Goal: Task Accomplishment & Management: Manage account settings

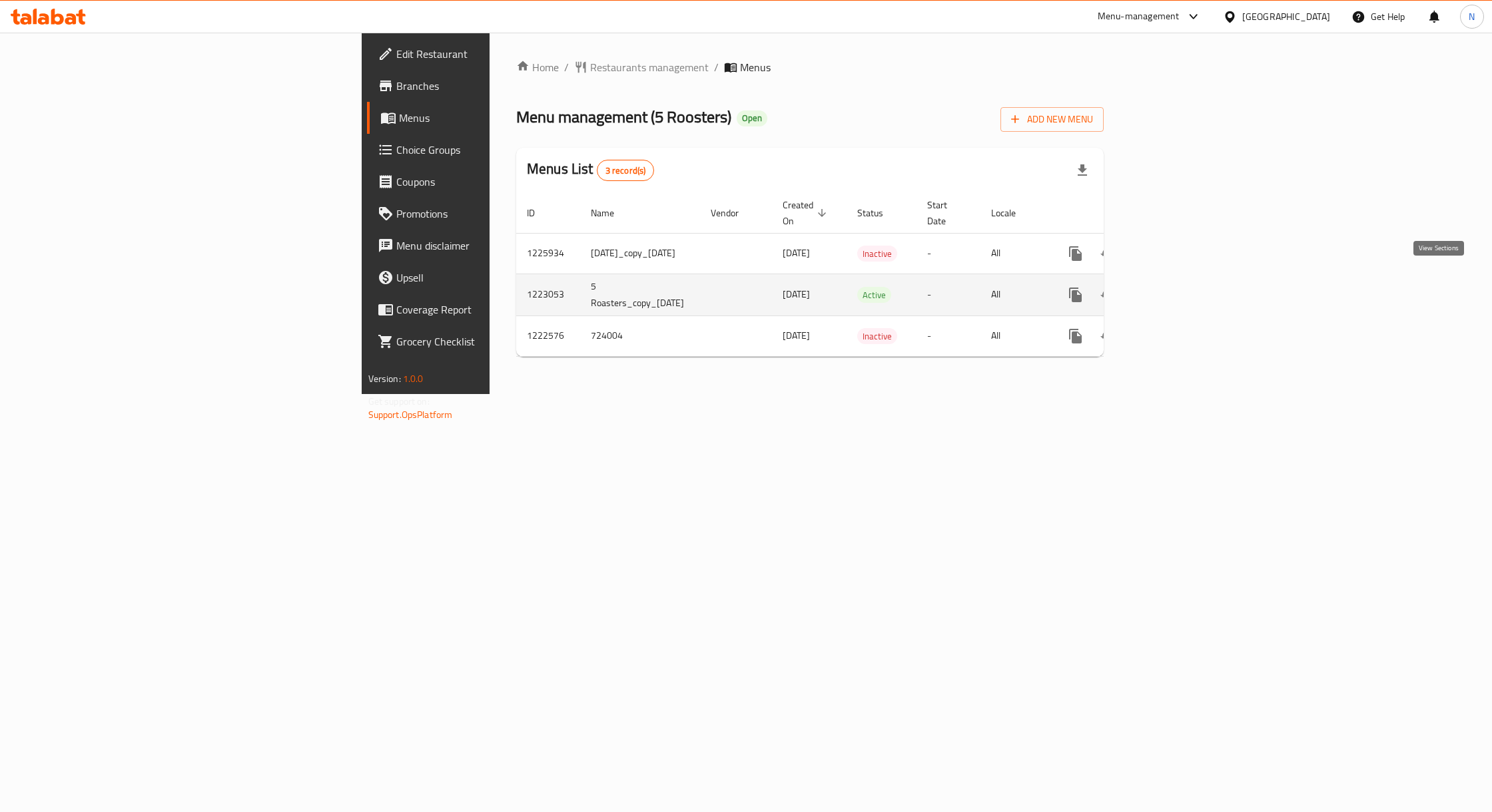
click at [1177, 289] on icon "enhanced table" at bounding box center [1172, 294] width 12 height 12
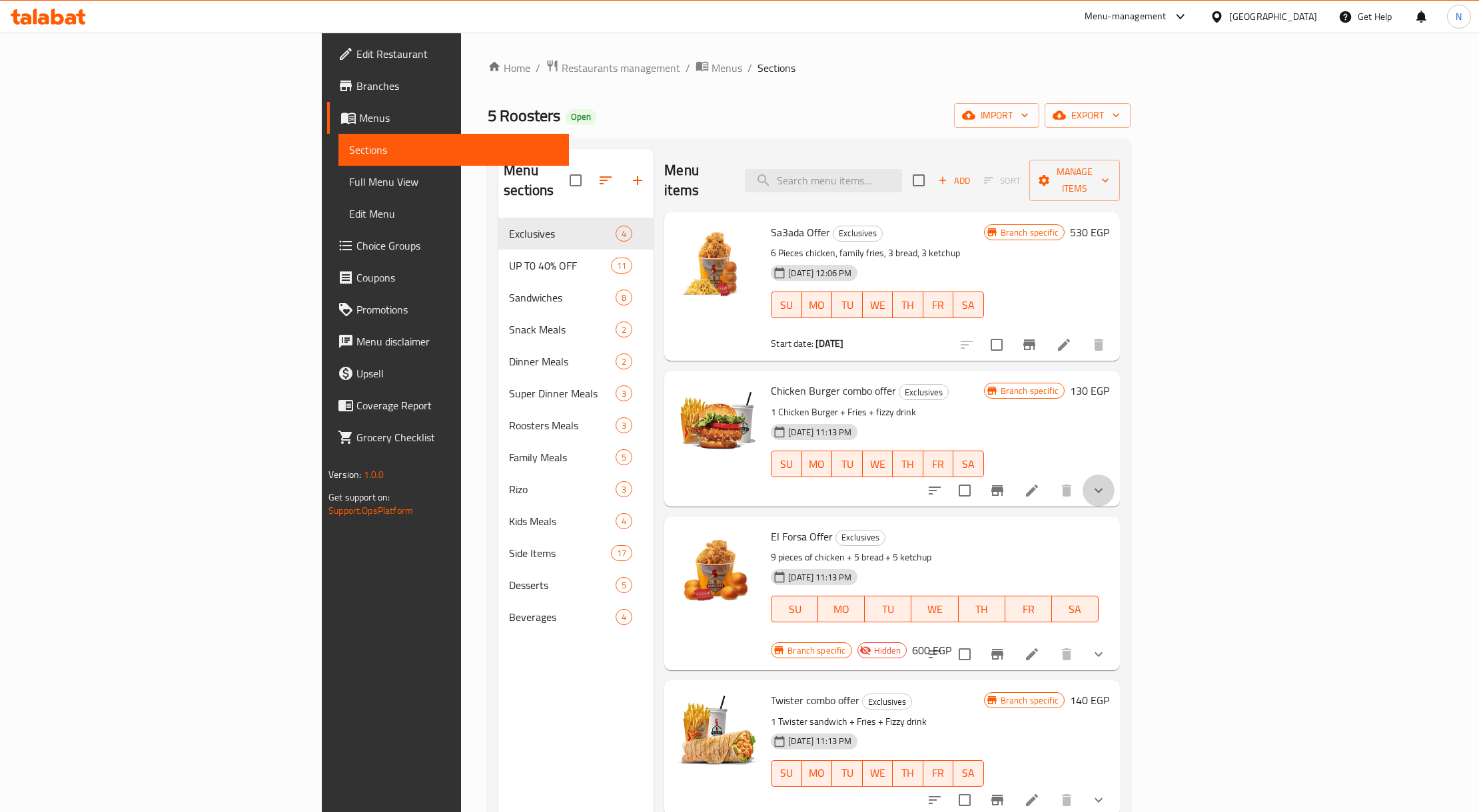
click at [1114, 482] on button "show more" at bounding box center [1098, 490] width 32 height 32
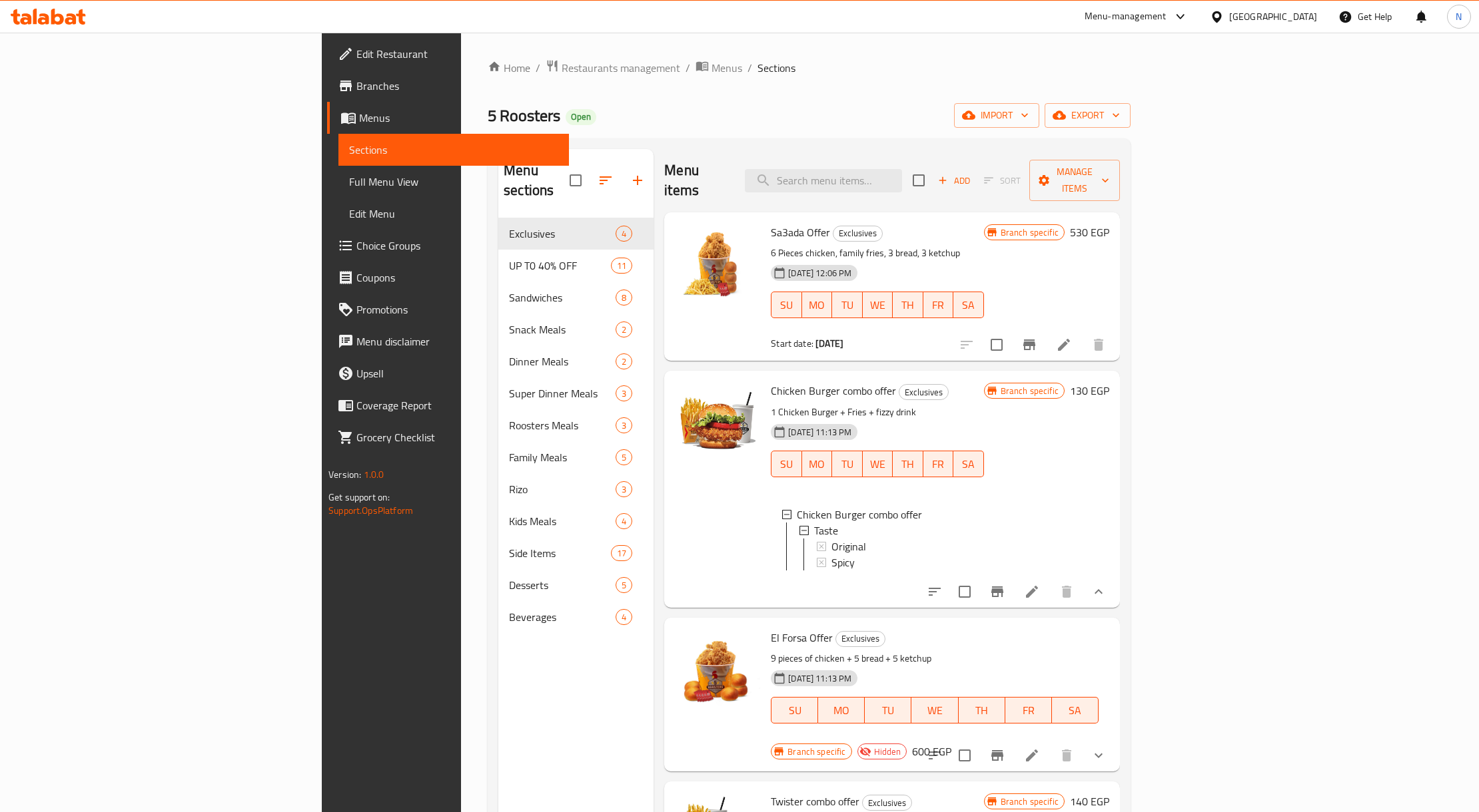
click at [1050, 580] on li at bounding box center [1031, 592] width 37 height 24
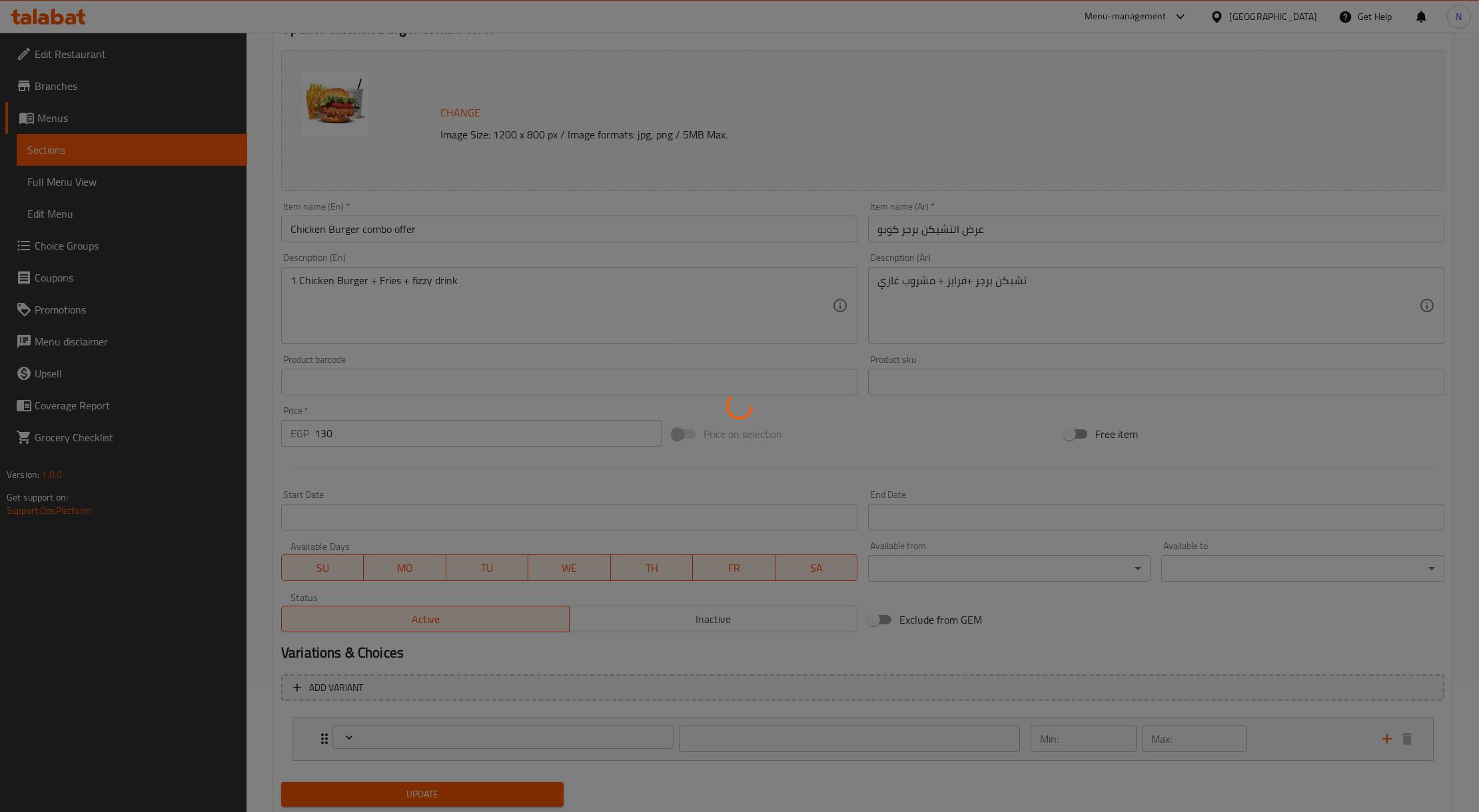
type input "المذاق"
type input "1"
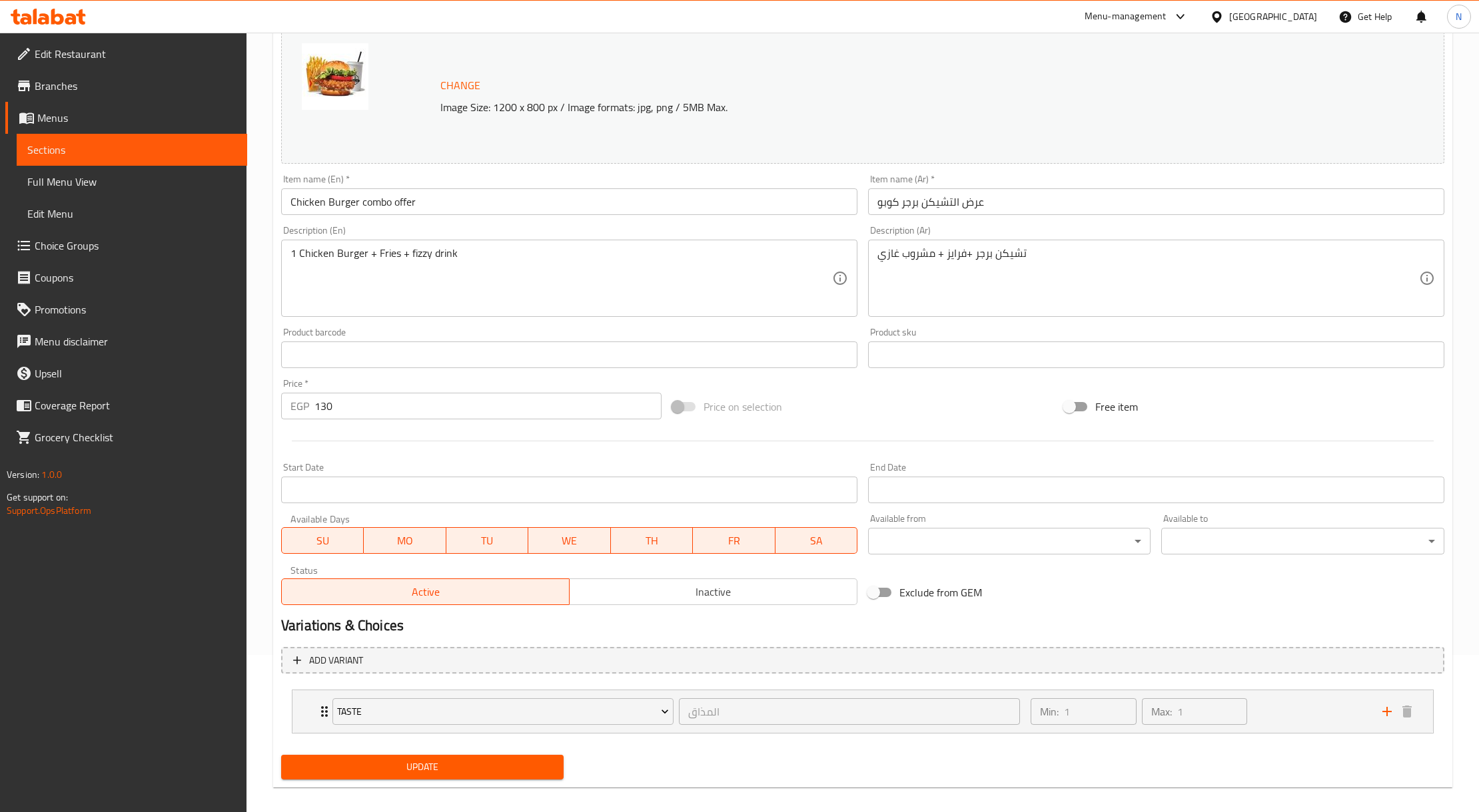
scroll to position [170, 0]
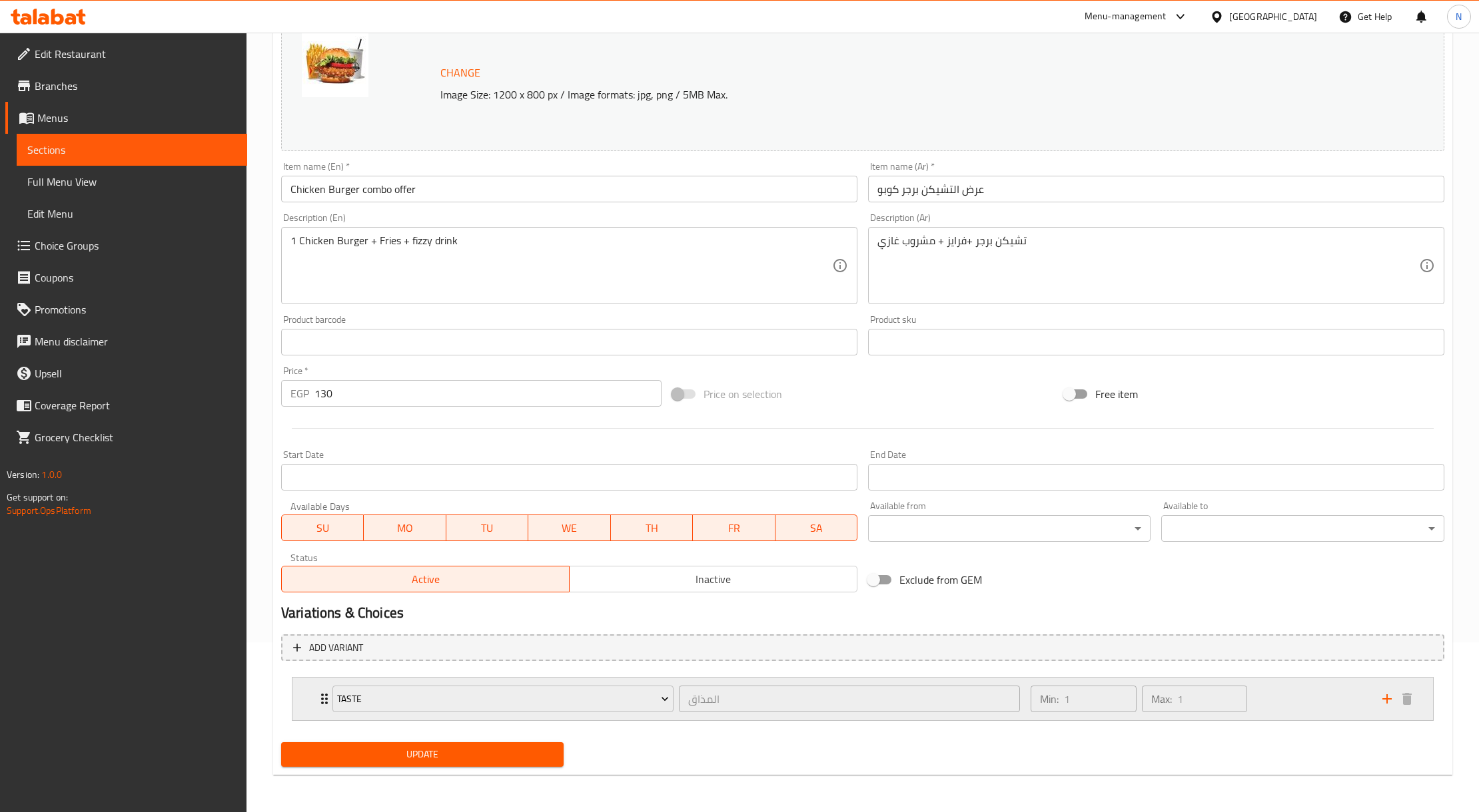
click at [1261, 709] on div "Min: 1 ​ Max: 1 ​" at bounding box center [1198, 699] width 352 height 42
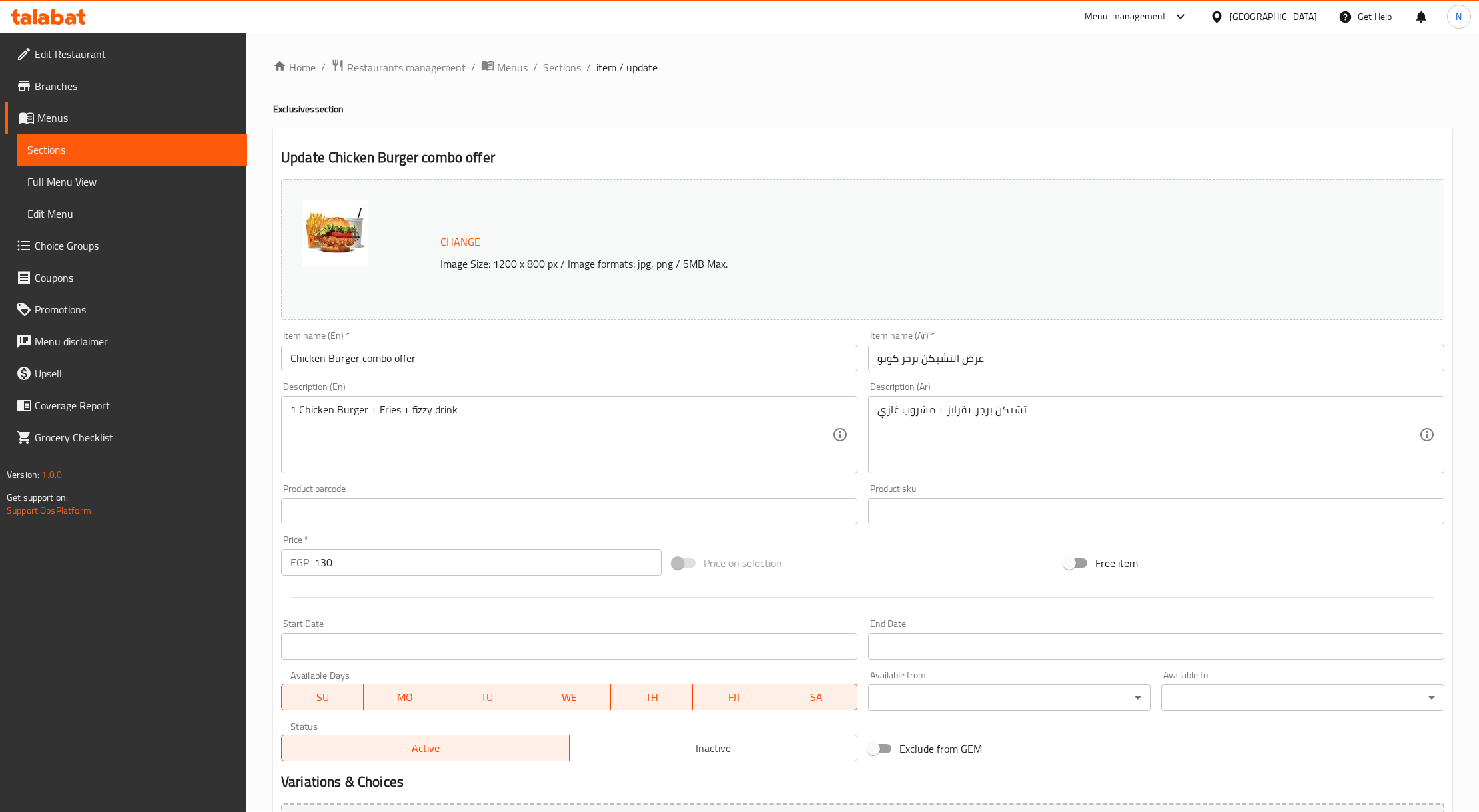
scroll to position [0, 0]
click at [574, 70] on span "Sections" at bounding box center [562, 67] width 38 height 16
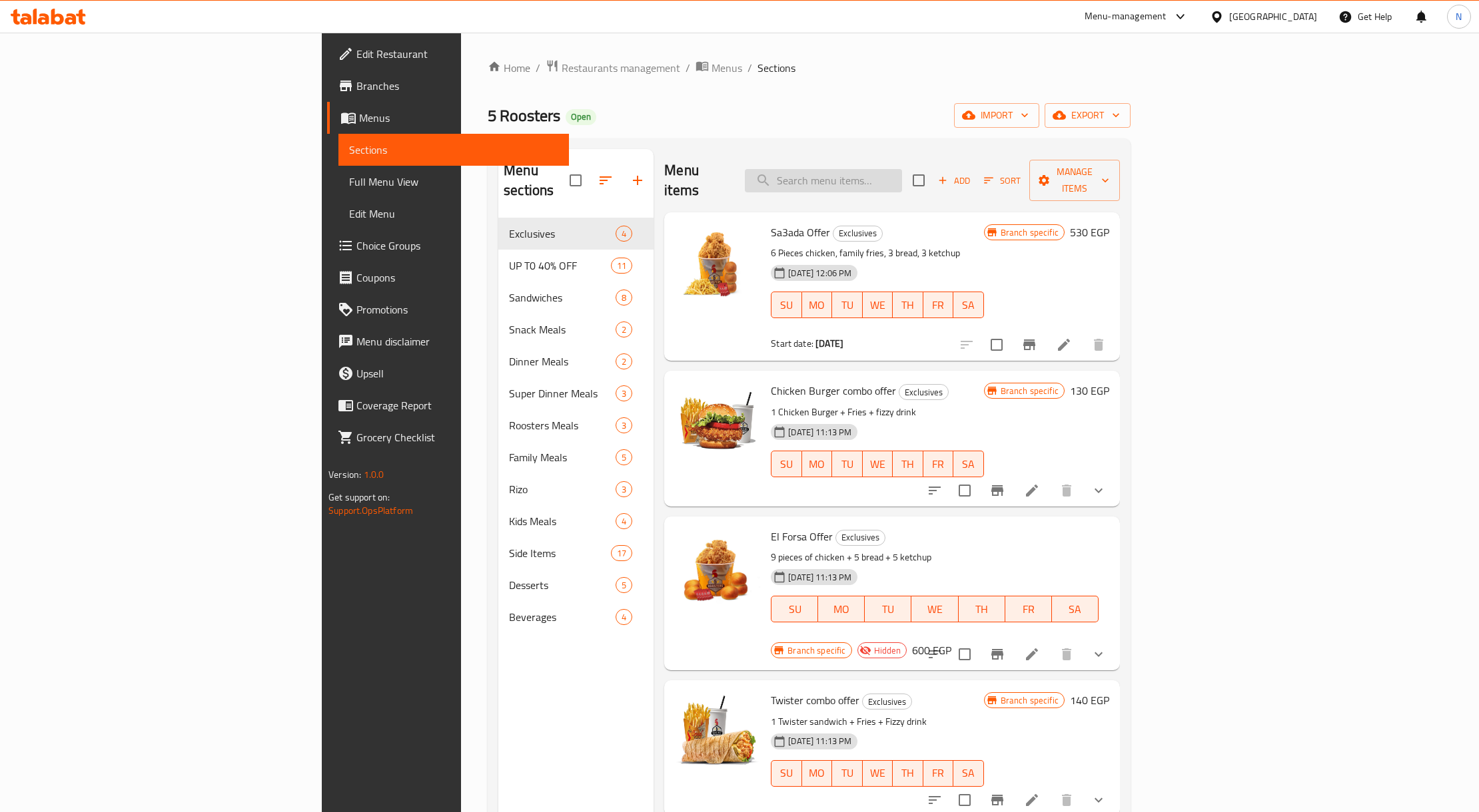
paste input "Twister Sandwich Combo"
click at [902, 169] on input "Twister Sandwich Combo" at bounding box center [823, 181] width 157 height 23
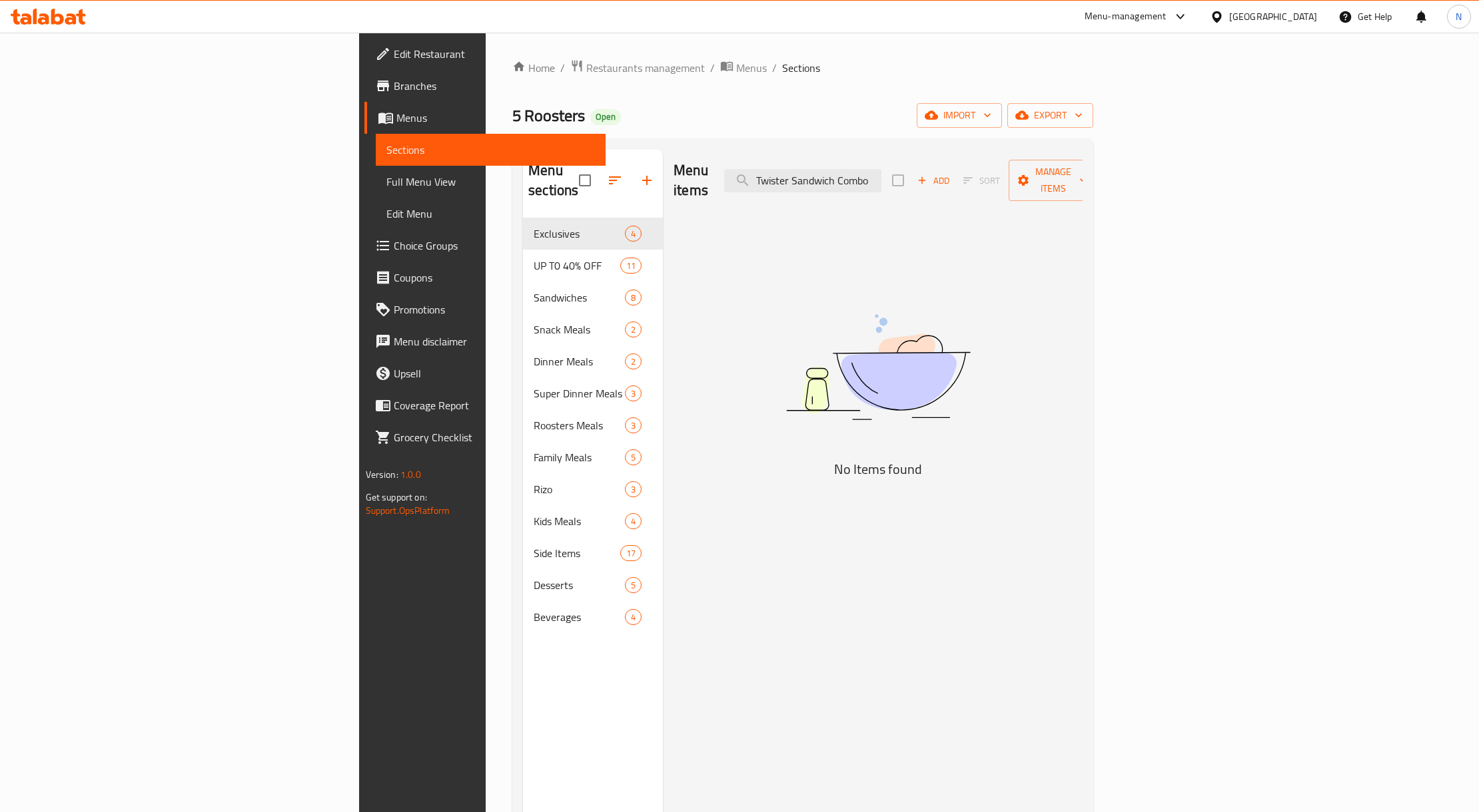
type input "Twister Sandwich Combo"
click at [881, 182] on input "Twister Sandwich Combo" at bounding box center [802, 181] width 157 height 23
click at [881, 179] on input "Twister Sandwich Combo" at bounding box center [802, 181] width 157 height 23
drag, startPoint x: 951, startPoint y: 179, endPoint x: 1024, endPoint y: 182, distance: 73.1
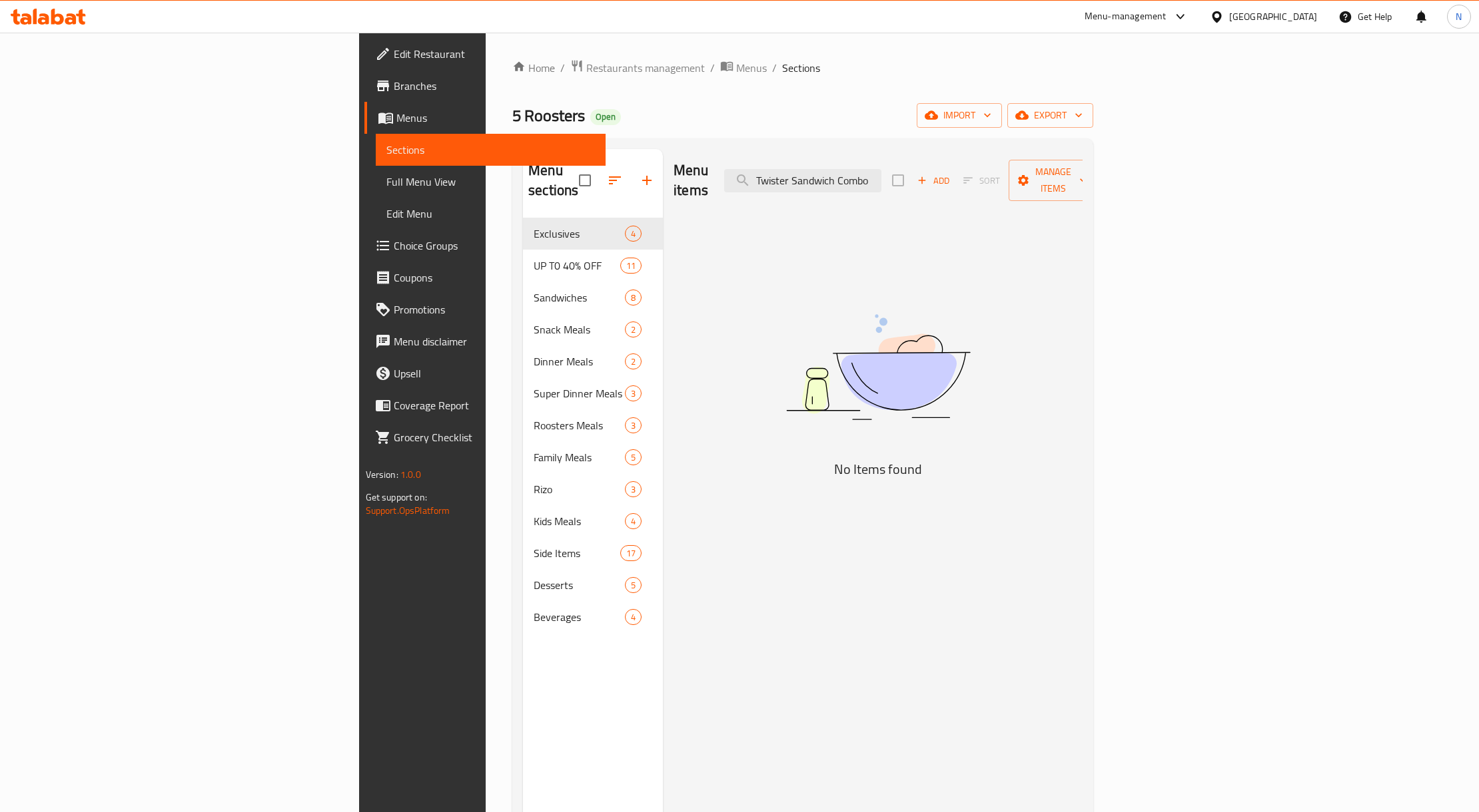
click at [1024, 182] on div "Menu items Twister Sandwich Combo Add Sort Manage items" at bounding box center [877, 181] width 409 height 63
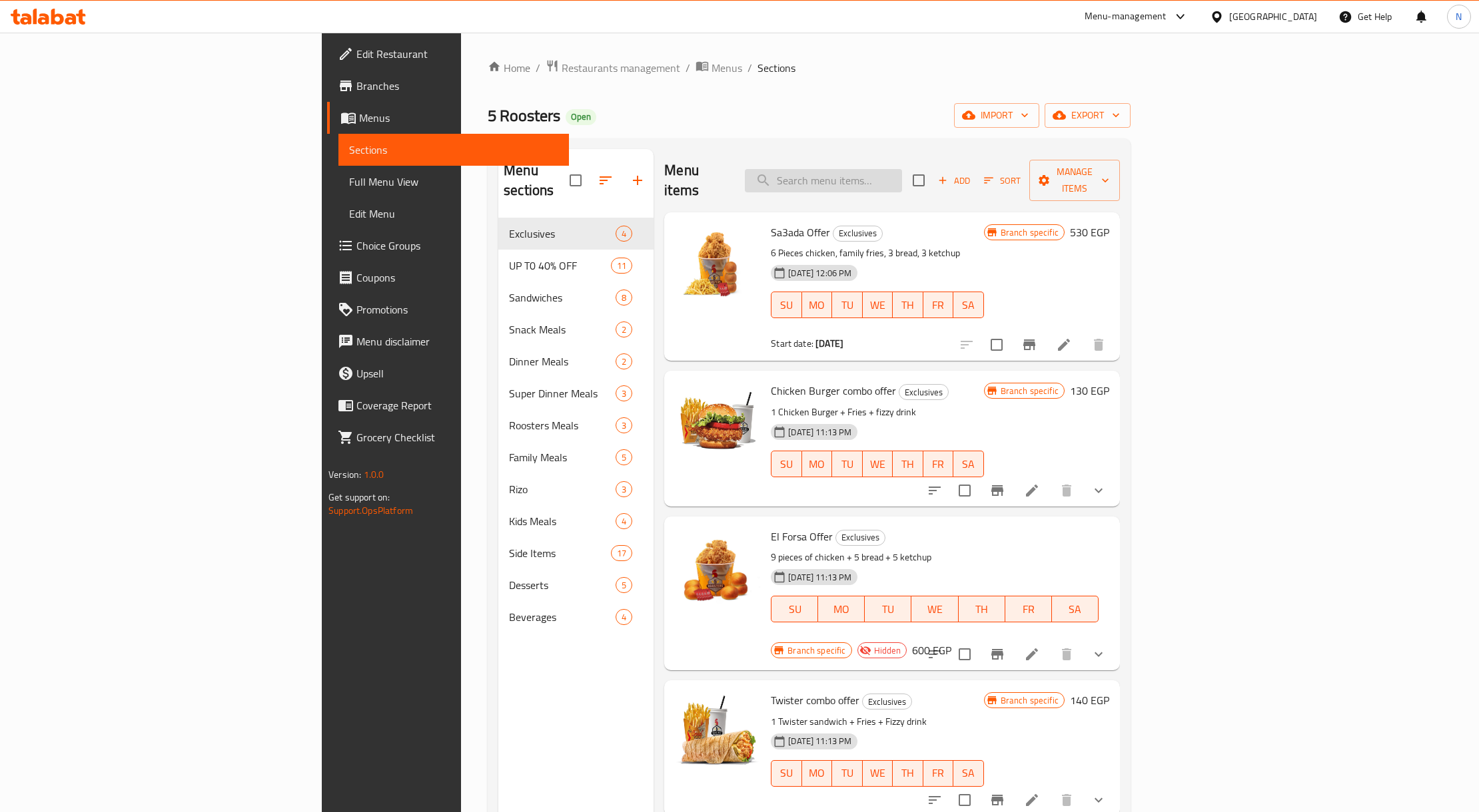
paste input "Make your own Combo Sandwich"
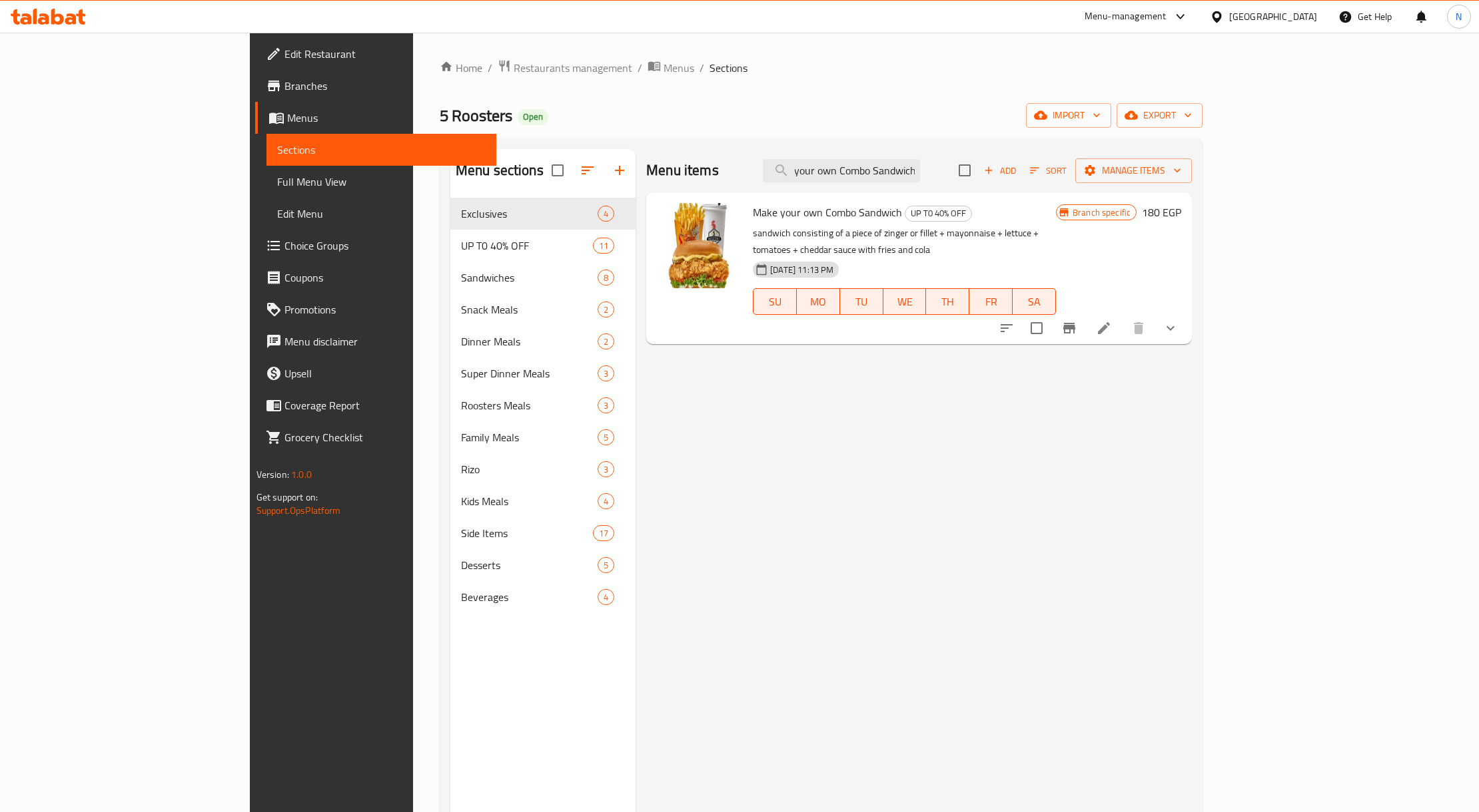
click at [1186, 312] on button "show more" at bounding box center [1170, 328] width 32 height 32
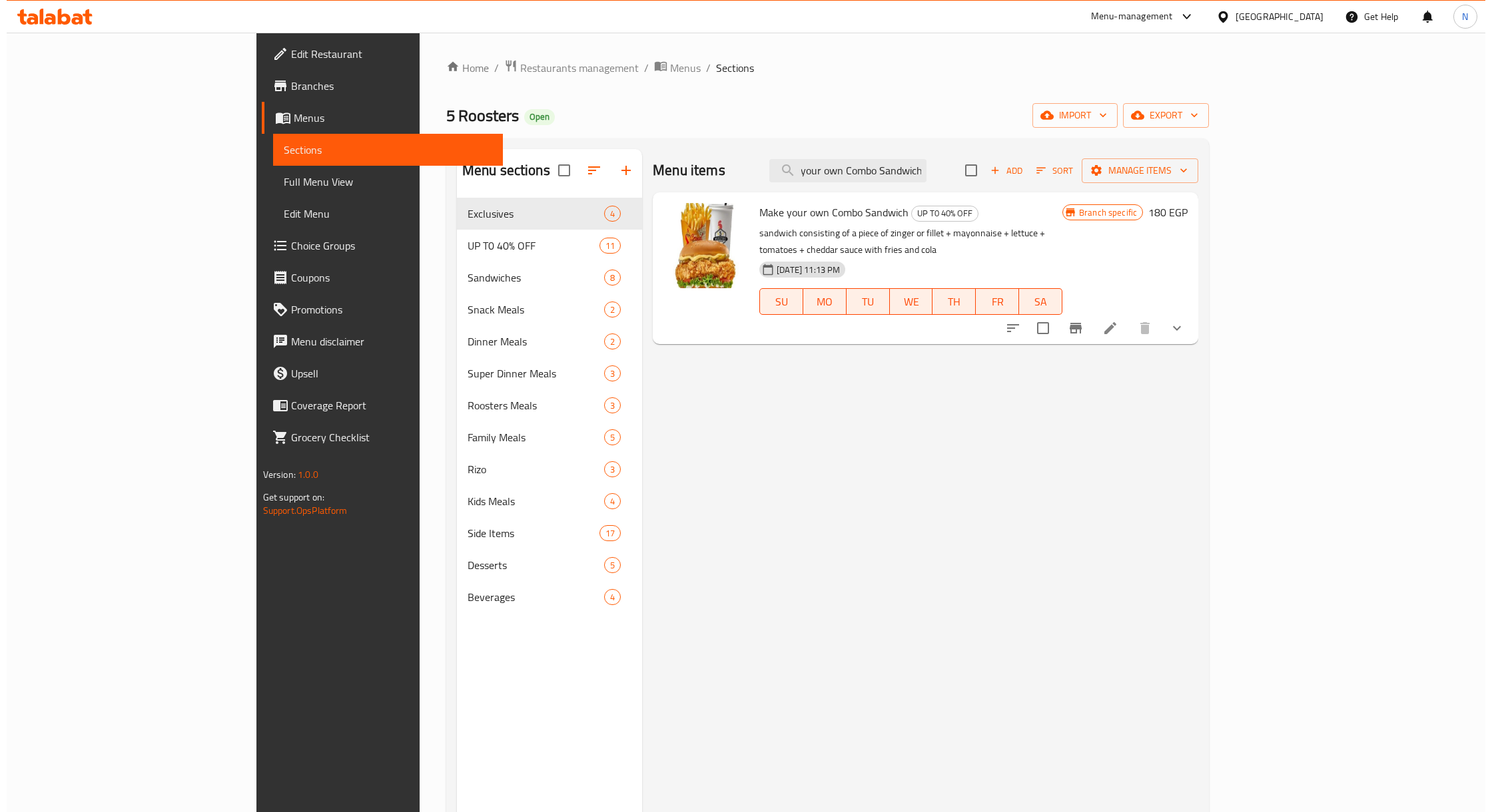
scroll to position [0, 0]
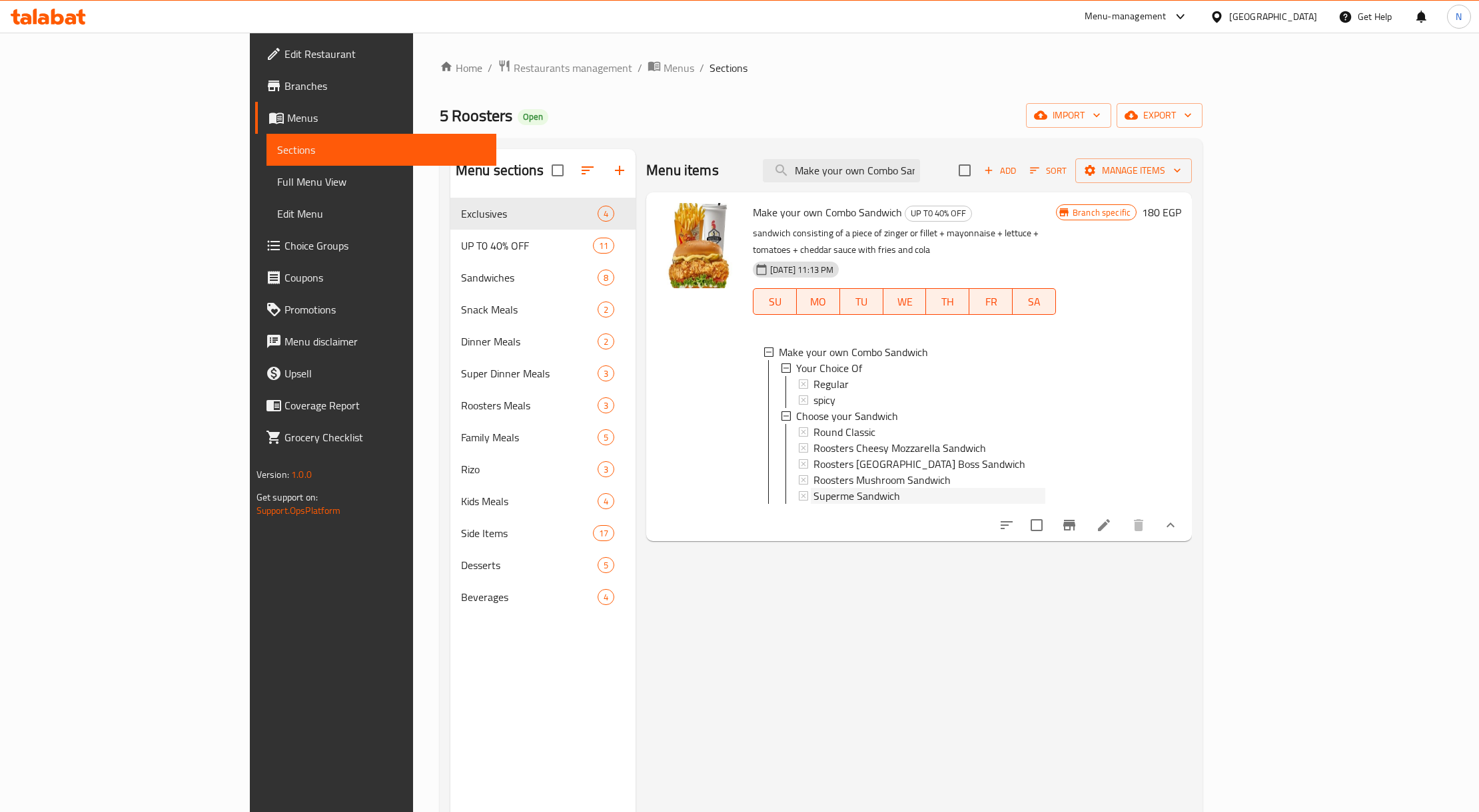
click at [909, 488] on div "Superme Sandwich" at bounding box center [929, 496] width 232 height 16
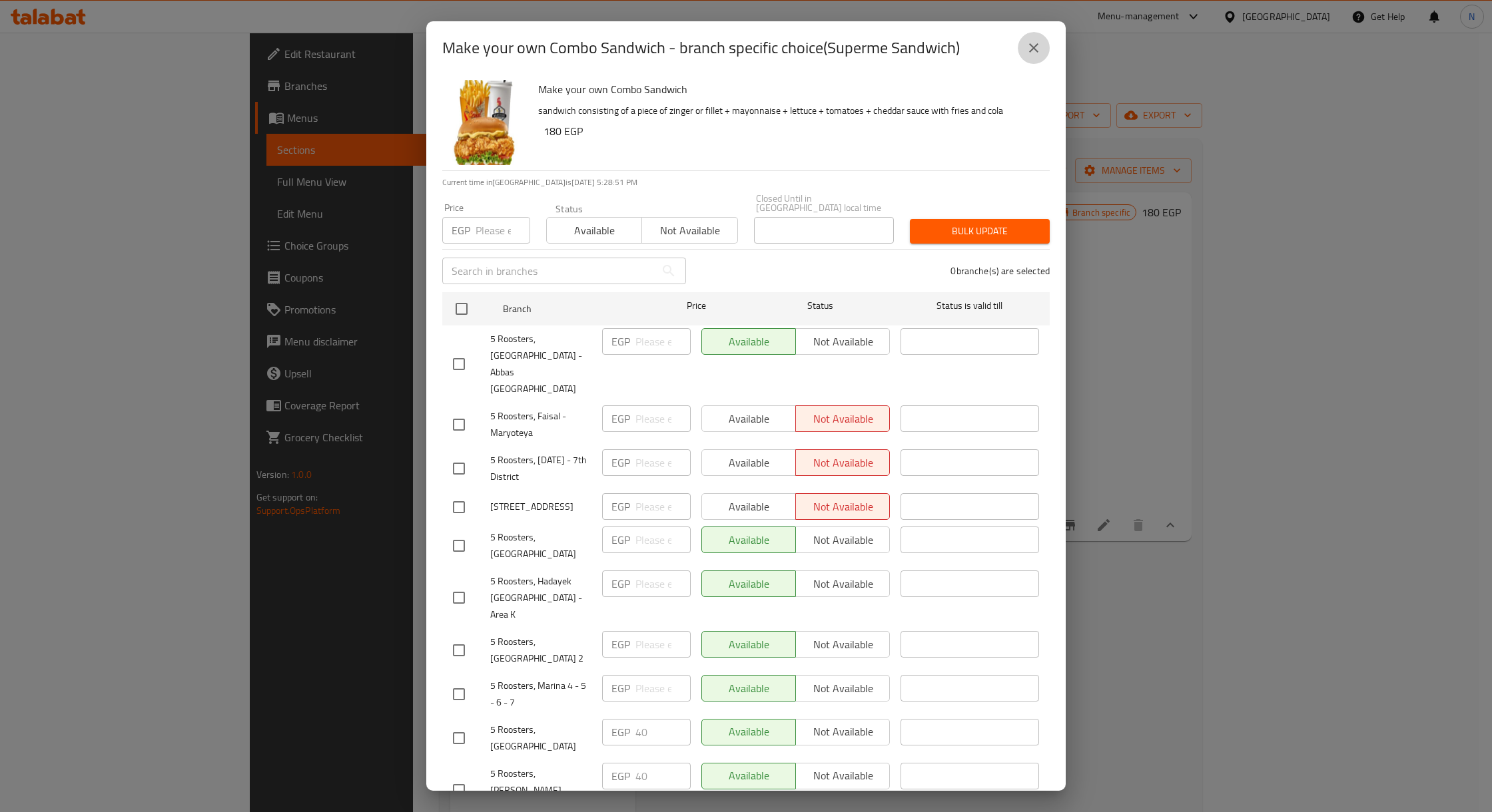
click at [1034, 42] on icon "close" at bounding box center [1034, 48] width 16 height 16
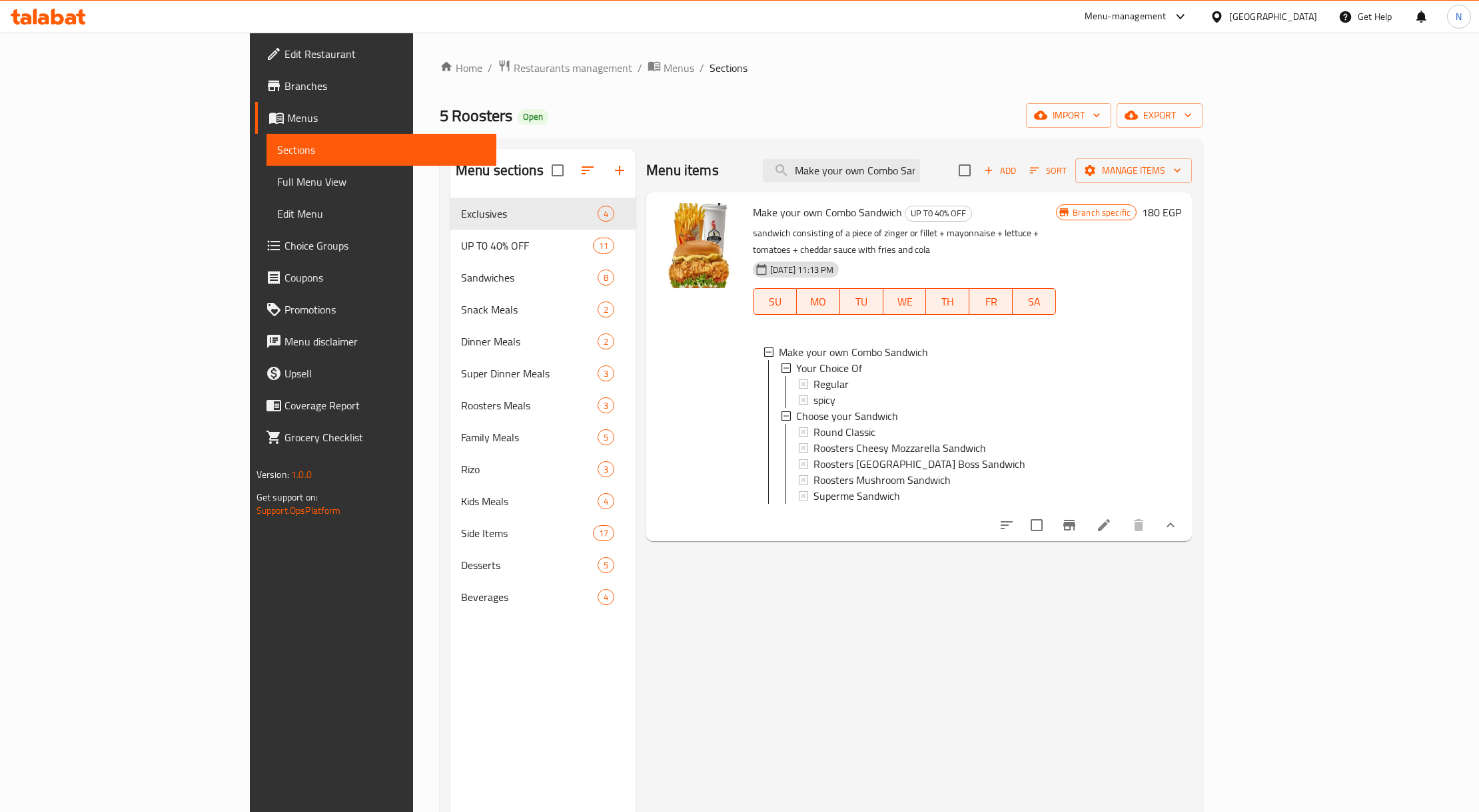
click at [1107, 584] on div "Menu items Make your own Combo Sandwich Add Sort Manage items Make your own Com…" at bounding box center [914, 555] width 556 height 812
click at [911, 160] on input "Make your own Combo Sandwich" at bounding box center [841, 171] width 157 height 23
paste input "Chicken Burger Combo"
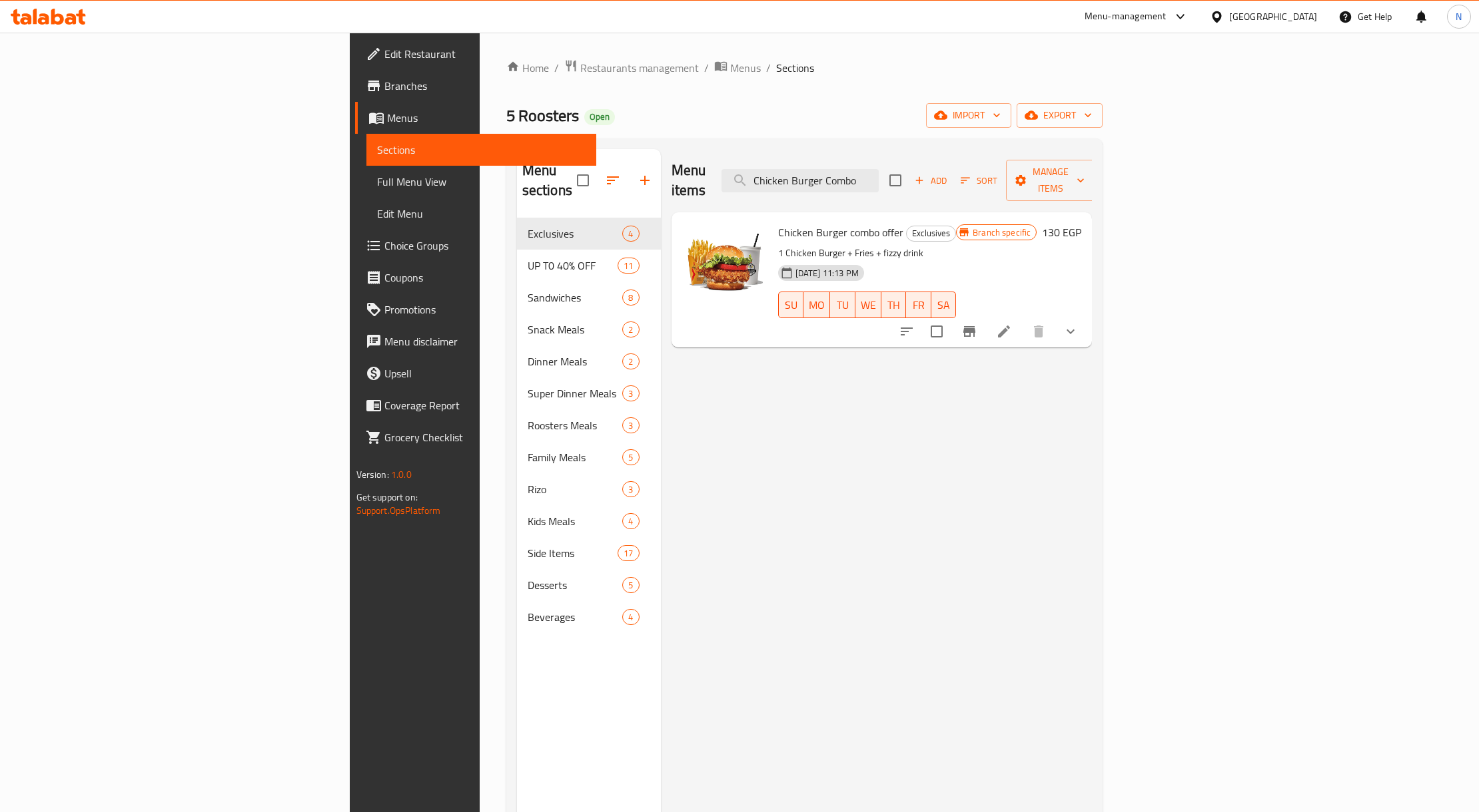
type input "Chicken Burger Combo"
click at [1086, 316] on button "show more" at bounding box center [1070, 332] width 32 height 32
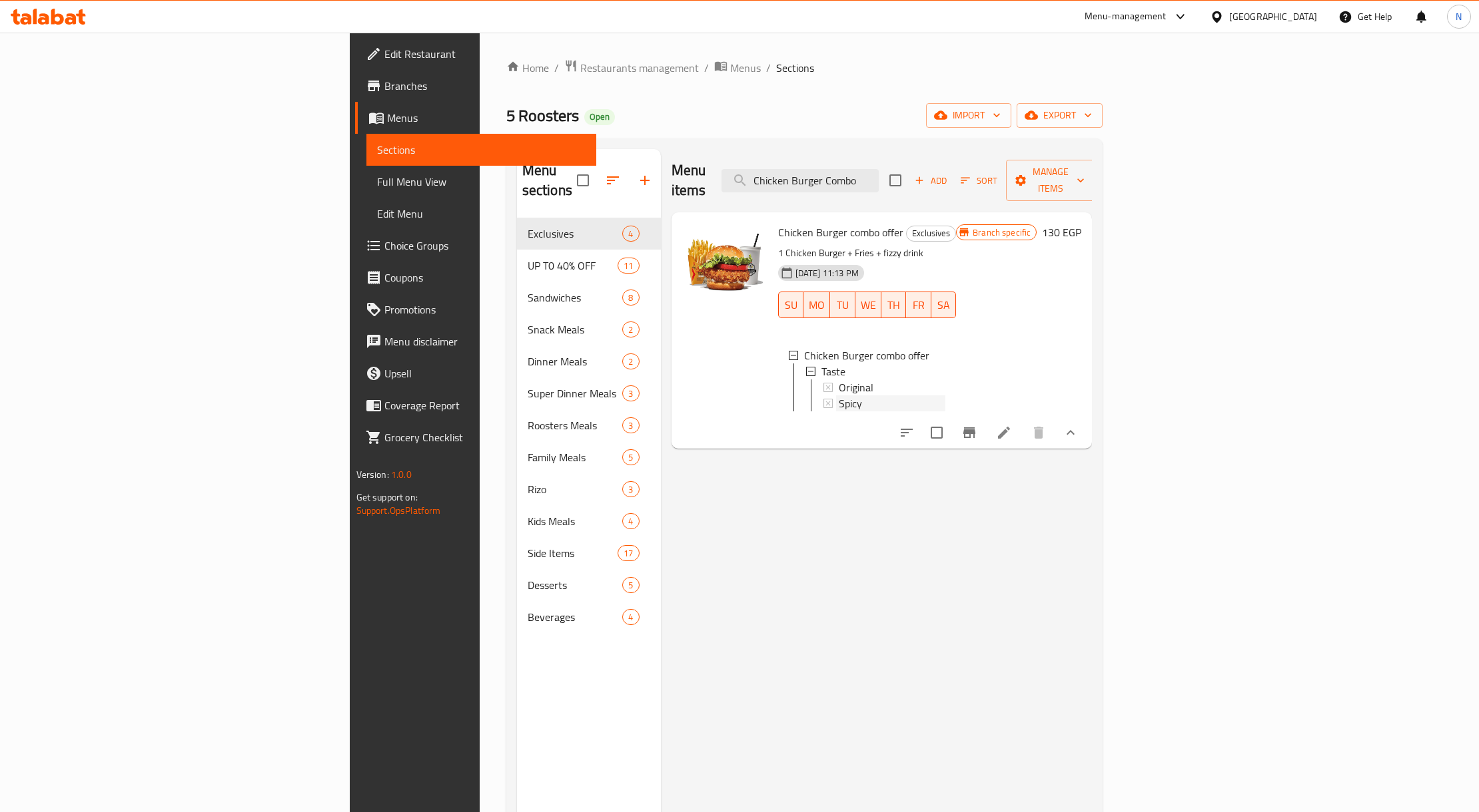
click at [838, 396] on div "Spicy" at bounding box center [891, 403] width 107 height 16
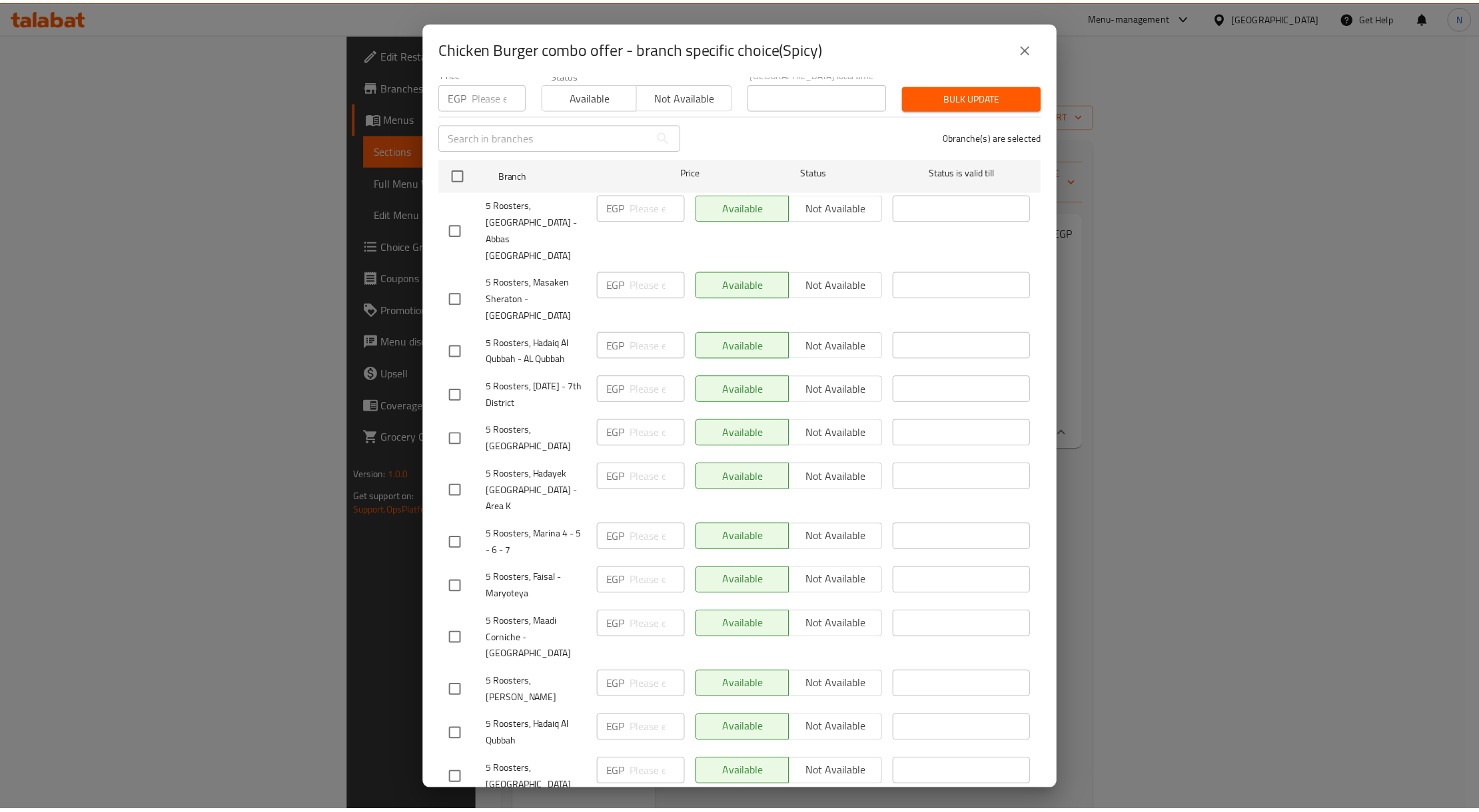
scroll to position [266, 0]
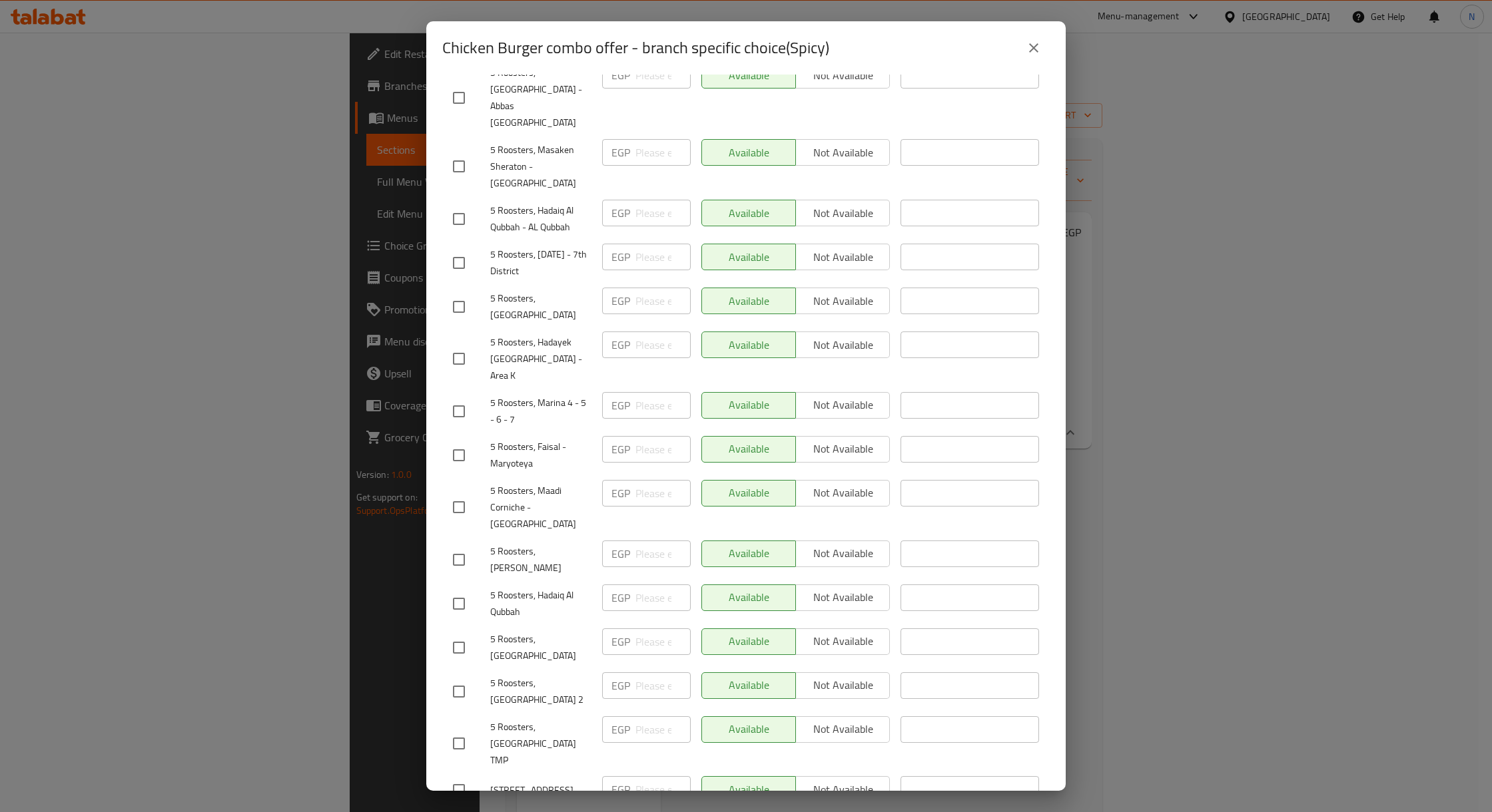
click at [1023, 52] on button "close" at bounding box center [1034, 48] width 32 height 32
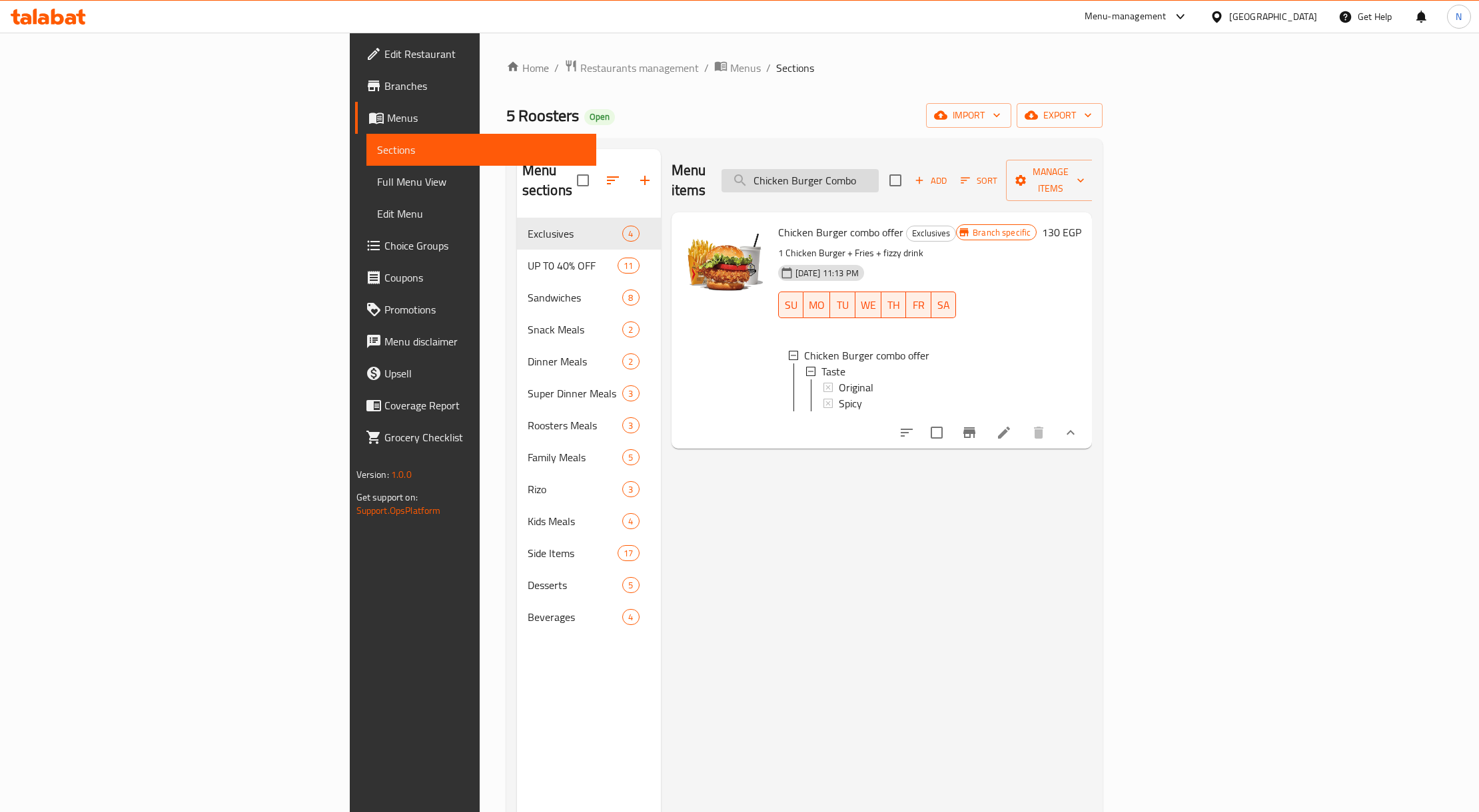
click at [878, 169] on input "Chicken Burger Combo" at bounding box center [799, 181] width 157 height 23
paste input "Make your own Combo Sandwich"
click at [878, 169] on input "Make your own Combo Sandwich" at bounding box center [799, 181] width 157 height 23
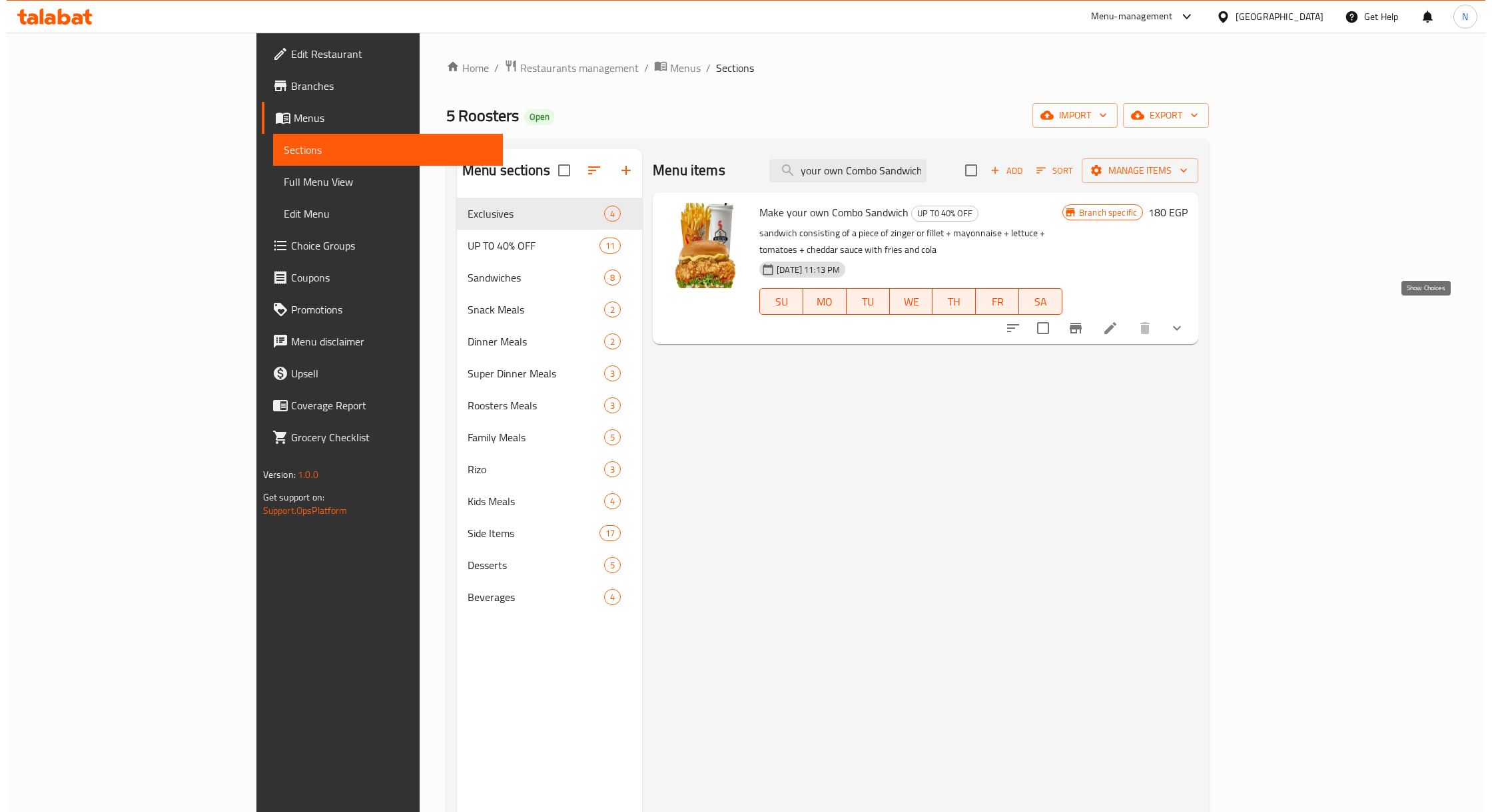
scroll to position [0, 0]
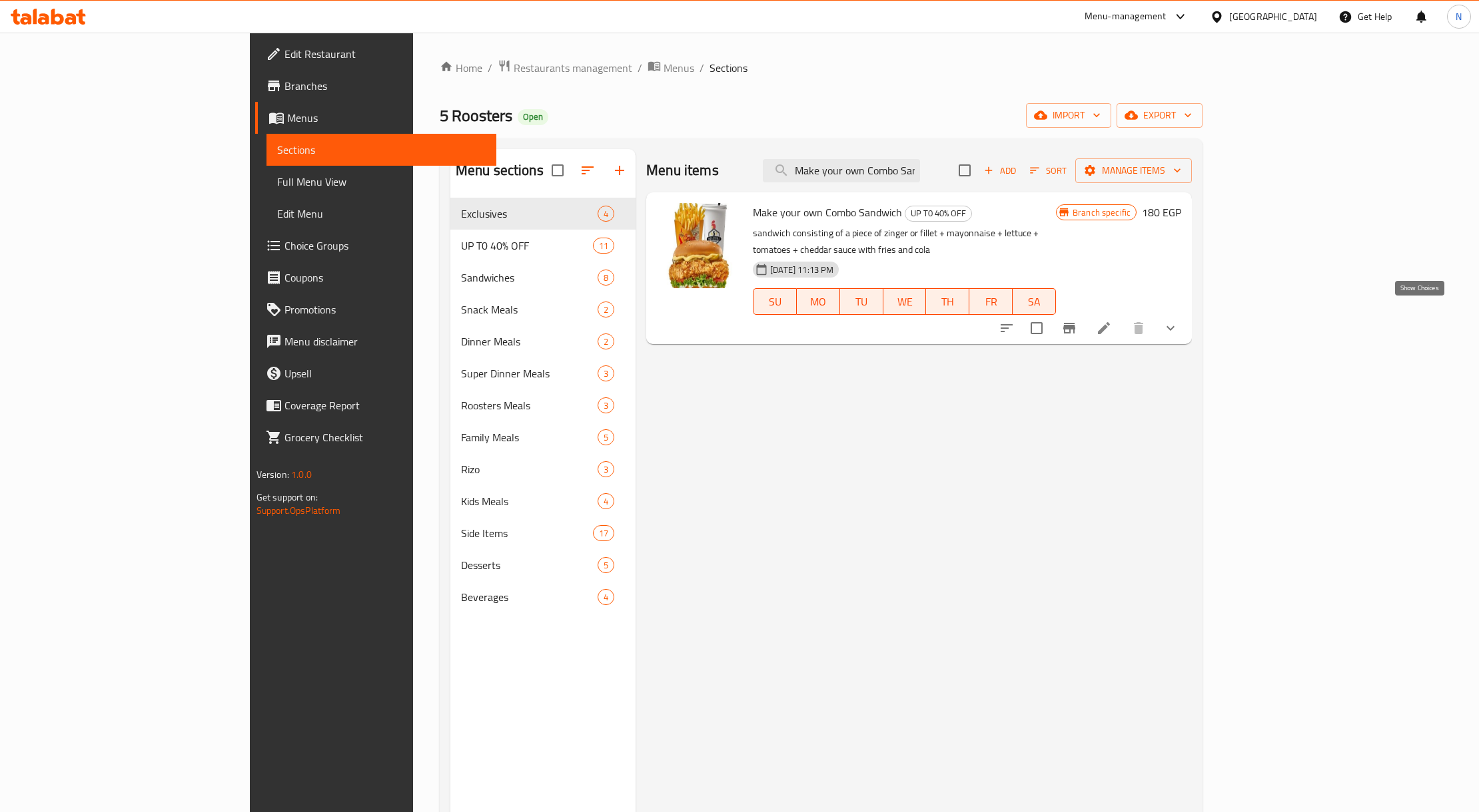
click at [1178, 320] on icon "show more" at bounding box center [1170, 328] width 16 height 16
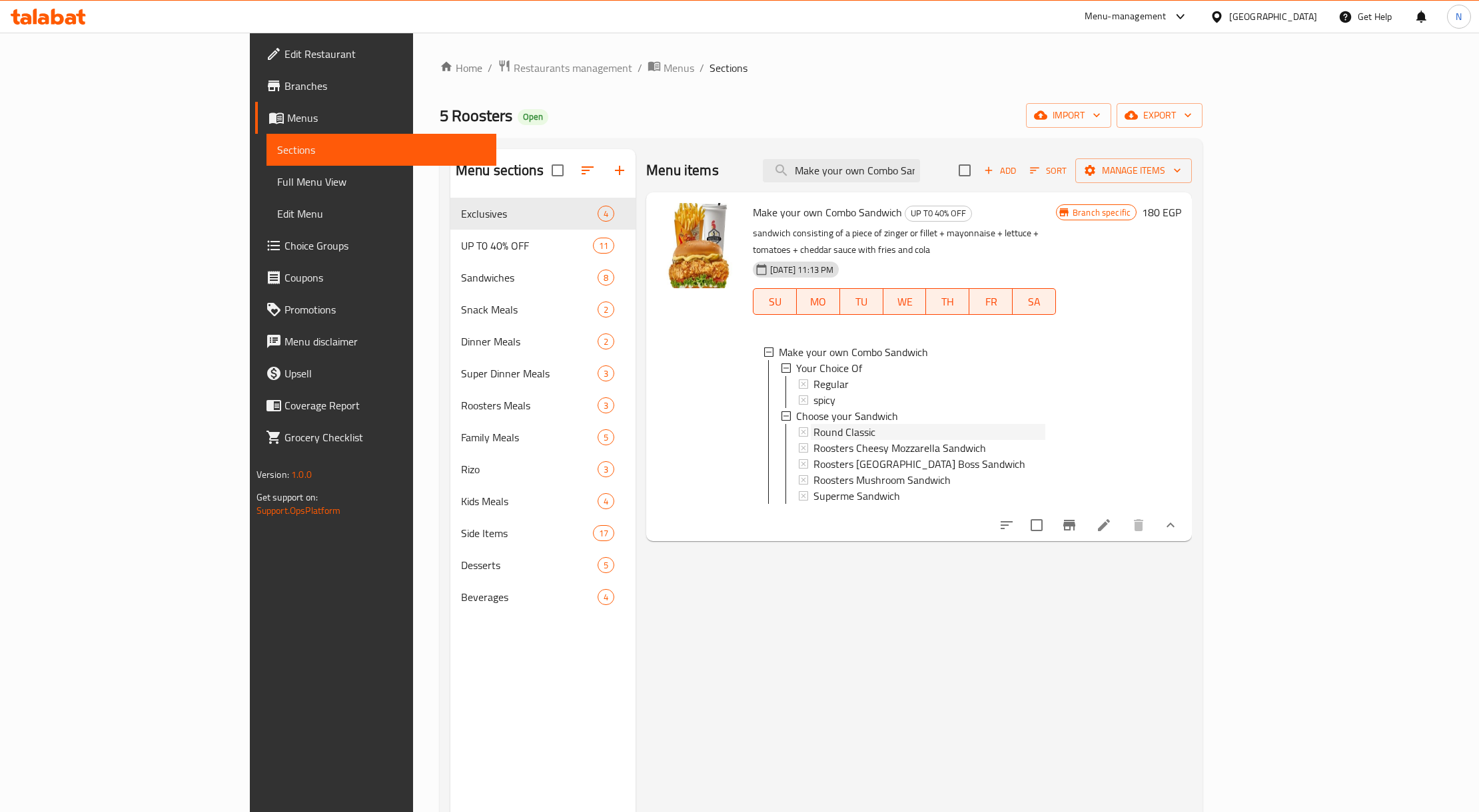
click at [813, 424] on span "Round Classic" at bounding box center [844, 432] width 62 height 16
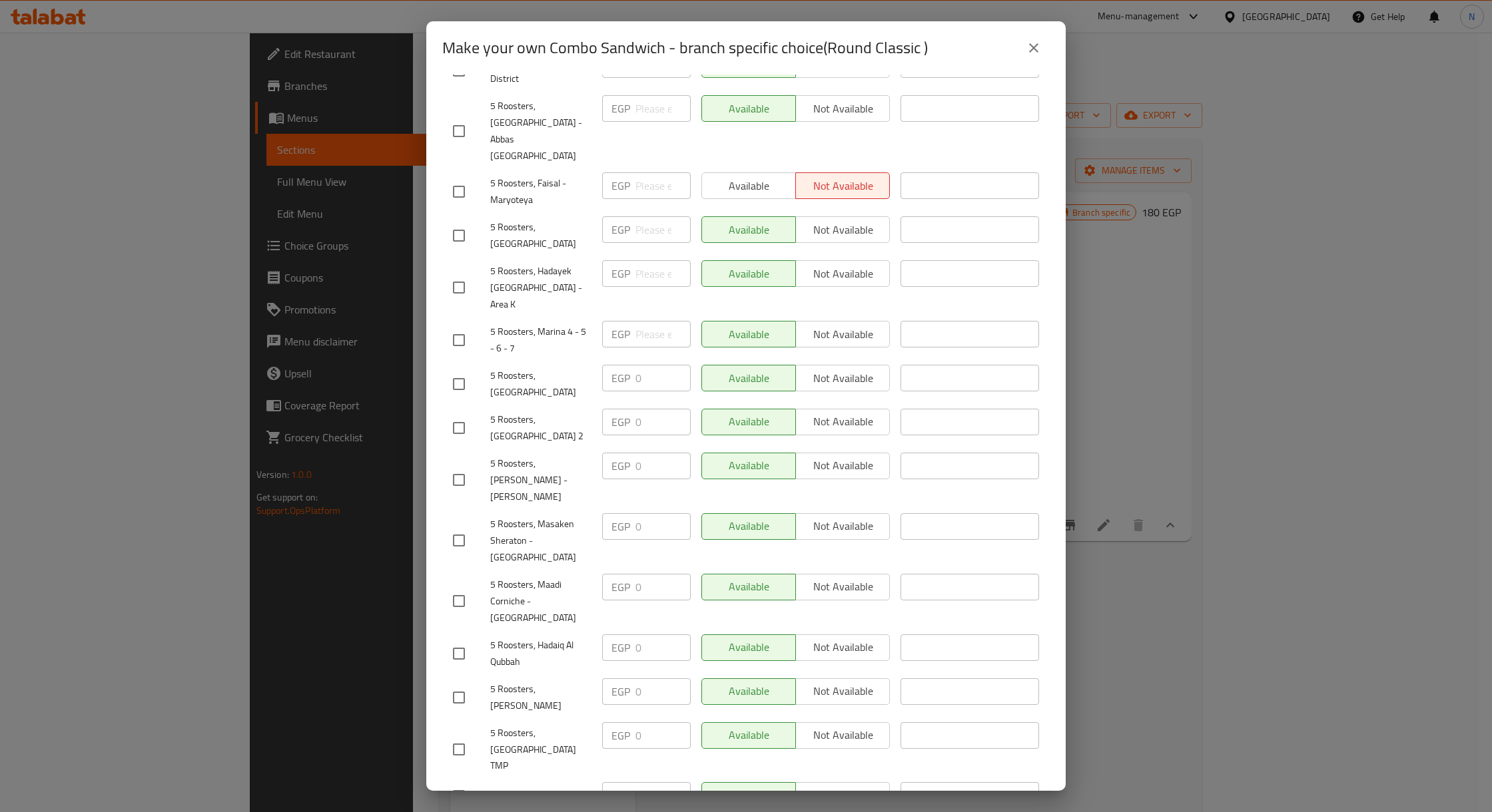
scroll to position [279, 0]
click at [1032, 53] on icon "close" at bounding box center [1034, 48] width 16 height 16
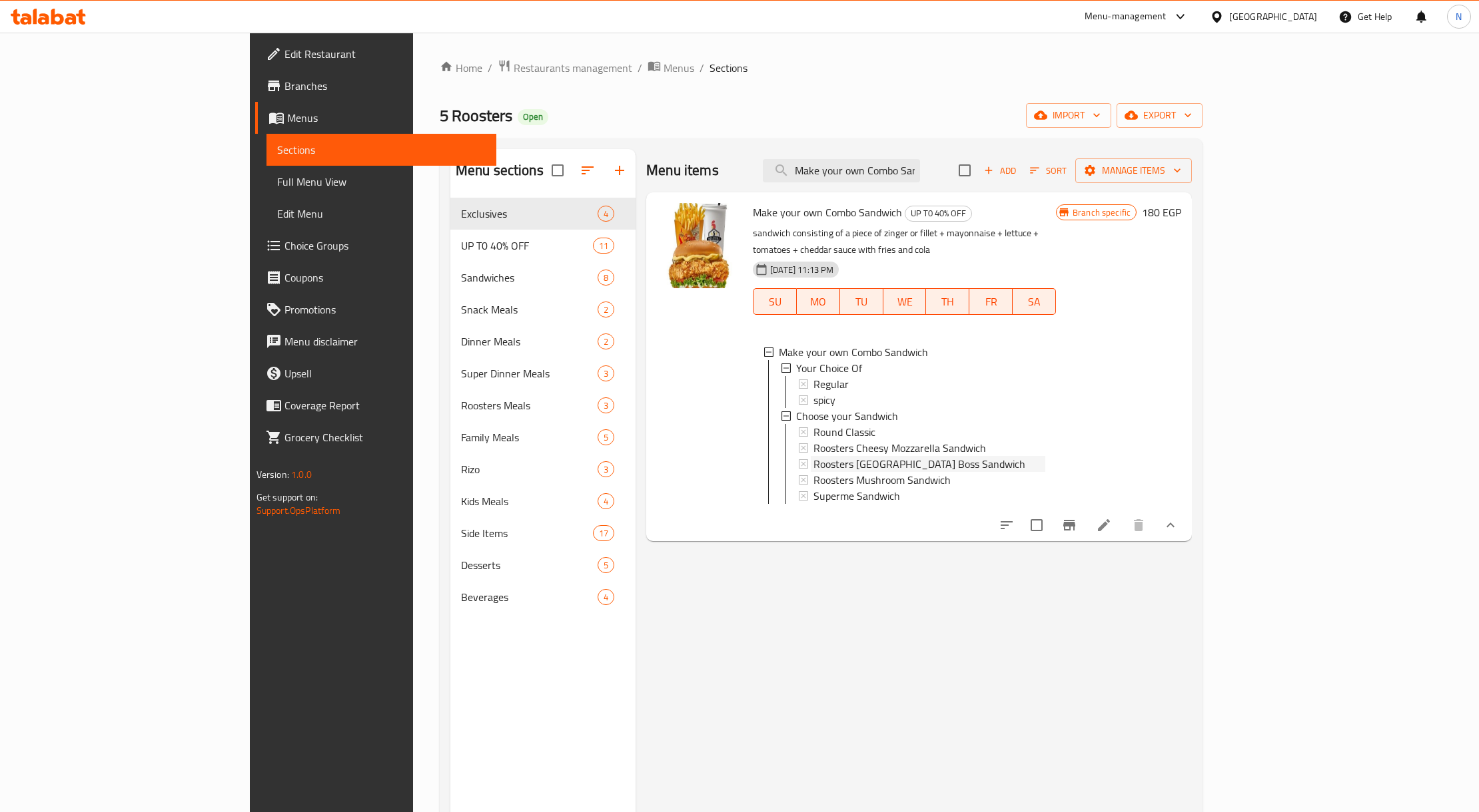
click at [869, 456] on span "Roosters [GEOGRAPHIC_DATA] Boss Sandwich" at bounding box center [919, 464] width 212 height 16
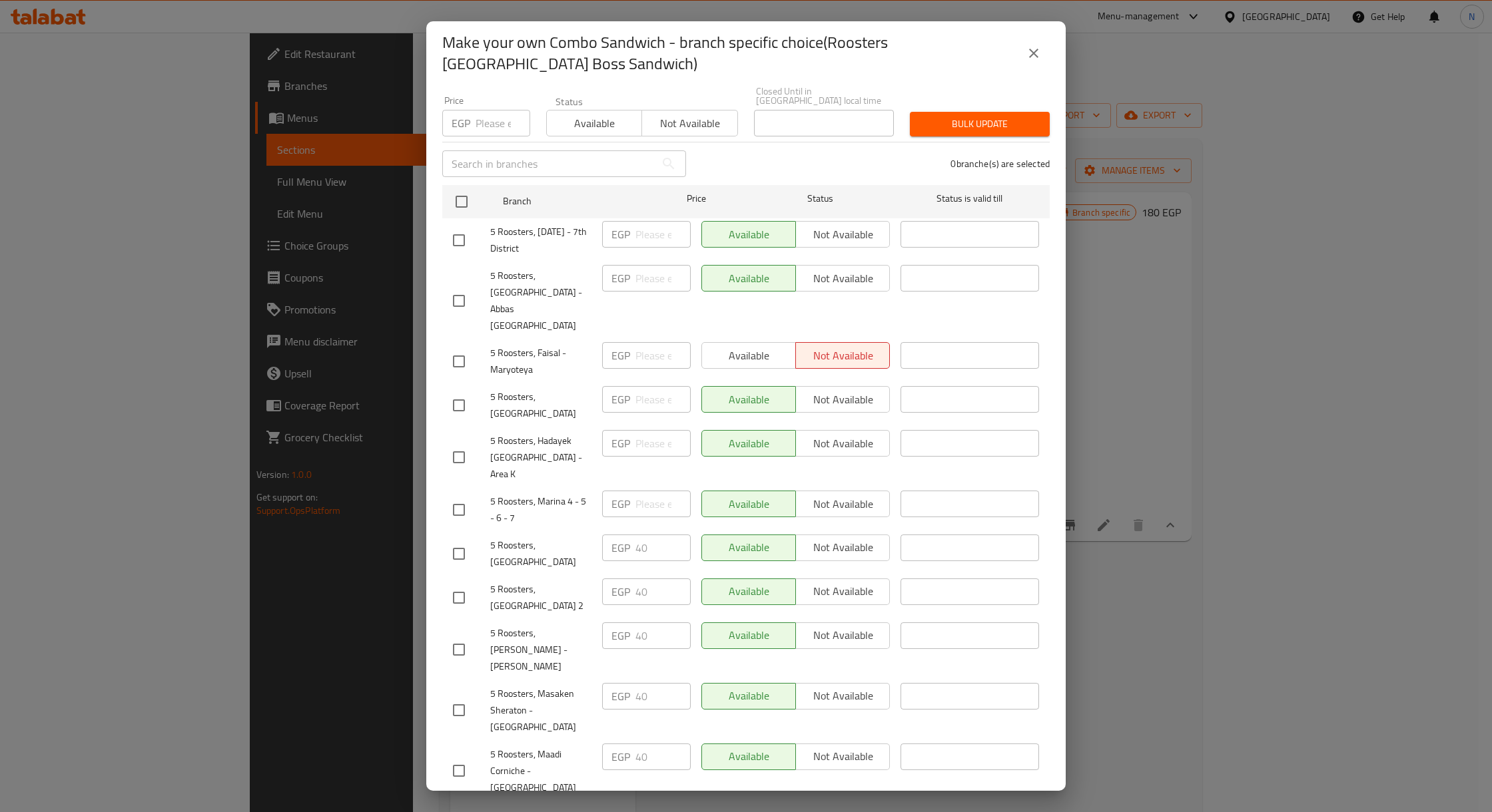
scroll to position [290, 0]
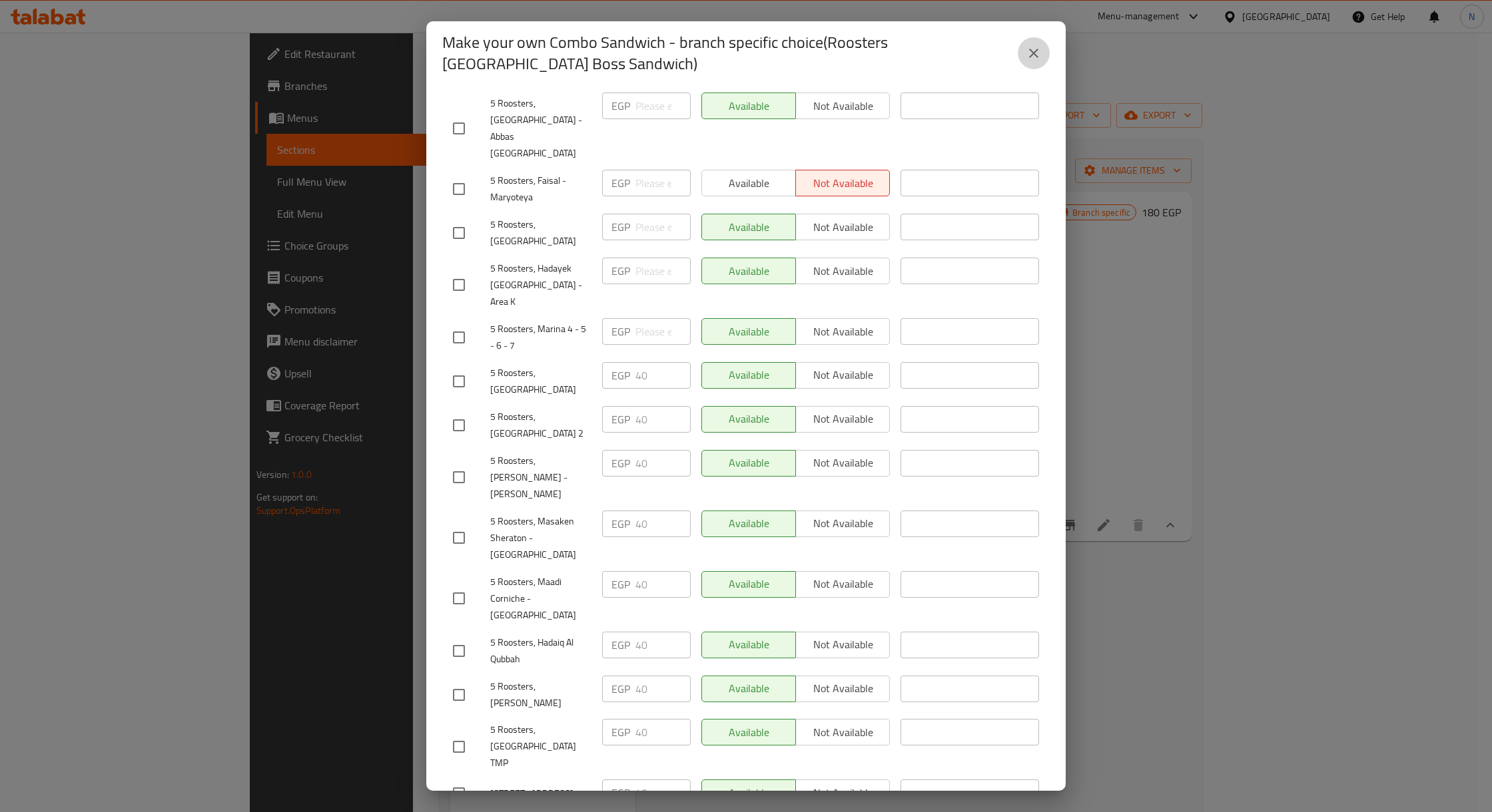
click at [1043, 56] on button "close" at bounding box center [1034, 53] width 32 height 32
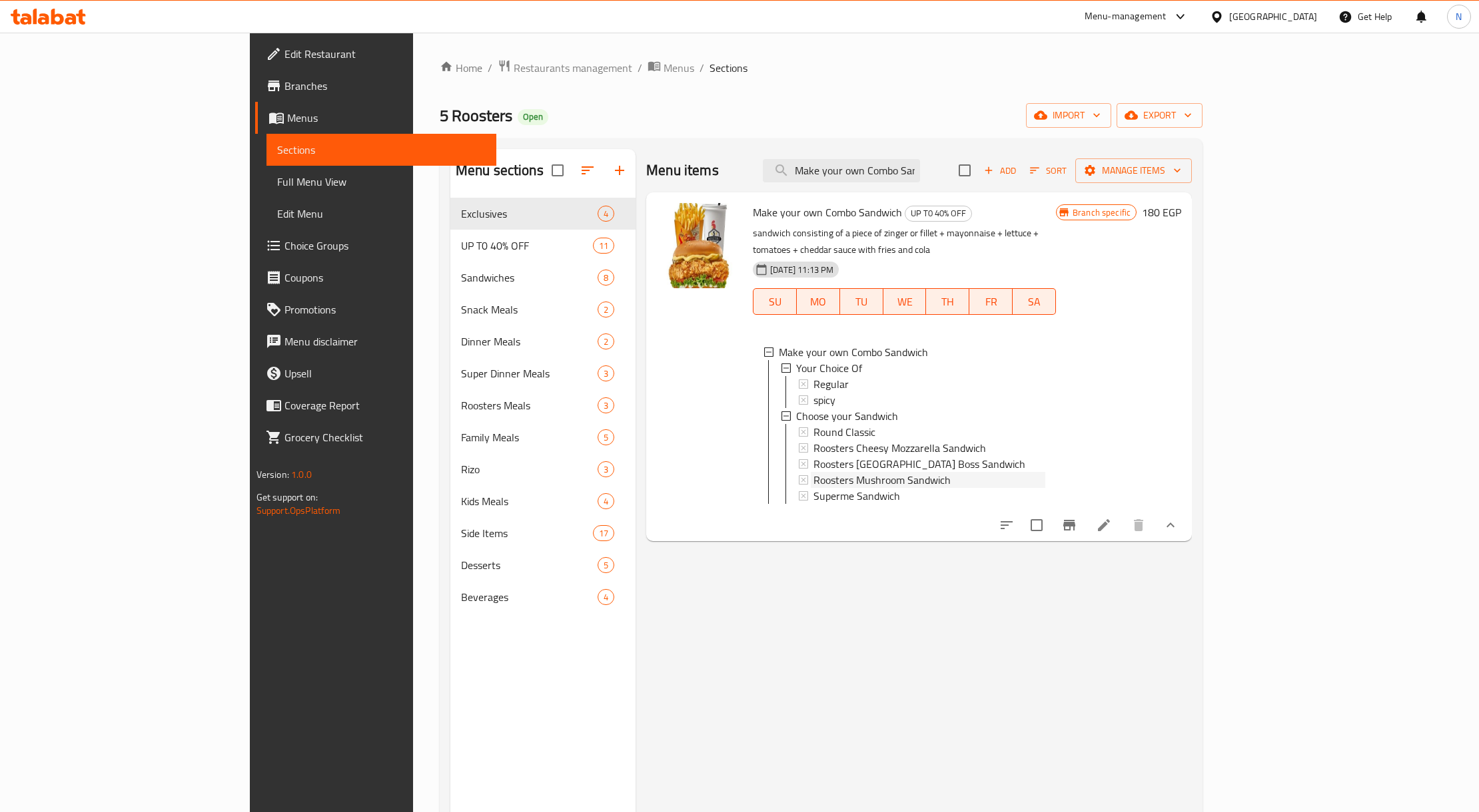
click at [813, 472] on span "Roosters Mushroom Sandwich" at bounding box center [881, 480] width 137 height 16
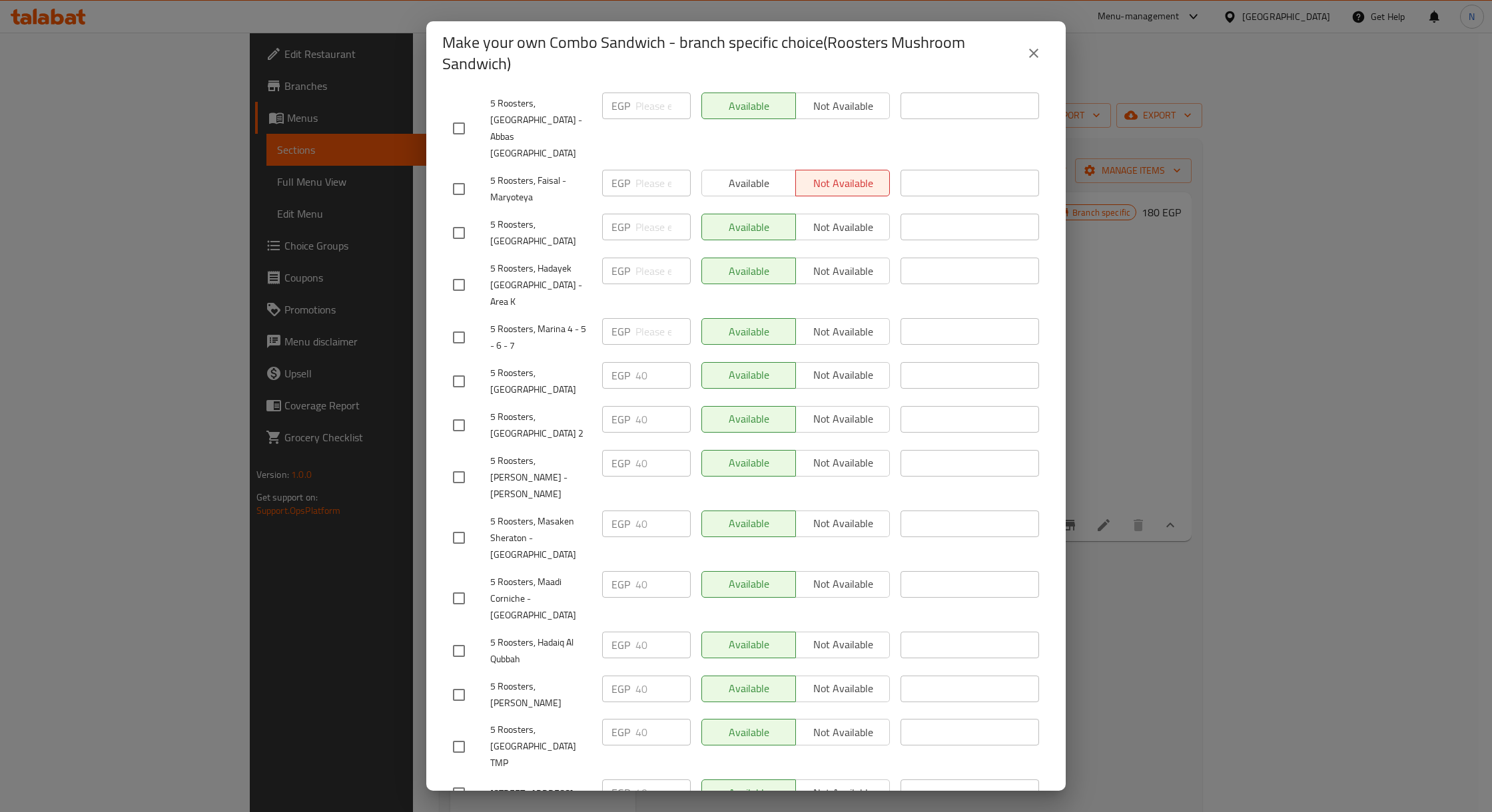
click at [1038, 60] on icon "close" at bounding box center [1034, 53] width 16 height 16
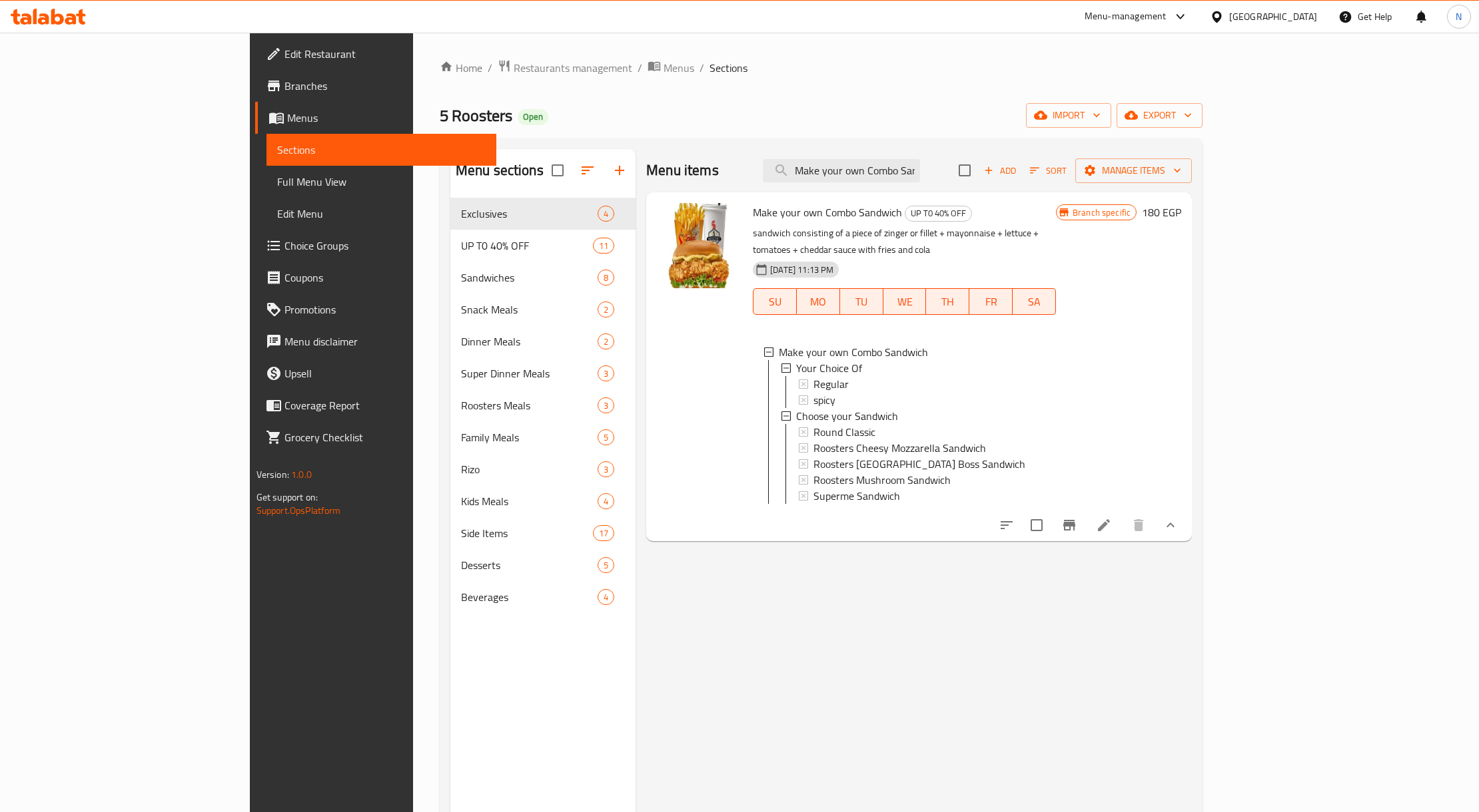
click at [946, 192] on div "Make your own Combo Sandwich UP T0 40% OFF sandwich consisting of a piece of zi…" at bounding box center [918, 367] width 545 height 349
click at [920, 174] on input "Make your own Combo Sandwich" at bounding box center [841, 171] width 157 height 23
paste input "Chicken Burger Combo"
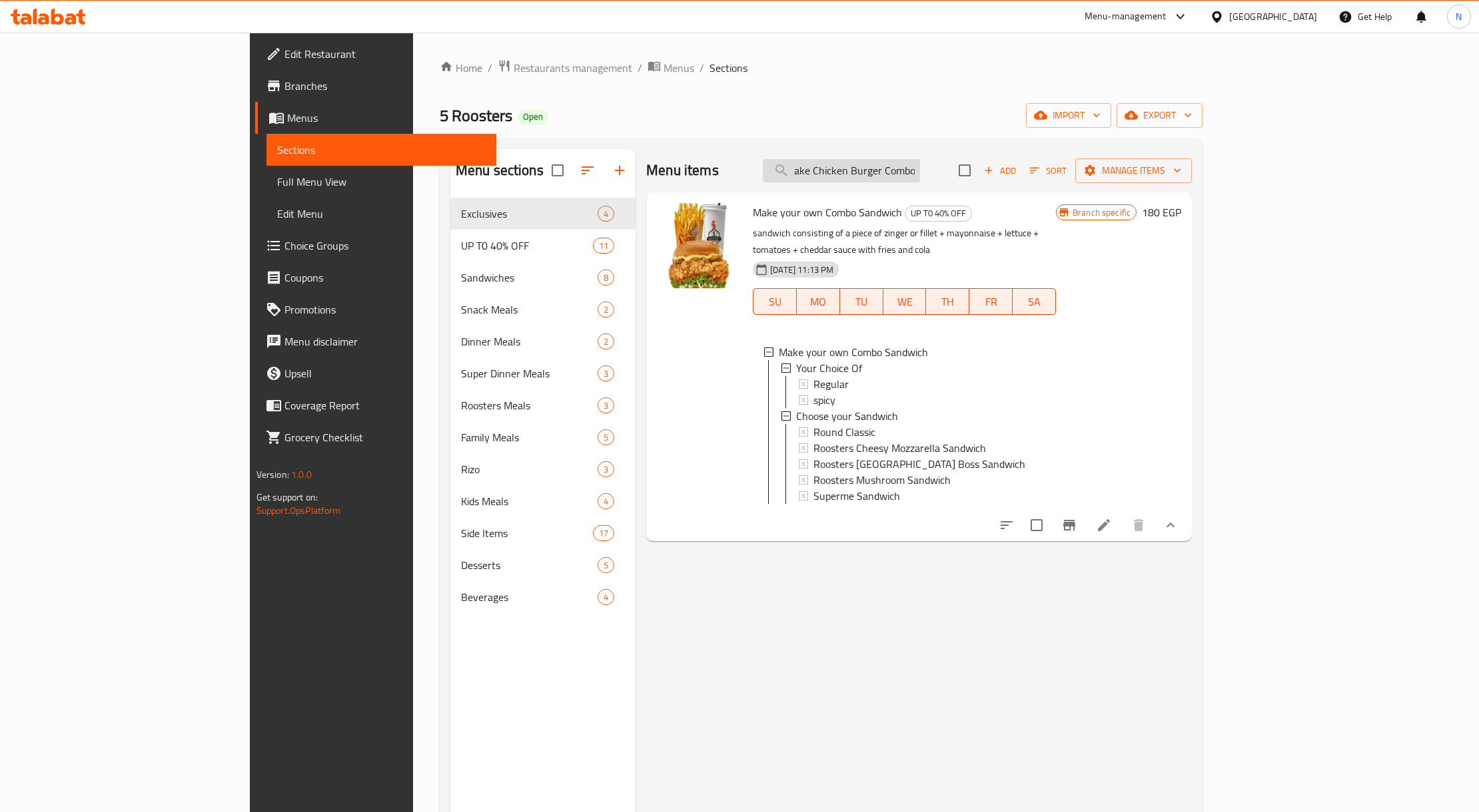
click at [920, 174] on input "Make Chicken Burger Comboown Combo Sandwich" at bounding box center [841, 171] width 157 height 23
paste input "Burger Combo"
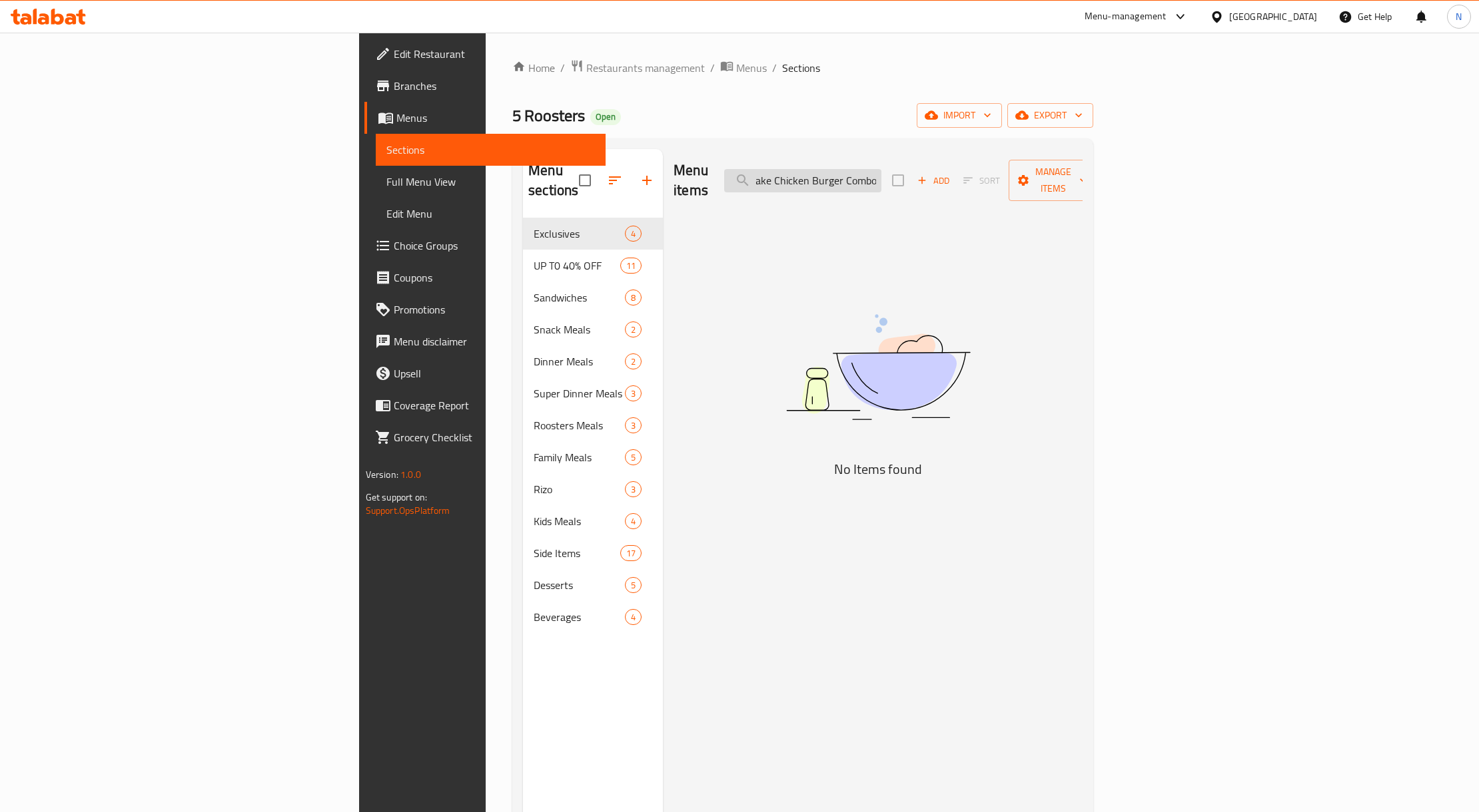
click at [881, 174] on input "Make Chicken Burger ComboBurger Comboown Combo Sandwich" at bounding box center [802, 181] width 157 height 23
paste input "Chicken Burger Combo"
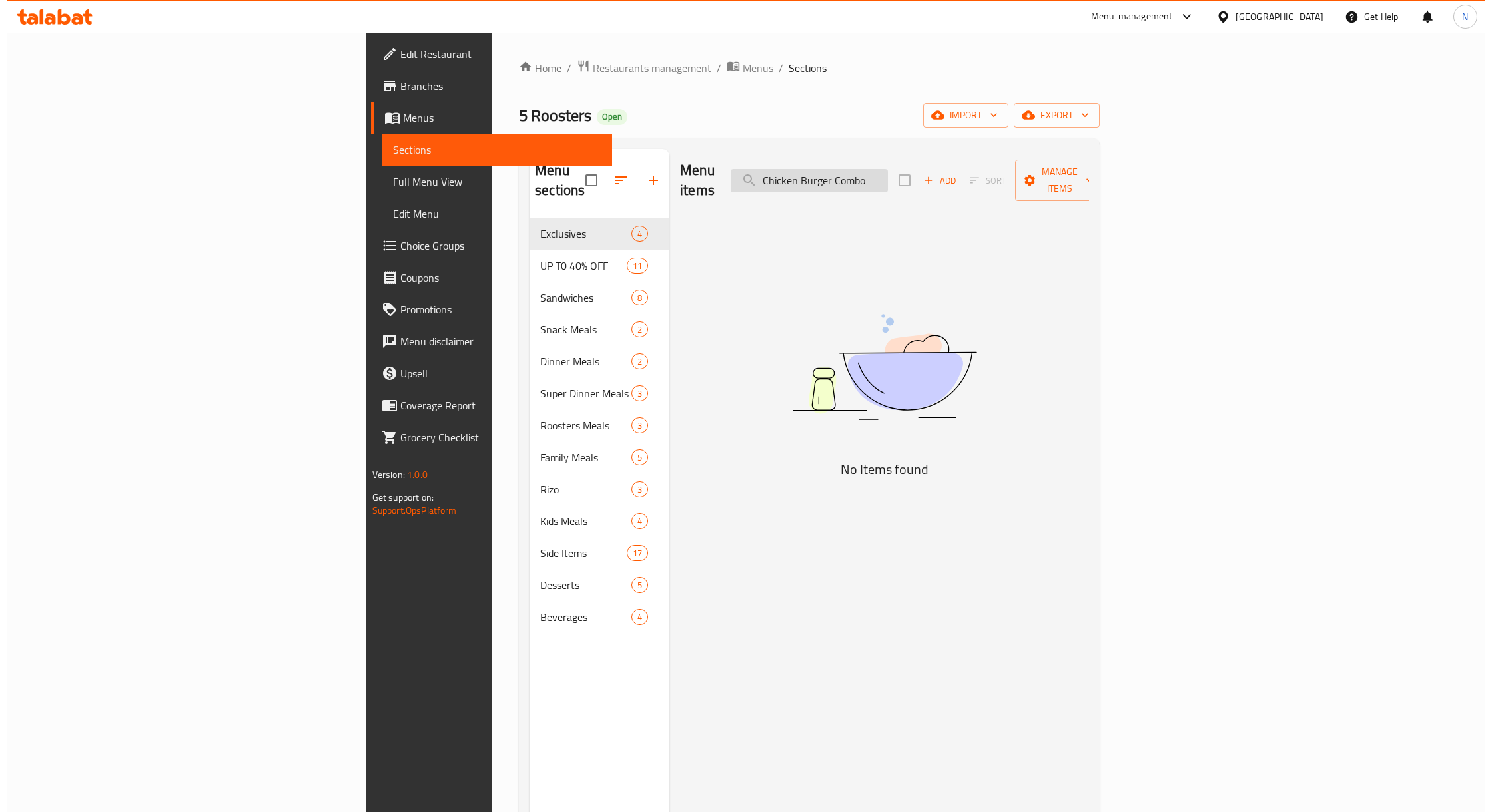
scroll to position [0, 0]
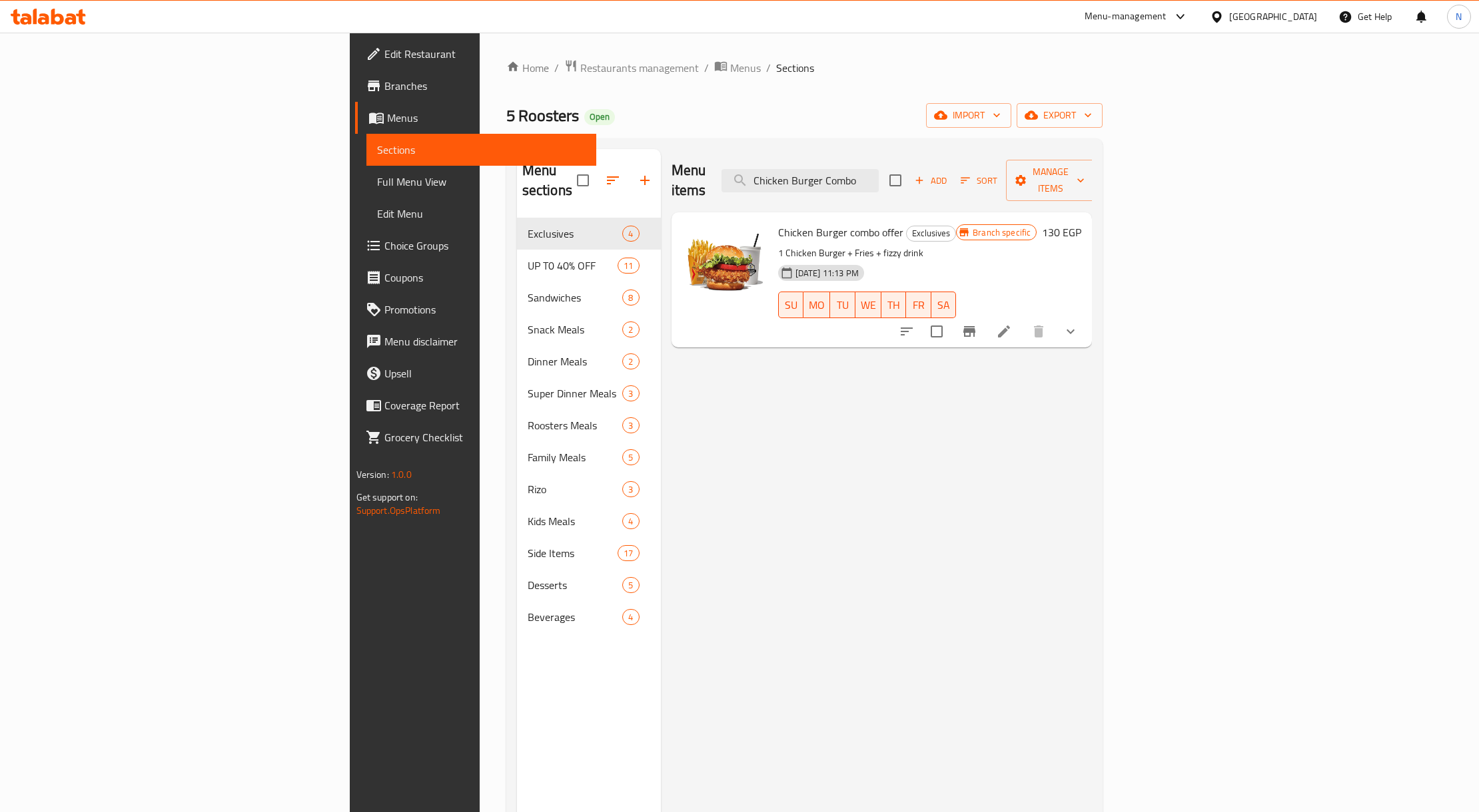
type input "Chicken Burger Combo"
click at [1078, 324] on icon "show more" at bounding box center [1070, 332] width 16 height 16
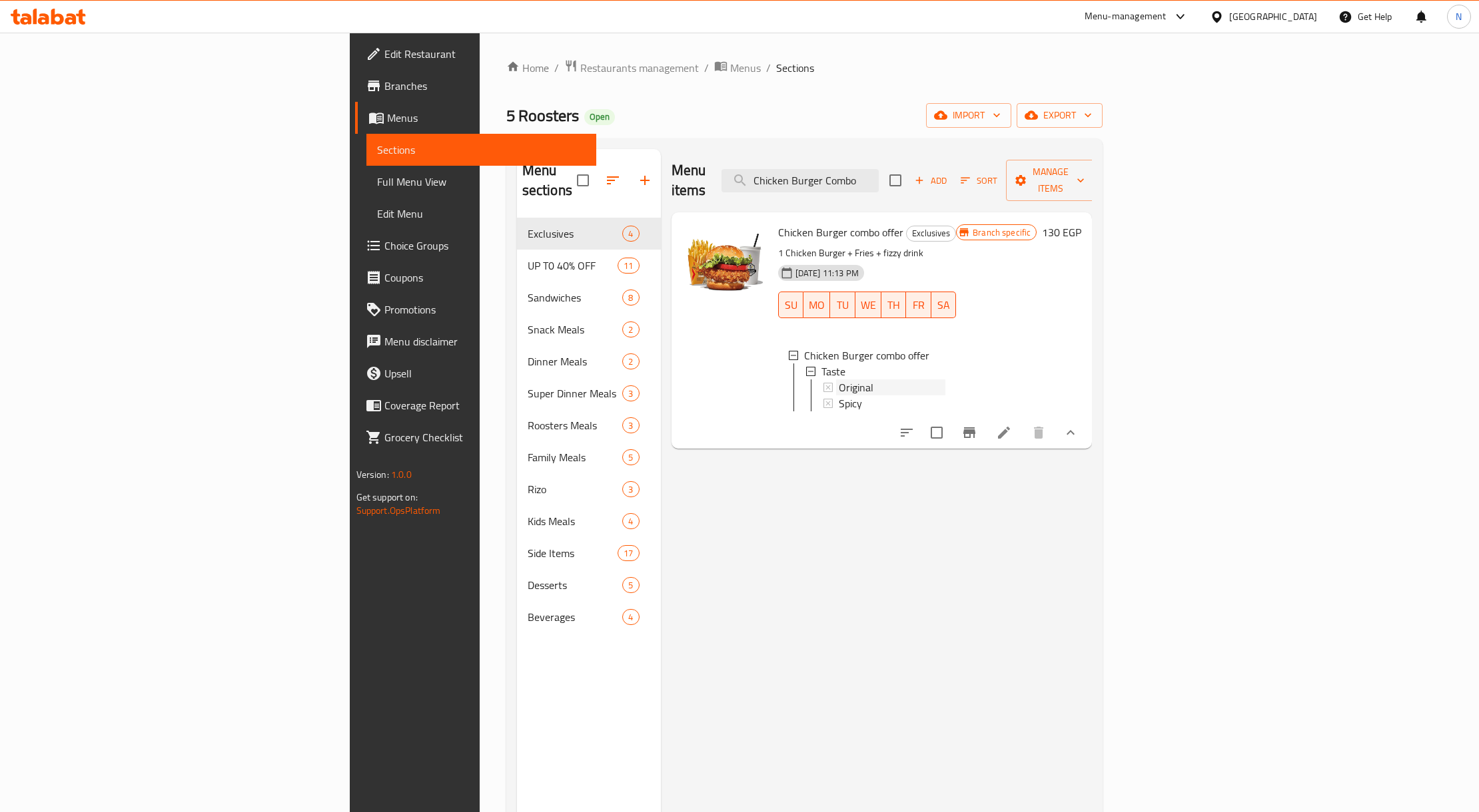
click at [838, 380] on div "Original" at bounding box center [891, 388] width 107 height 16
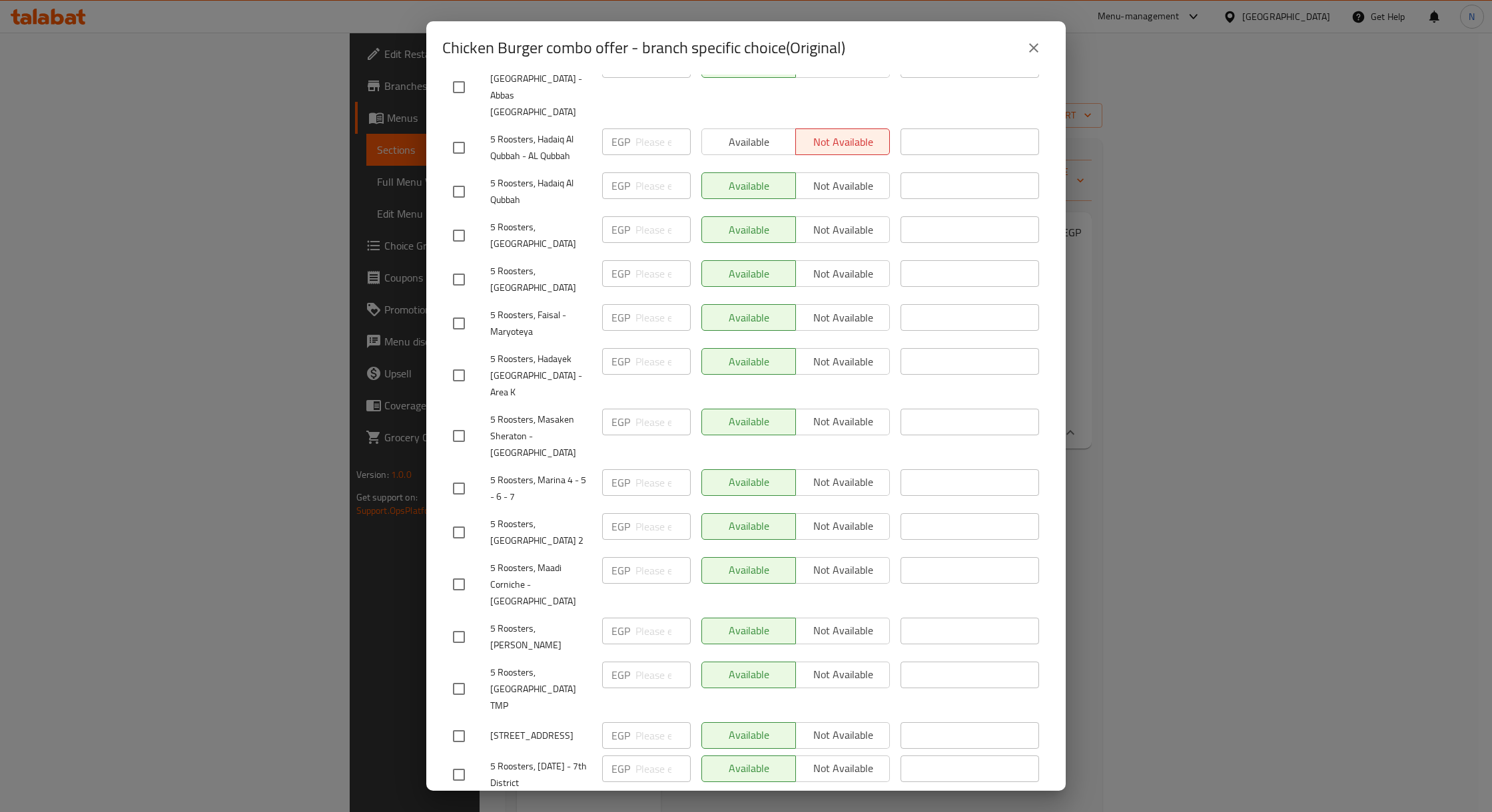
scroll to position [279, 0]
click at [1030, 56] on button "close" at bounding box center [1034, 48] width 32 height 32
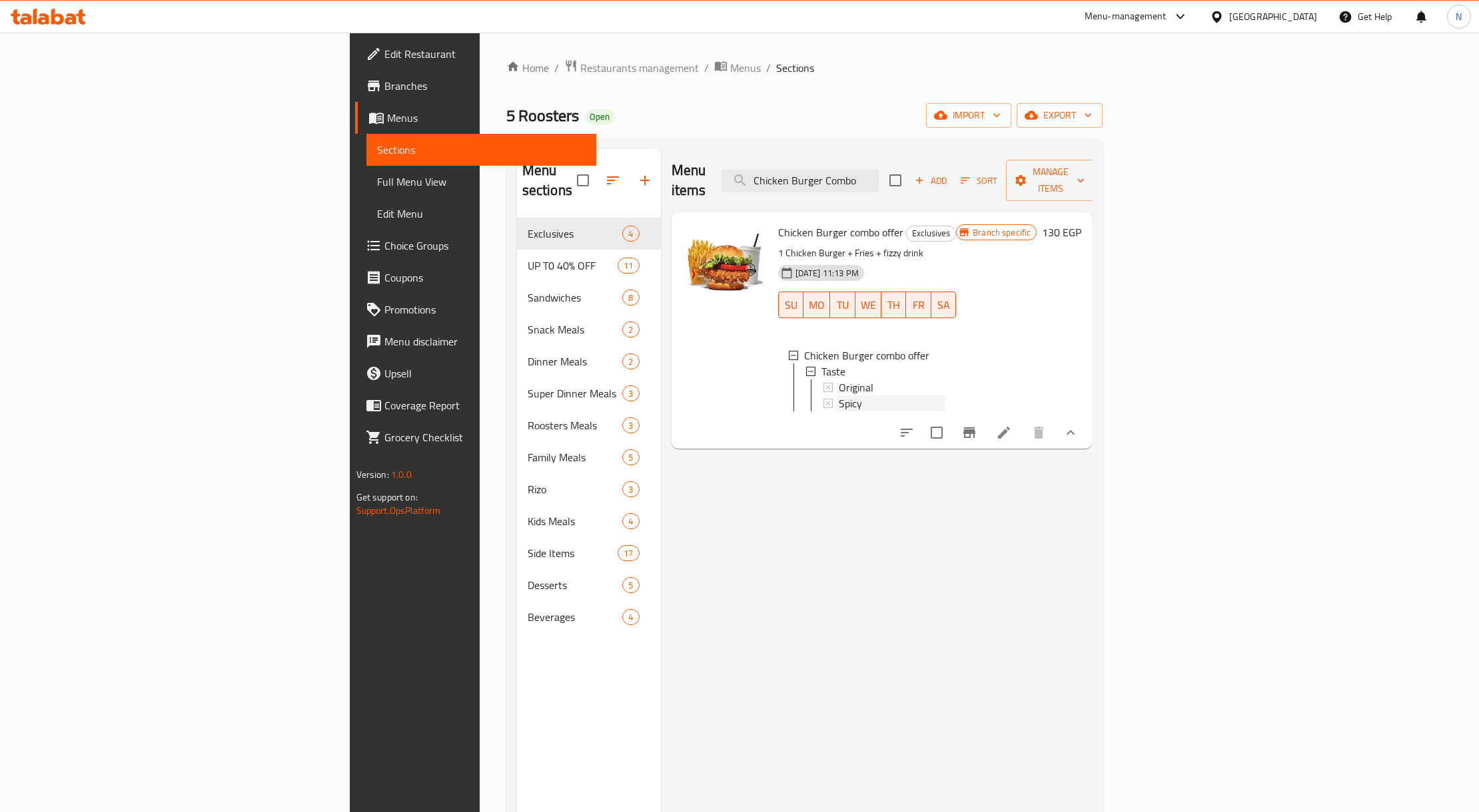
click at [838, 396] on div "Spicy" at bounding box center [891, 403] width 107 height 16
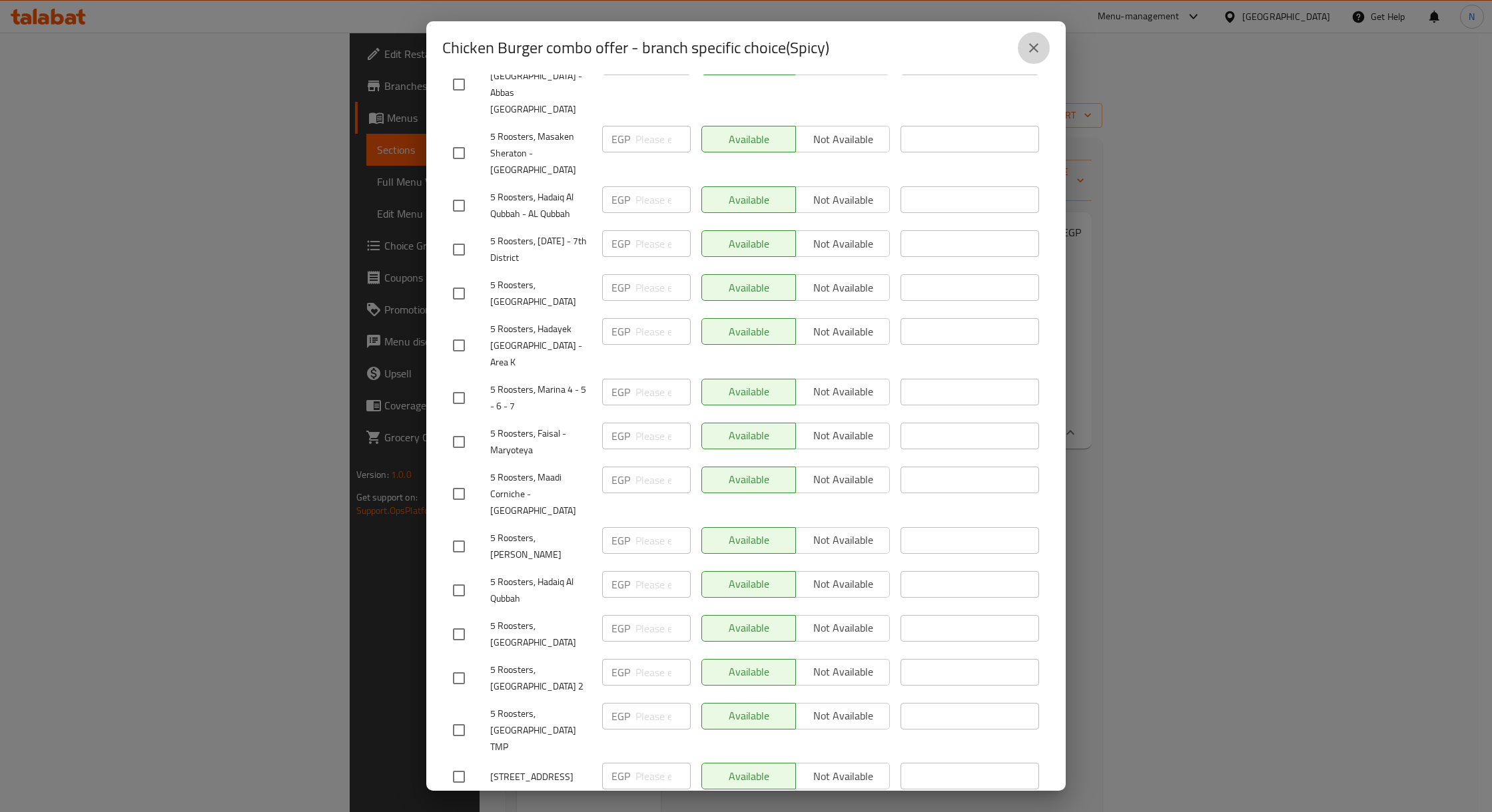
click at [1042, 54] on button "close" at bounding box center [1034, 48] width 32 height 32
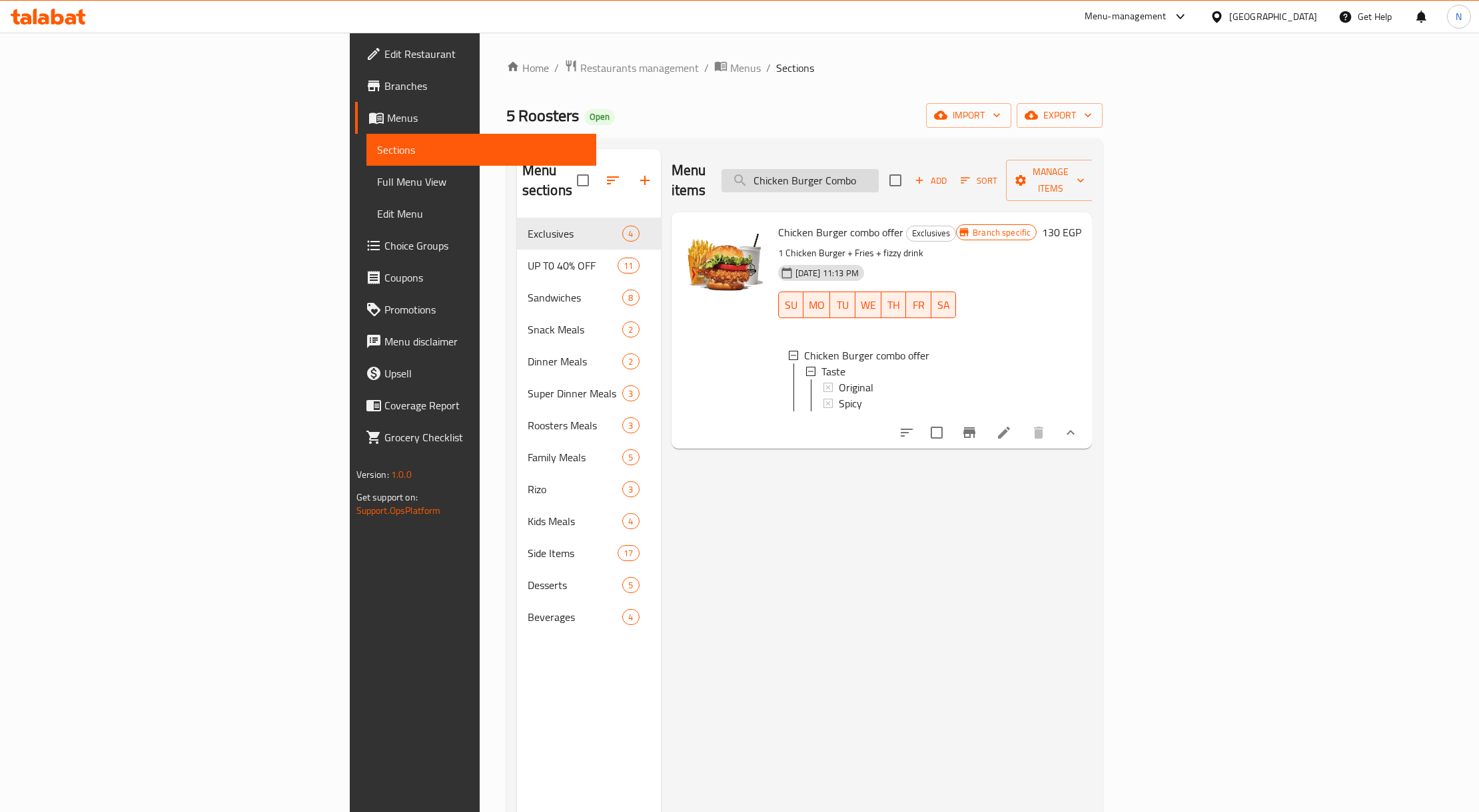
click at [878, 177] on input "Chicken Burger Combo" at bounding box center [799, 181] width 157 height 23
paste input "Qarmasha Offer"
click at [878, 177] on input "Qarmasha Offer" at bounding box center [799, 181] width 157 height 23
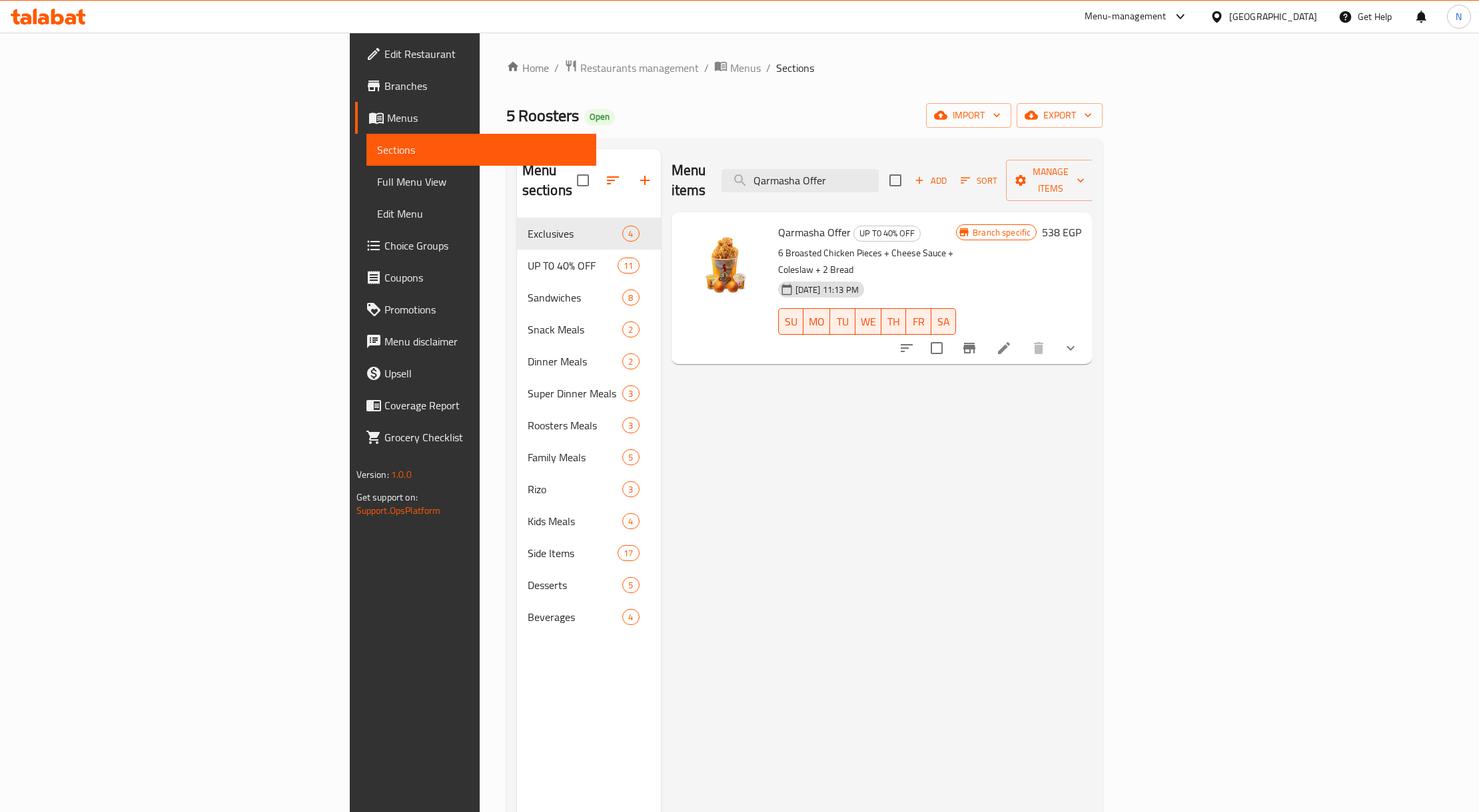
type input "Qarmasha Offer"
click at [1078, 340] on icon "show more" at bounding box center [1070, 348] width 16 height 16
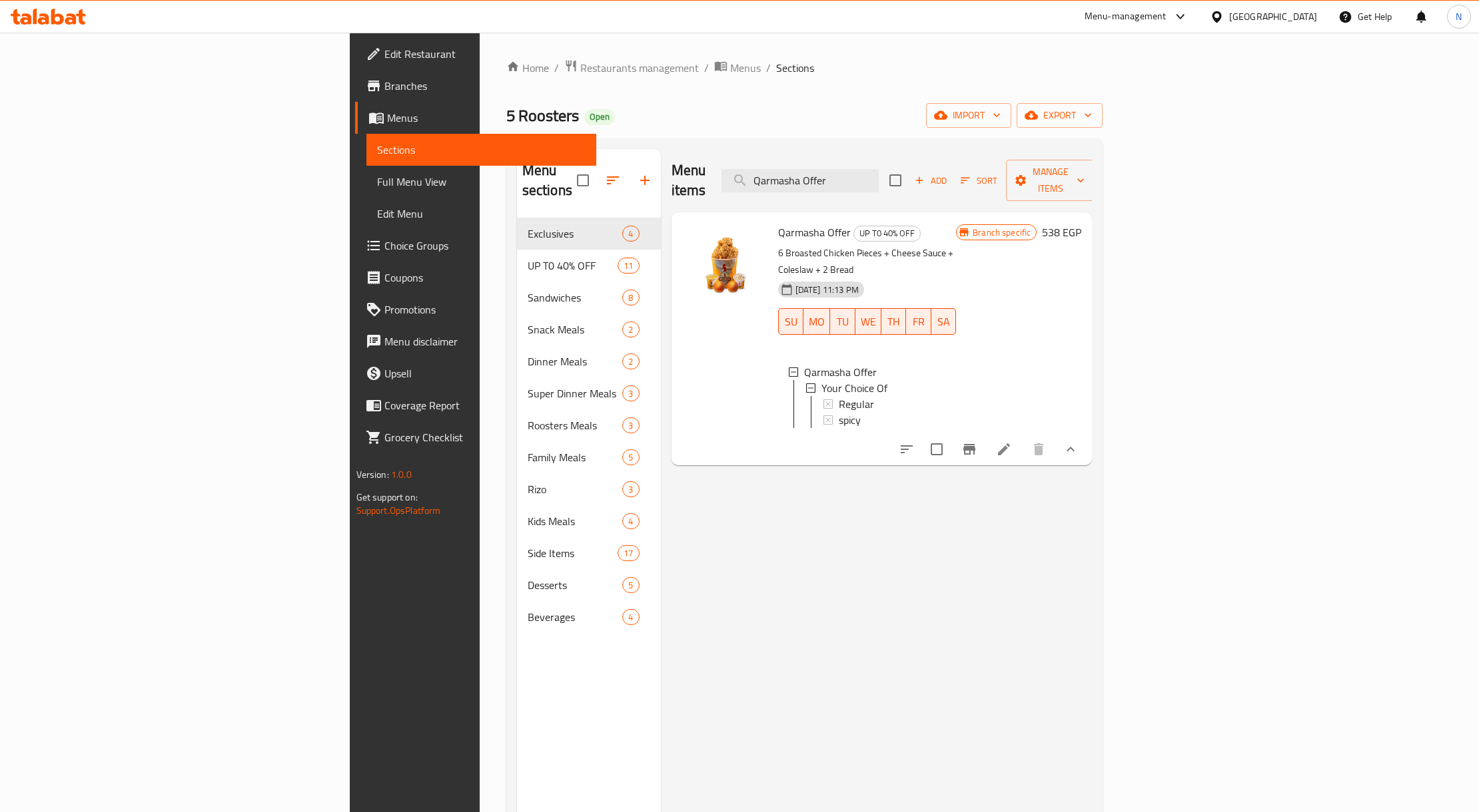
click at [933, 155] on div "Menu items Qarmasha Offer Add Sort Manage items" at bounding box center [882, 181] width 421 height 63
click at [878, 169] on input "Qarmasha Offer" at bounding box center [799, 181] width 157 height 23
paste input "Make Your Own Combo Sandwich"
click at [878, 169] on input "Qarmasha Offer" at bounding box center [799, 181] width 157 height 23
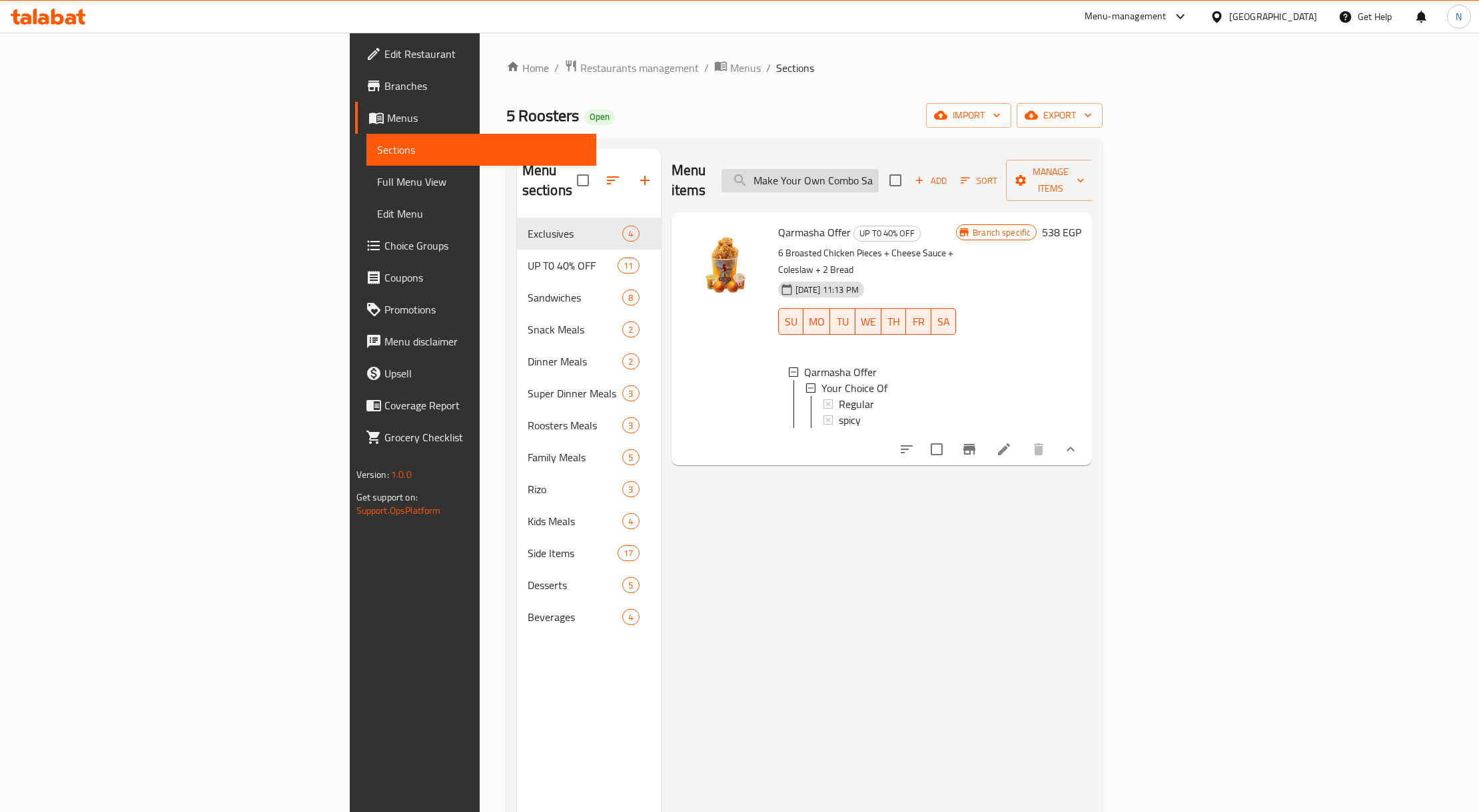
scroll to position [0, 30]
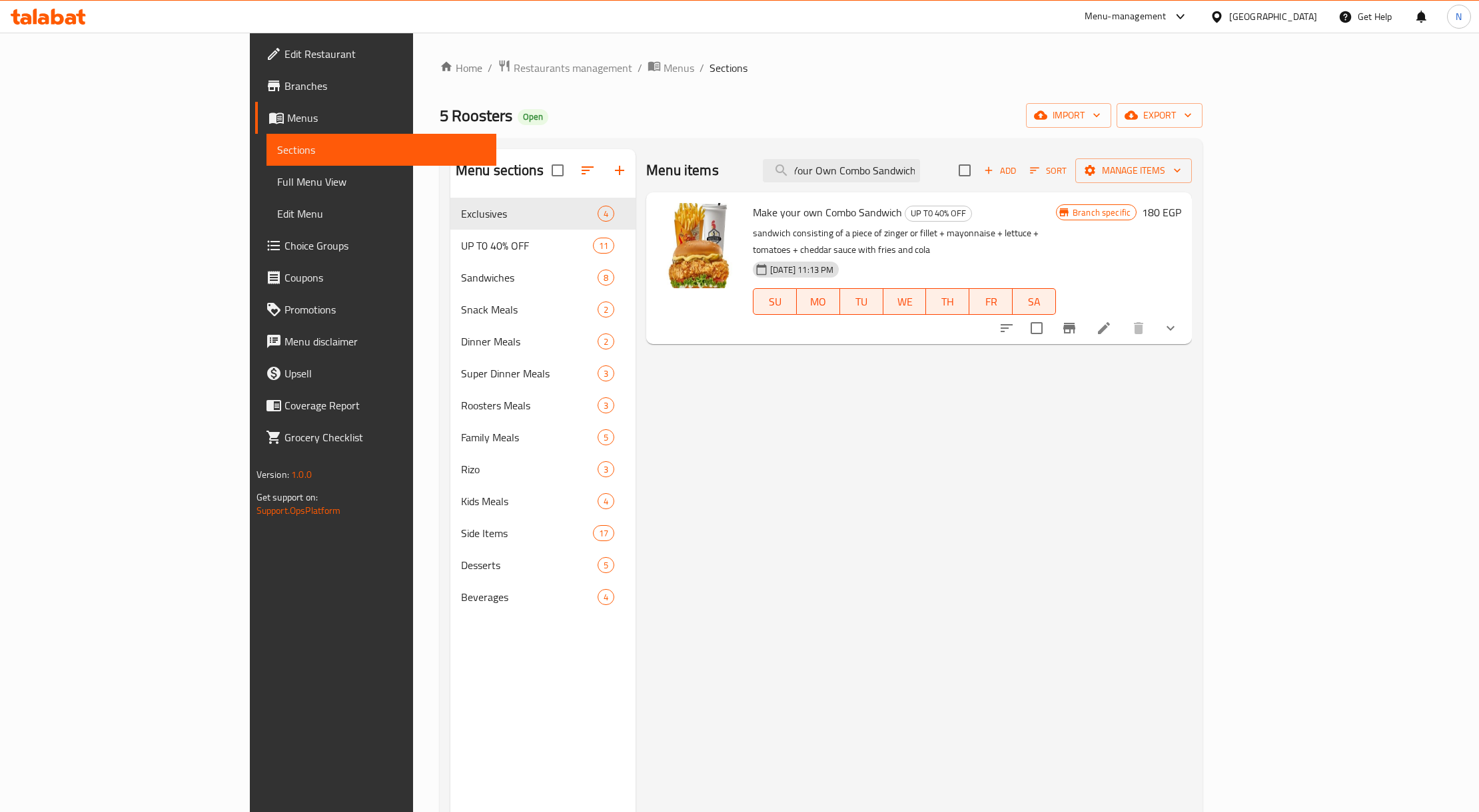
type input "Make Your Own Combo Sandwich"
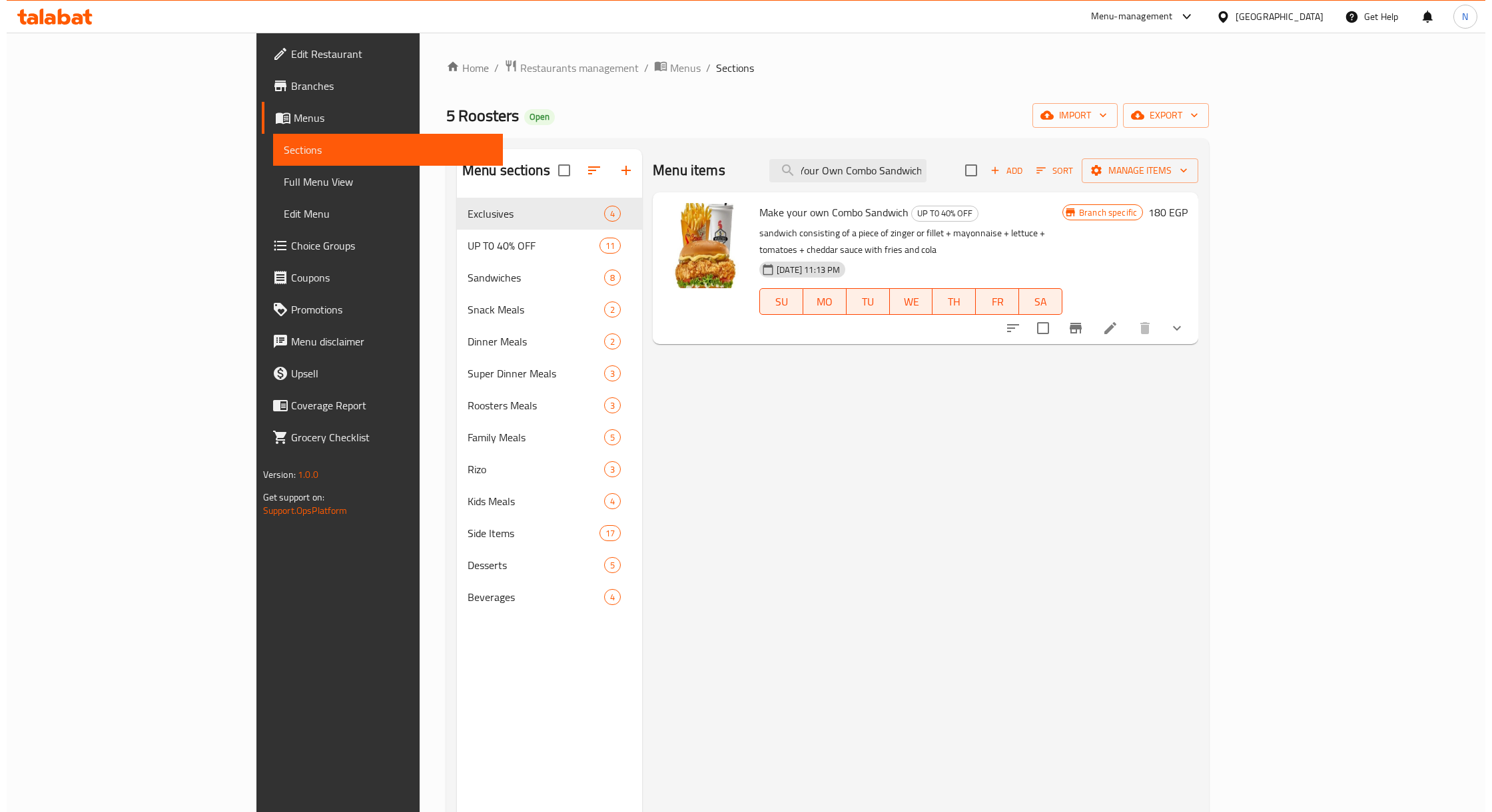
scroll to position [0, 0]
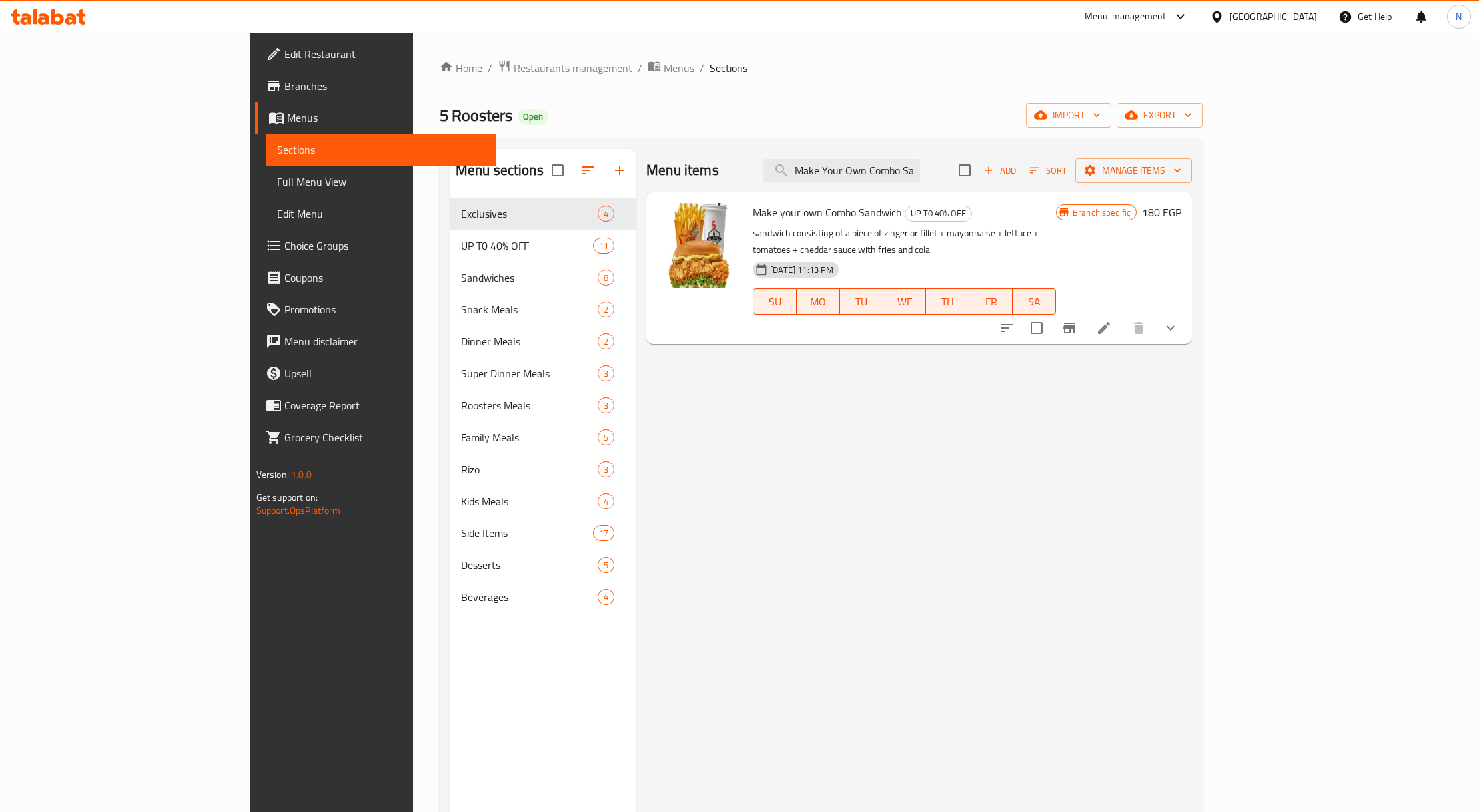
click at [1186, 316] on button "show more" at bounding box center [1170, 328] width 32 height 32
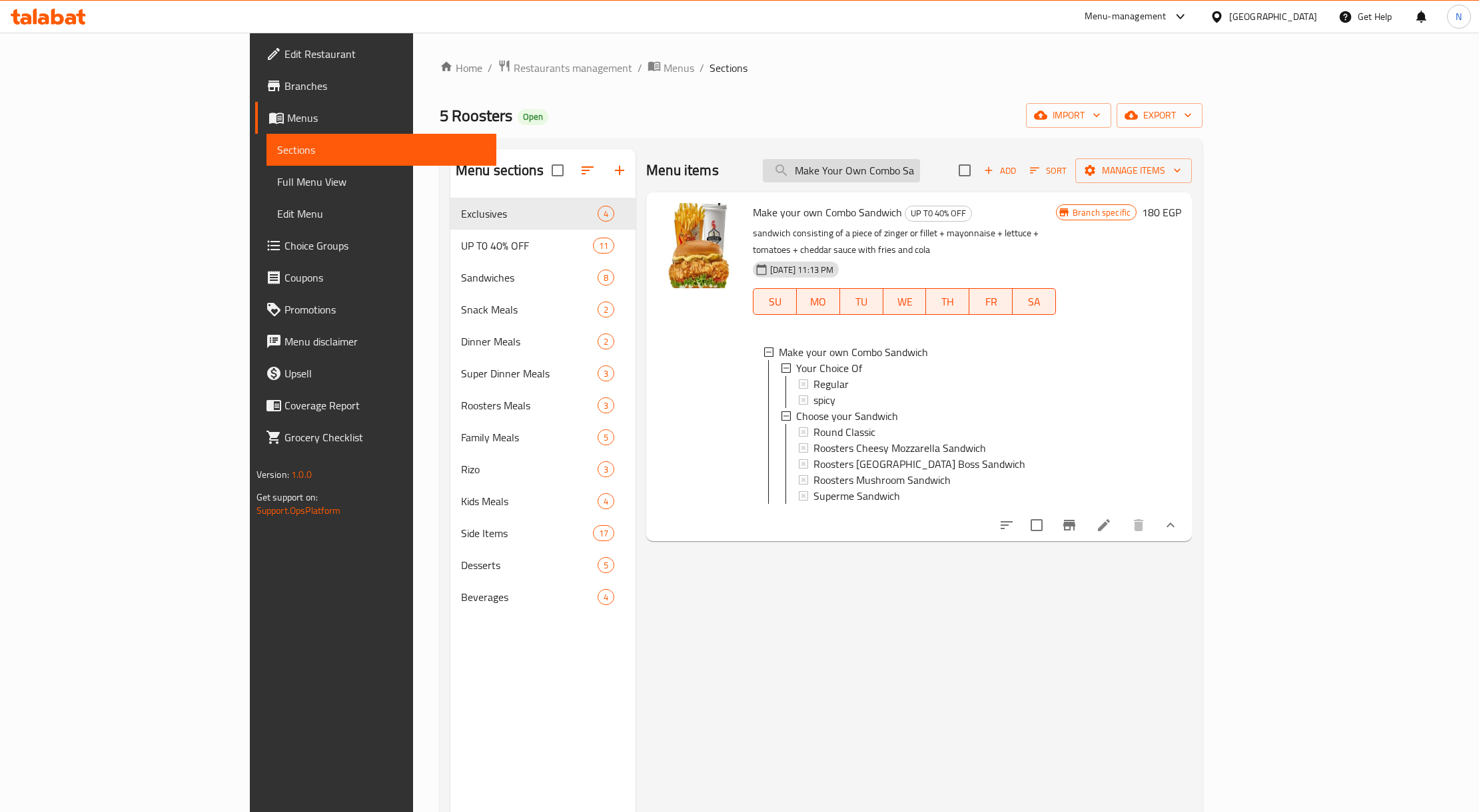
click at [920, 168] on input "Make Your Own Combo Sandwich" at bounding box center [841, 171] width 157 height 23
paste input "Twister Sandwich Combo"
click at [920, 168] on input "Twister Sandwich Combo" at bounding box center [841, 171] width 157 height 23
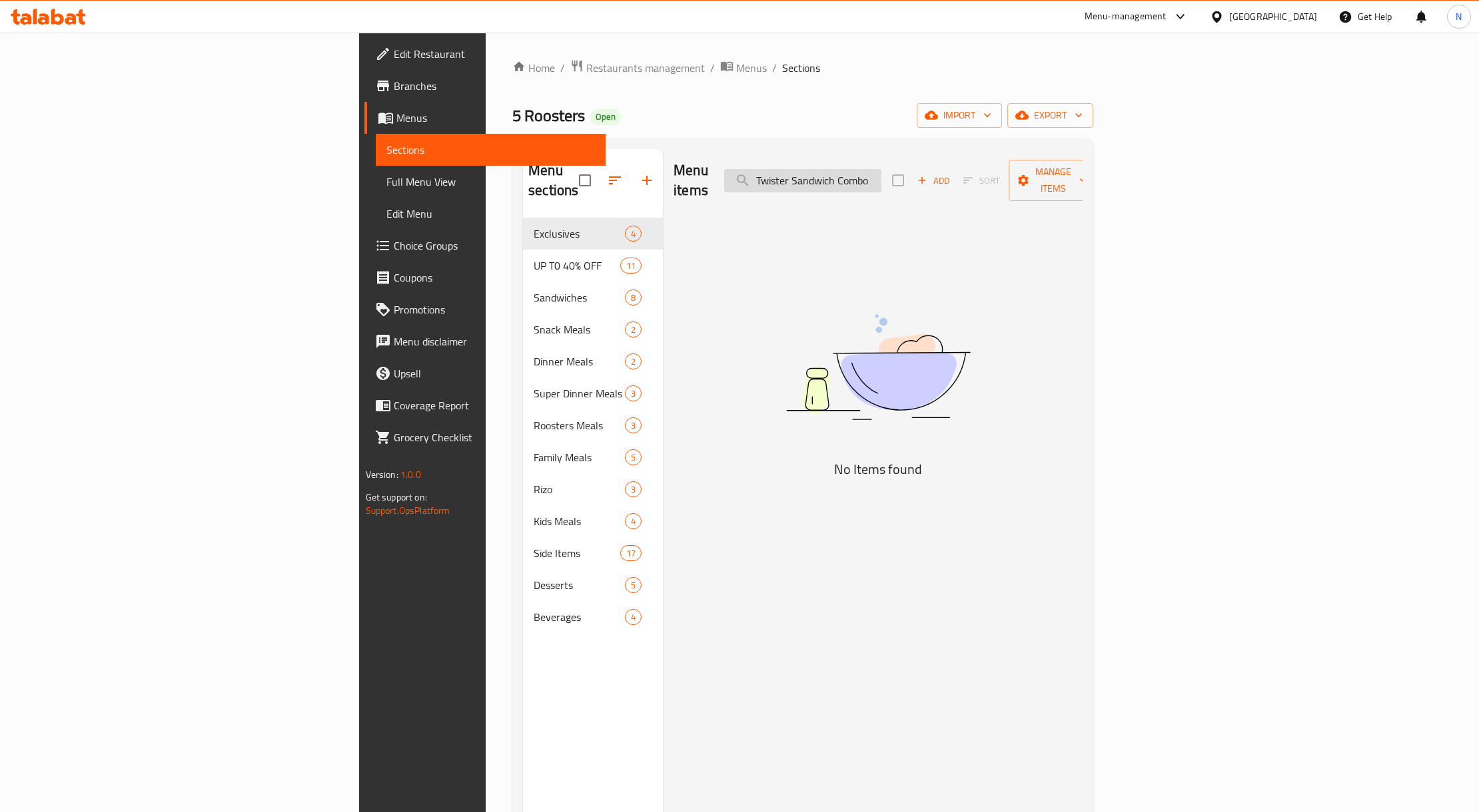
click at [881, 177] on input "Twister Sandwich Combo" at bounding box center [802, 181] width 157 height 23
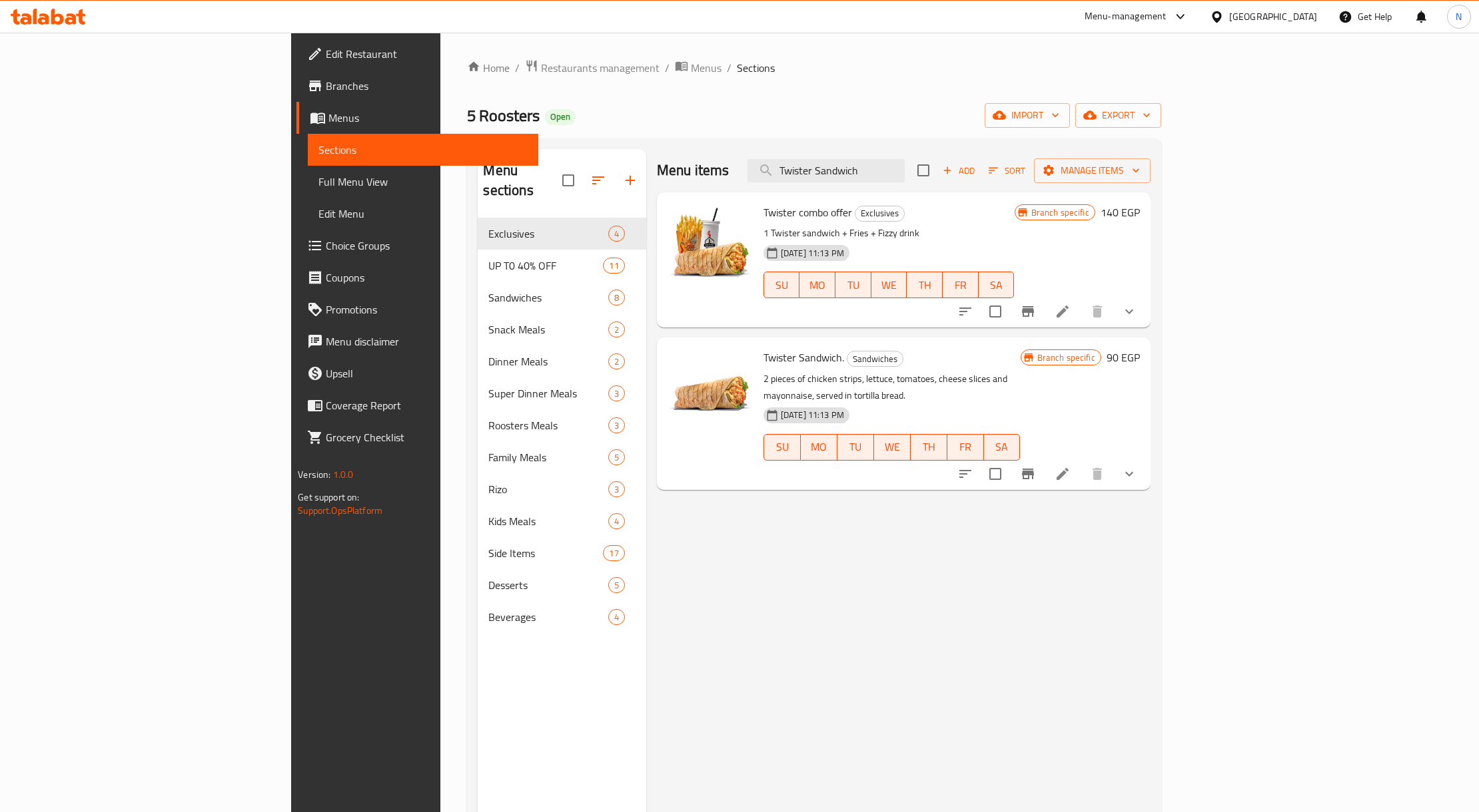
type input "Twister Sandwich"
click at [764, 220] on span "Twister combo offer" at bounding box center [807, 213] width 88 height 20
drag, startPoint x: 742, startPoint y: 220, endPoint x: 941, endPoint y: 238, distance: 199.8
click at [758, 224] on div "Twister combo offer Exclusives 1 Twister sandwich + Fries + Fizzy drink [DATE] …" at bounding box center [889, 259] width 261 height 124
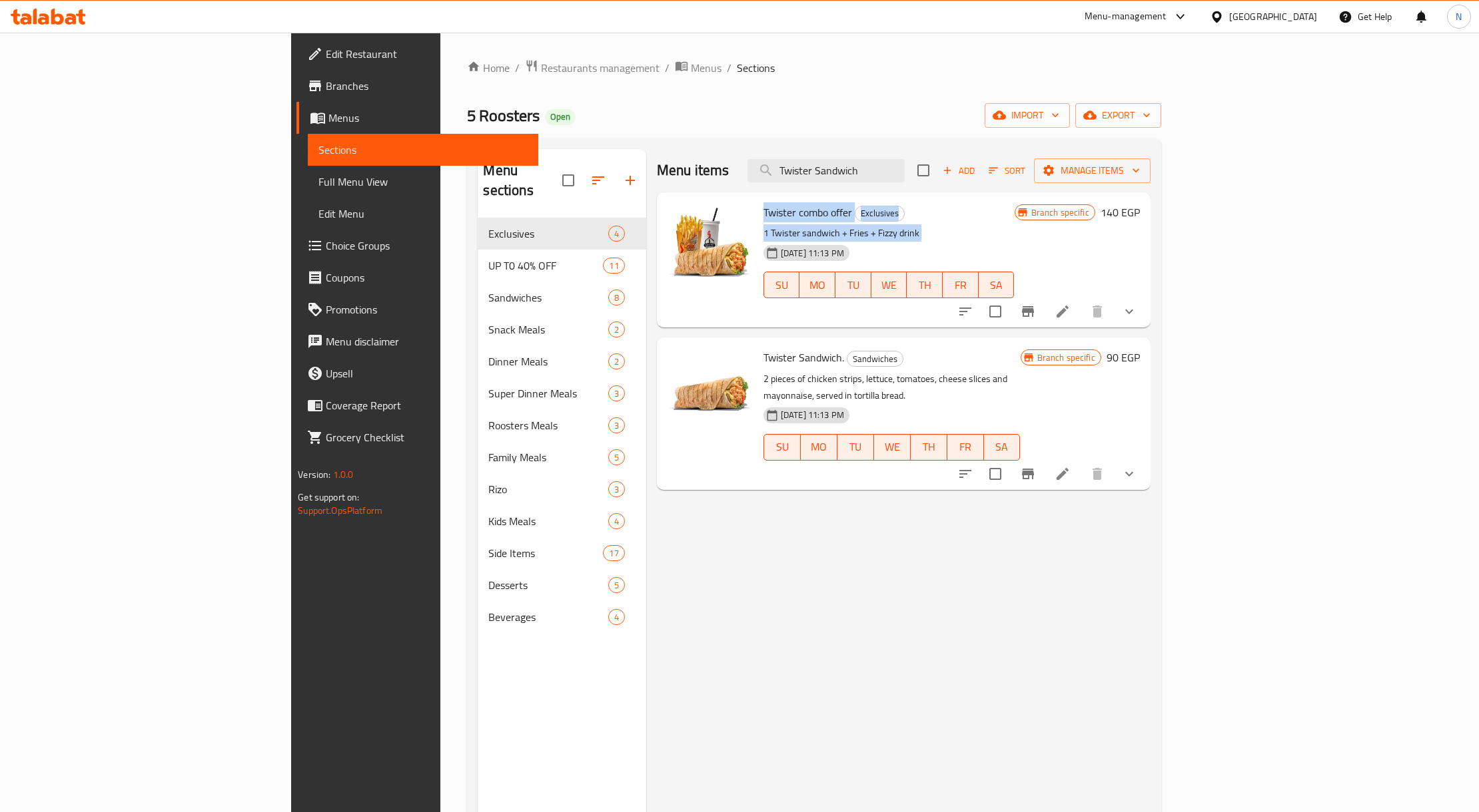
drag, startPoint x: 941, startPoint y: 238, endPoint x: 1355, endPoint y: 323, distance: 422.6
click at [942, 238] on p "1 Twister sandwich + Fries + Fizzy drink" at bounding box center [889, 233] width 251 height 17
click at [1034, 312] on icon "Branch-specific-item" at bounding box center [1027, 312] width 12 height 11
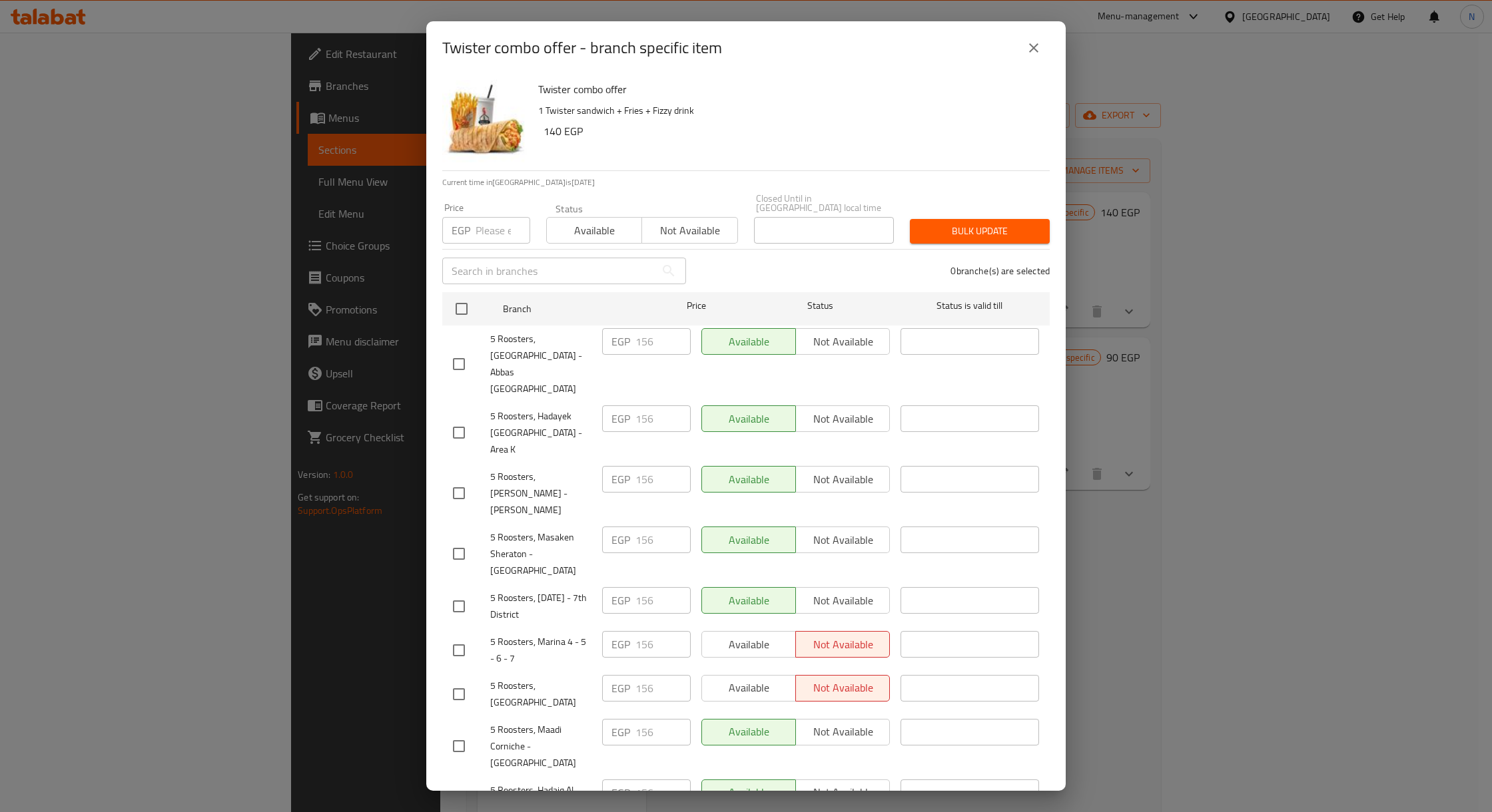
scroll to position [279, 0]
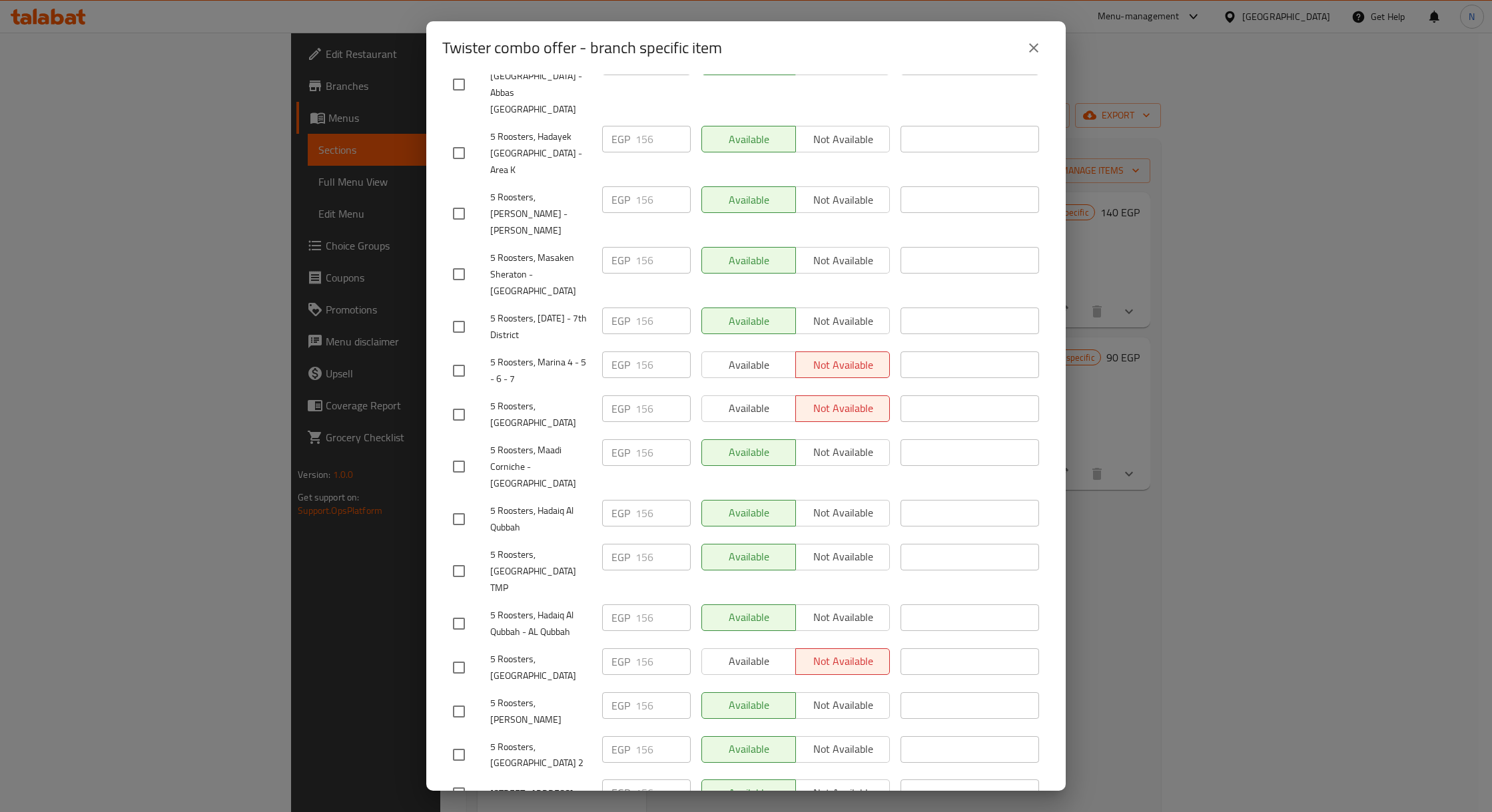
click at [1032, 42] on icon "close" at bounding box center [1034, 48] width 16 height 16
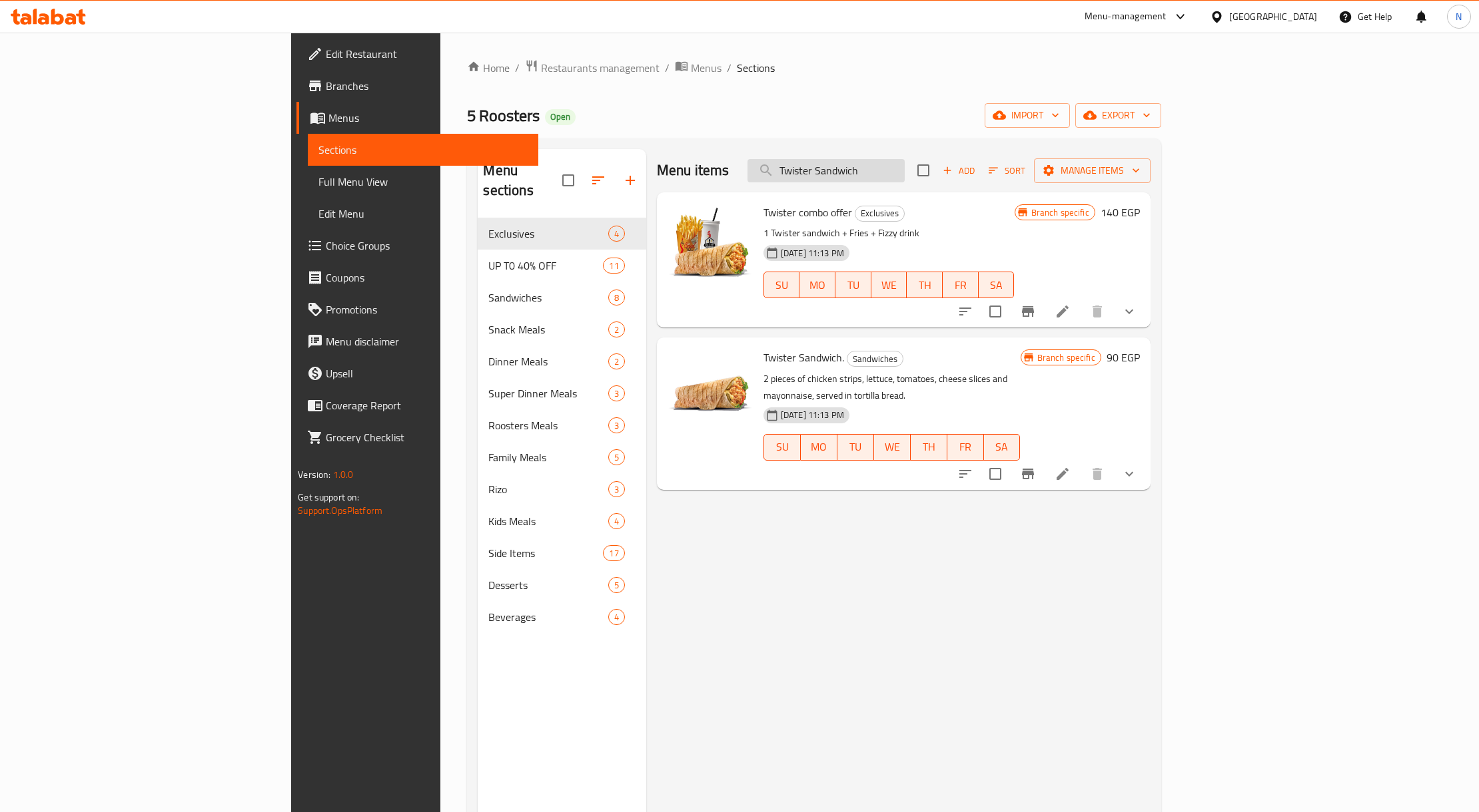
click at [881, 177] on input "Twister Sandwich" at bounding box center [825, 171] width 157 height 23
click at [879, 207] on h6 "Twister combo offer Exclusives" at bounding box center [889, 213] width 251 height 19
drag, startPoint x: 879, startPoint y: 207, endPoint x: 885, endPoint y: 229, distance: 22.8
click at [885, 229] on div "Twister combo offer Exclusives 1 Twister sandwich + Fries + Fizzy drink [DATE] …" at bounding box center [889, 259] width 261 height 124
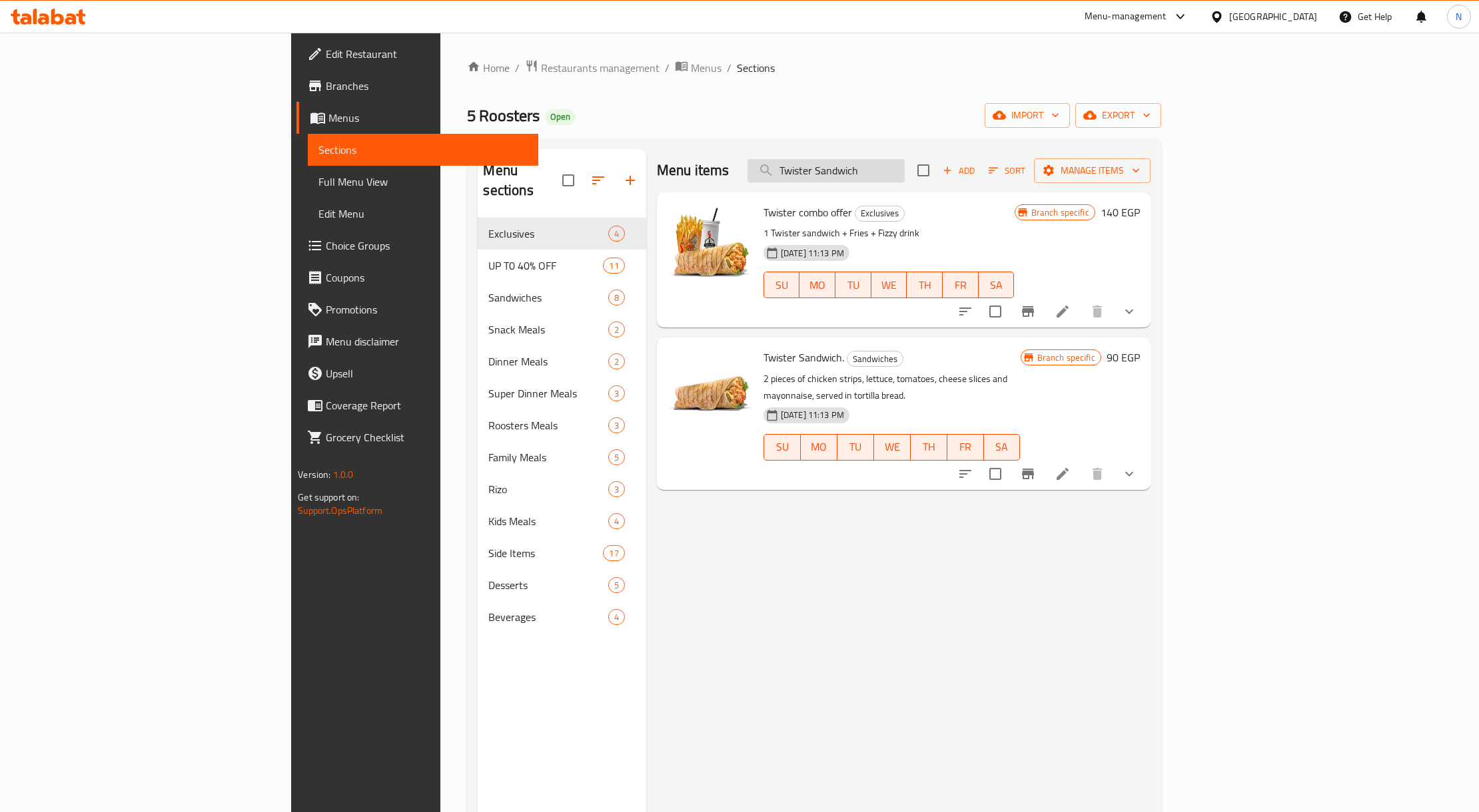
click at [904, 177] on input "Twister Sandwich" at bounding box center [825, 171] width 157 height 23
click at [1036, 309] on icon "Branch-specific-item" at bounding box center [1028, 312] width 16 height 16
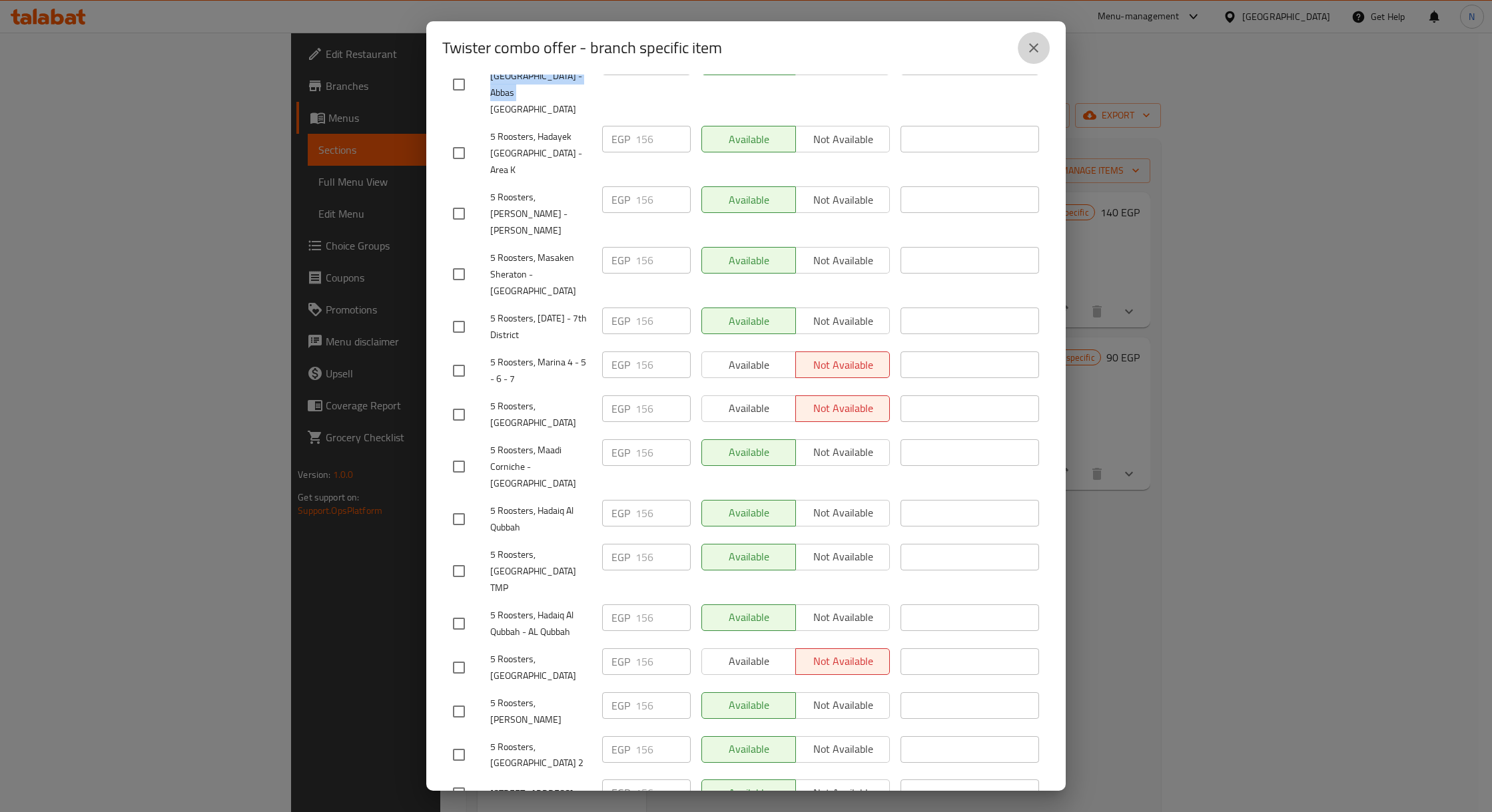
click at [1038, 42] on icon "close" at bounding box center [1034, 48] width 16 height 16
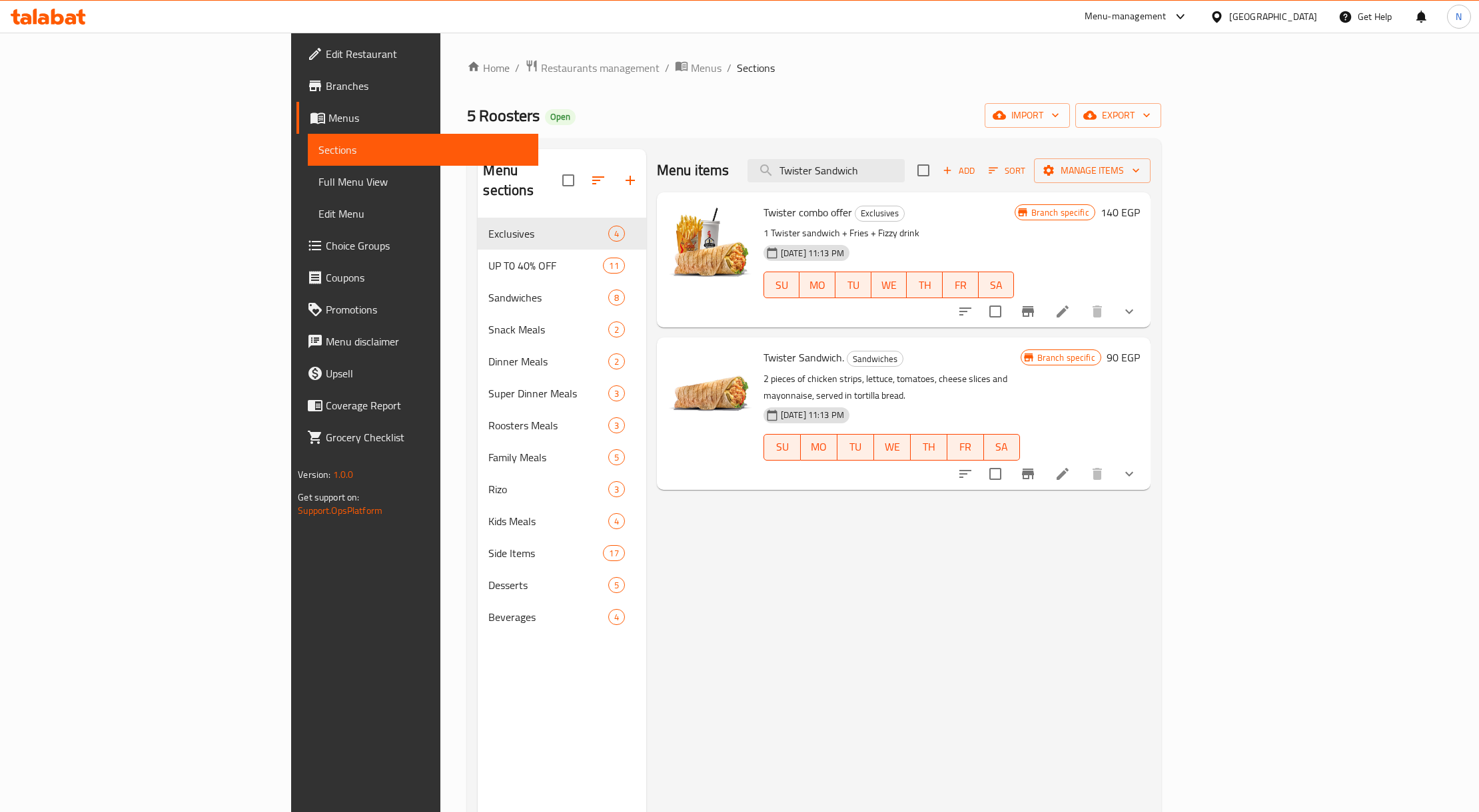
click at [758, 201] on div "Twister combo offer Exclusives 1 Twister sandwich + Fries + Fizzy drink [DATE] …" at bounding box center [889, 259] width 261 height 124
copy h6 "Twister combo offer"
click at [881, 179] on input "Twister Sandwich" at bounding box center [825, 171] width 157 height 23
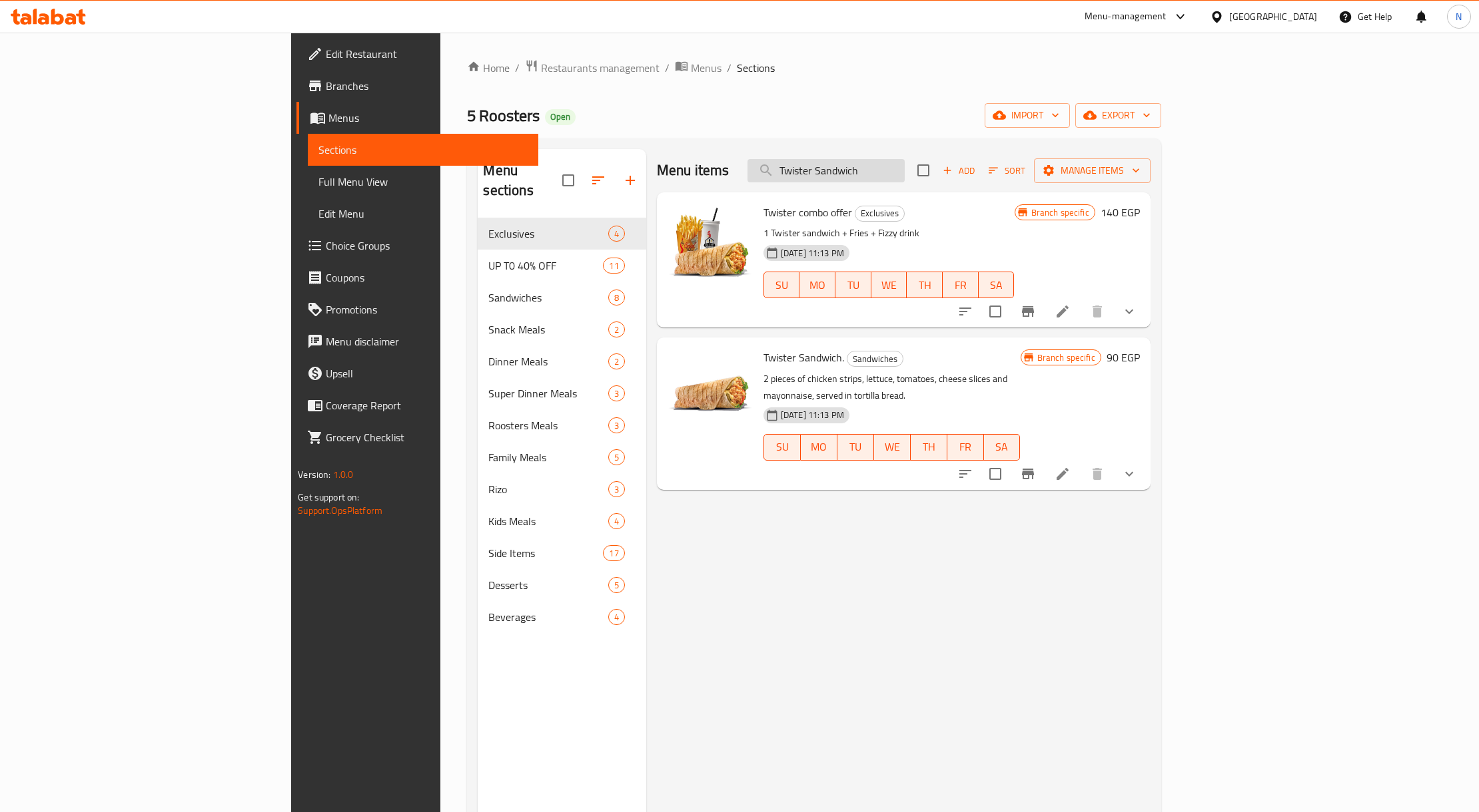
click at [881, 179] on input "Twister Sandwich" at bounding box center [825, 171] width 157 height 23
click at [865, 212] on h6 "Twister combo offer Exclusives" at bounding box center [889, 213] width 251 height 19
click at [758, 224] on div "Twister combo offer Exclusives 1 Twister sandwich + Fries + Fizzy drink [DATE] …" at bounding box center [889, 259] width 261 height 124
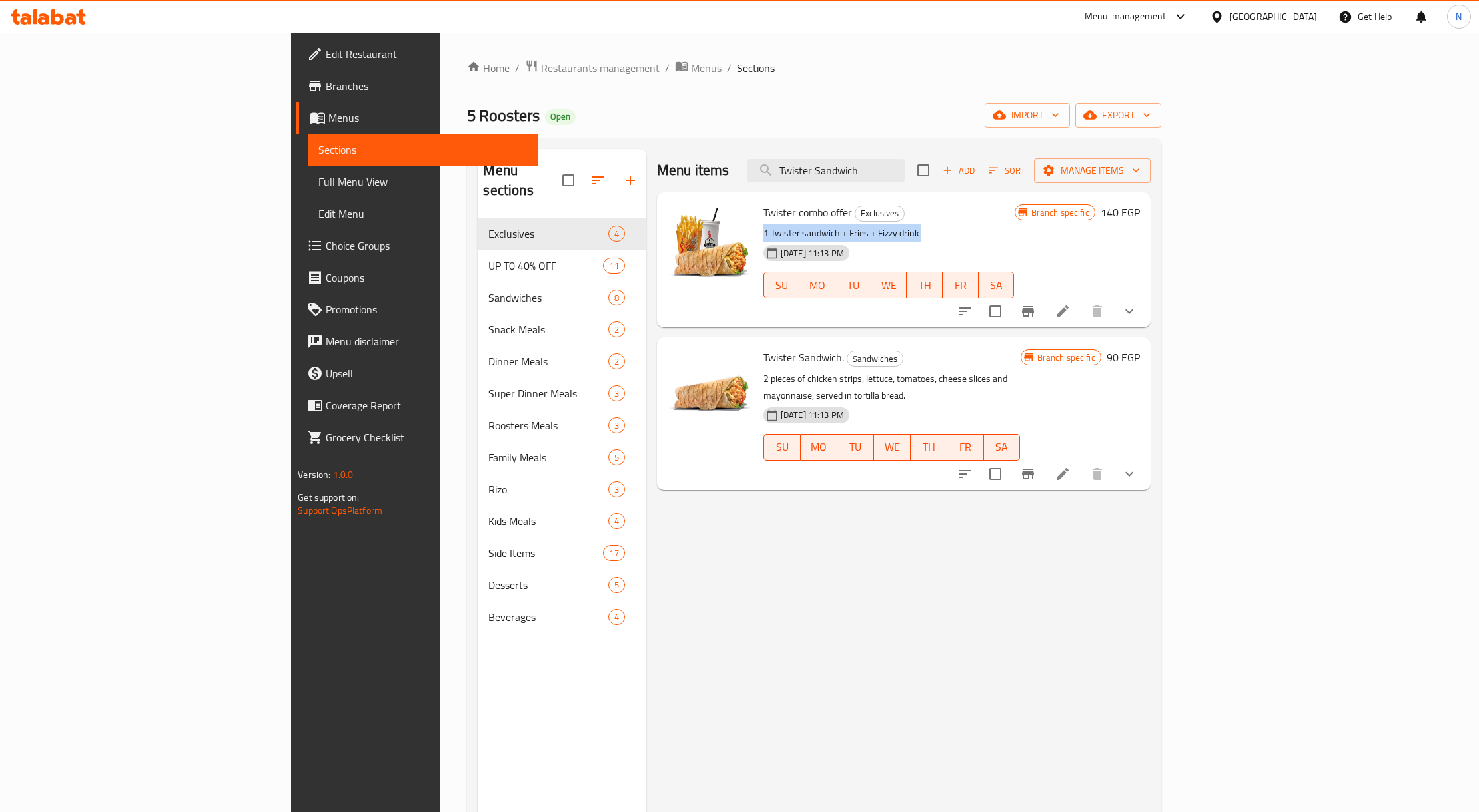
click at [758, 224] on div "Twister combo offer Exclusives 1 Twister sandwich + Fries + Fizzy drink [DATE] …" at bounding box center [889, 259] width 261 height 124
click at [764, 226] on p "1 Twister sandwich + Fries + Fizzy drink" at bounding box center [889, 233] width 251 height 17
drag, startPoint x: 745, startPoint y: 226, endPoint x: 745, endPoint y: 201, distance: 25.0
click at [758, 201] on div "Twister combo offer Exclusives 1 Twister sandwich + Fries + Fizzy drink [DATE] …" at bounding box center [889, 259] width 261 height 124
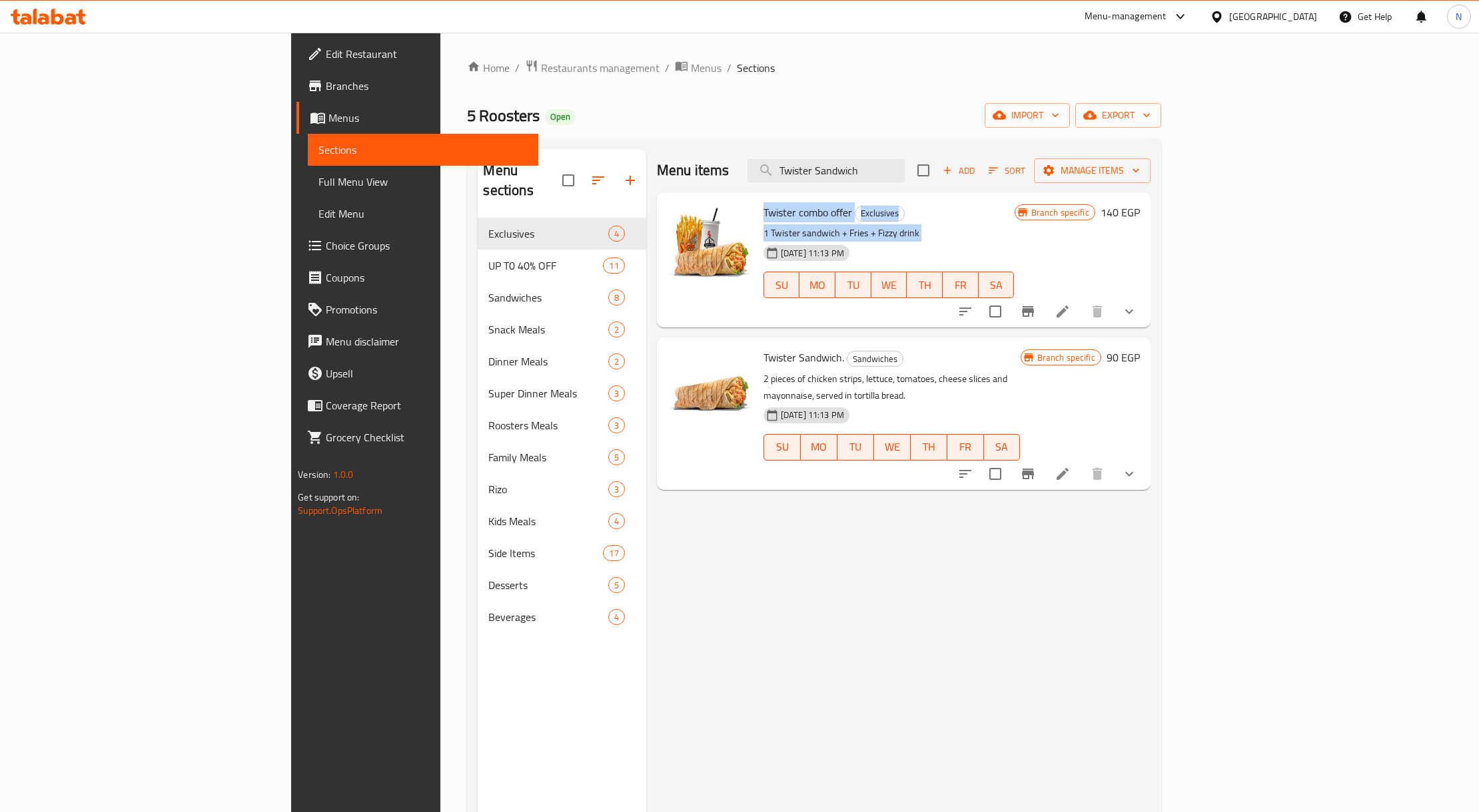
click at [773, 220] on span "Twister combo offer" at bounding box center [807, 213] width 88 height 20
click at [1036, 307] on icon "Branch-specific-item" at bounding box center [1028, 312] width 16 height 16
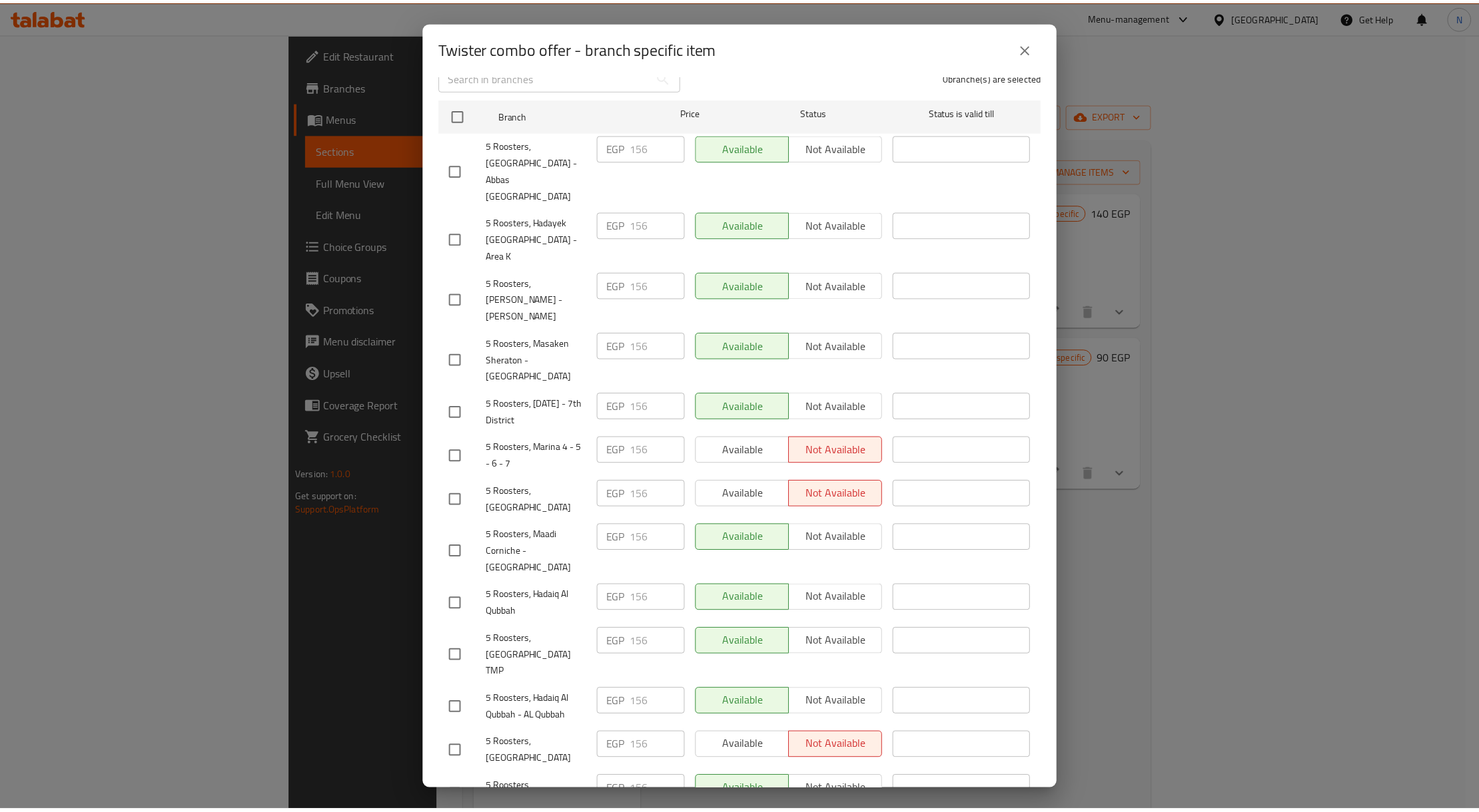
scroll to position [0, 0]
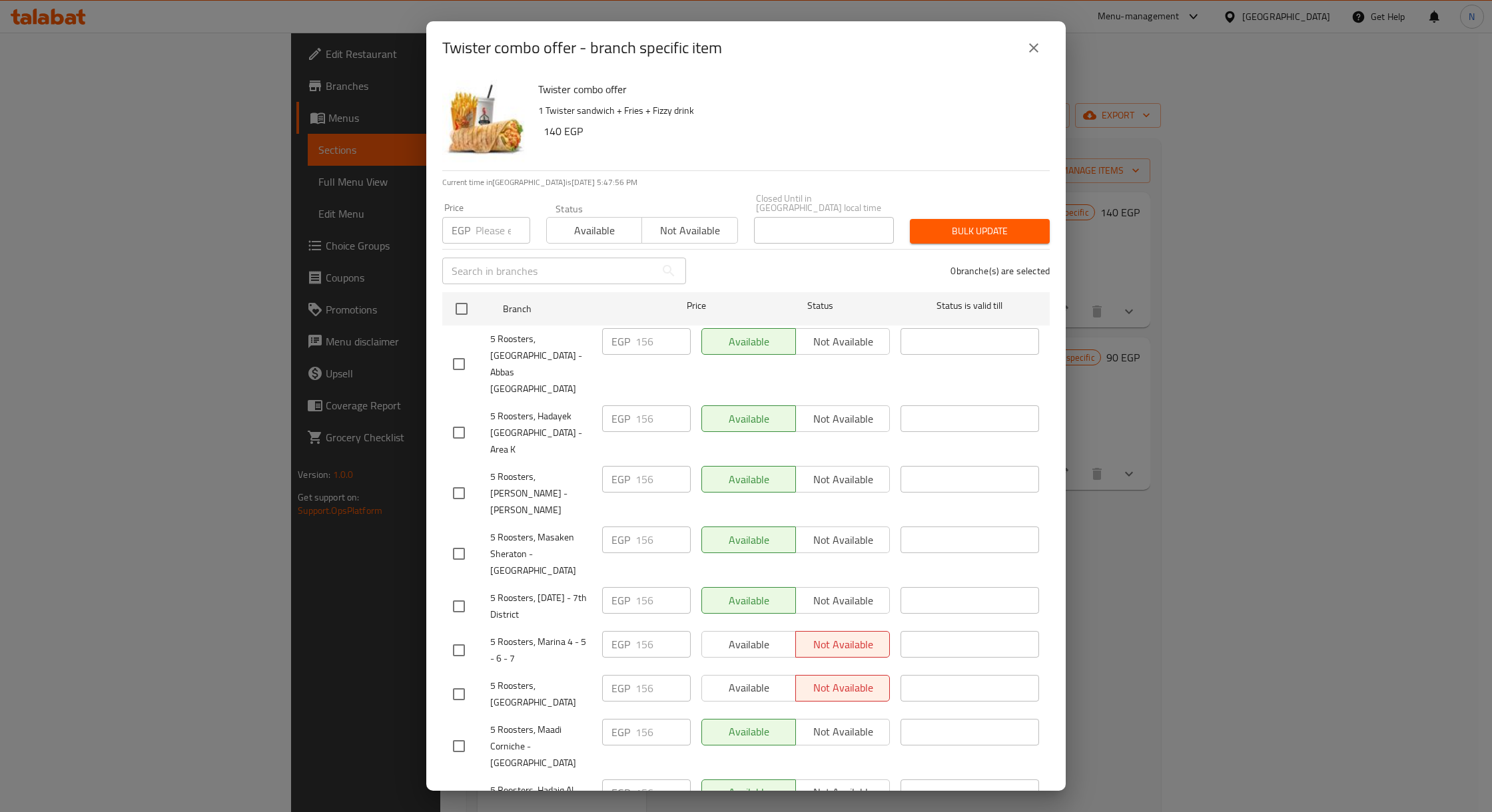
click at [1029, 46] on icon "close" at bounding box center [1034, 48] width 16 height 16
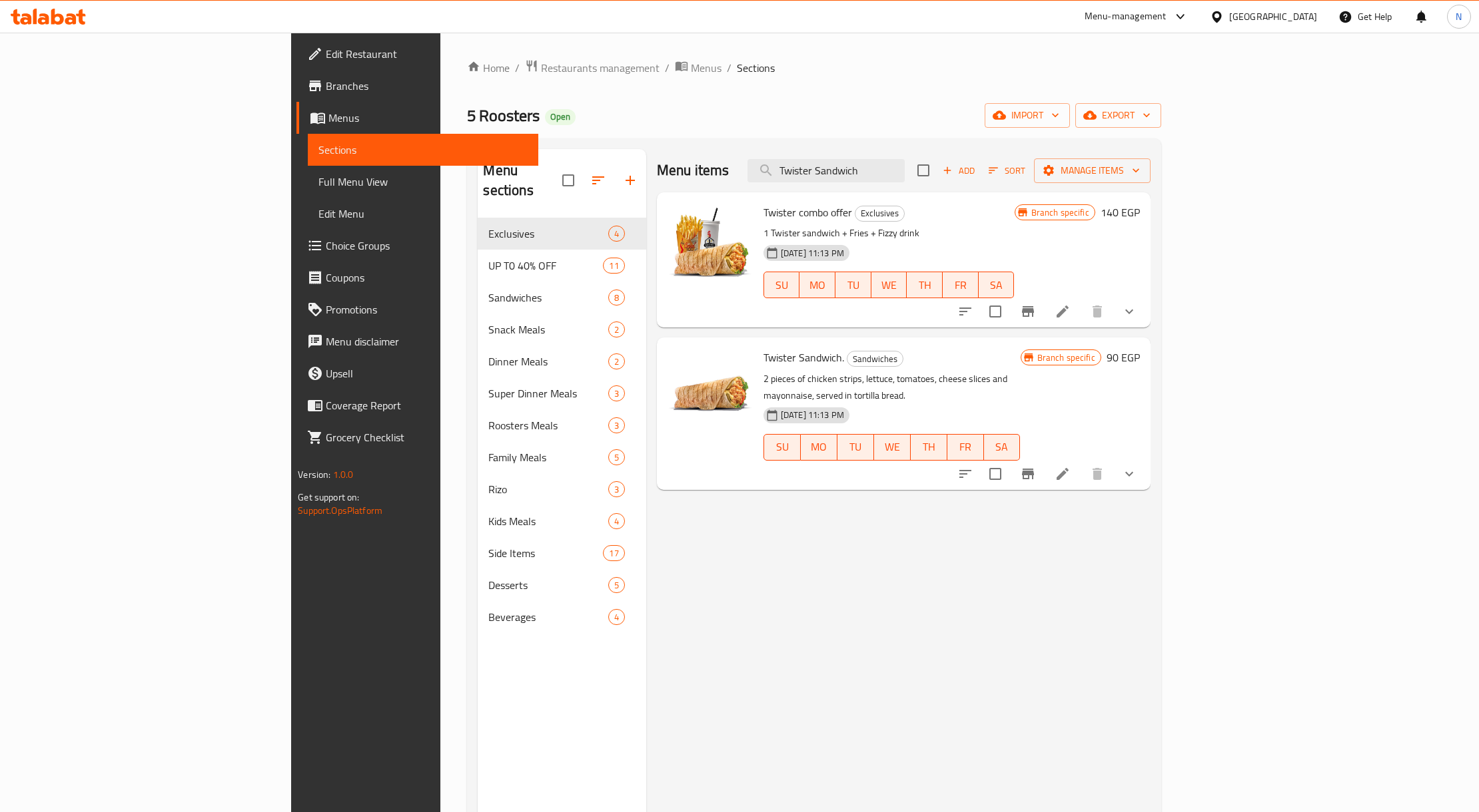
click at [710, 78] on div "Home / Restaurants management / Menus / Sections 5 Roosters Open import export …" at bounding box center [813, 515] width 693 height 913
